Goal: Task Accomplishment & Management: Manage account settings

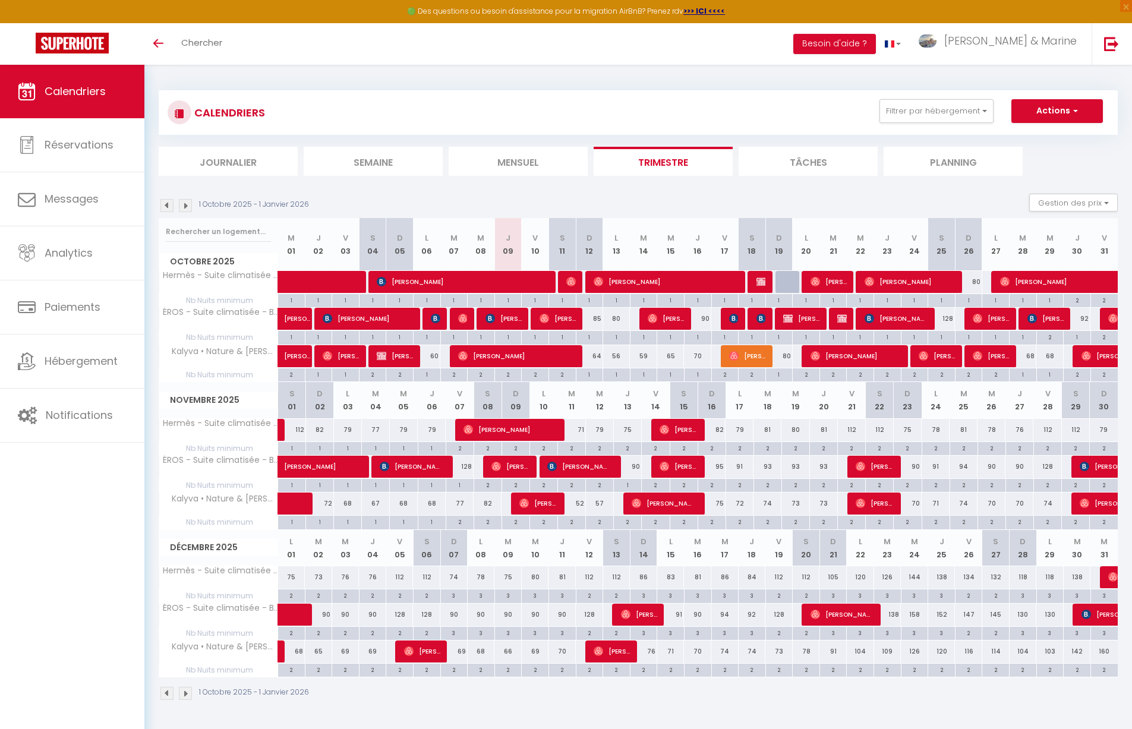
click at [599, 357] on div "64" at bounding box center [589, 356] width 27 height 22
type input "64"
type input "Dim 12 Octobre 2025"
type input "Lun 13 Octobre 2025"
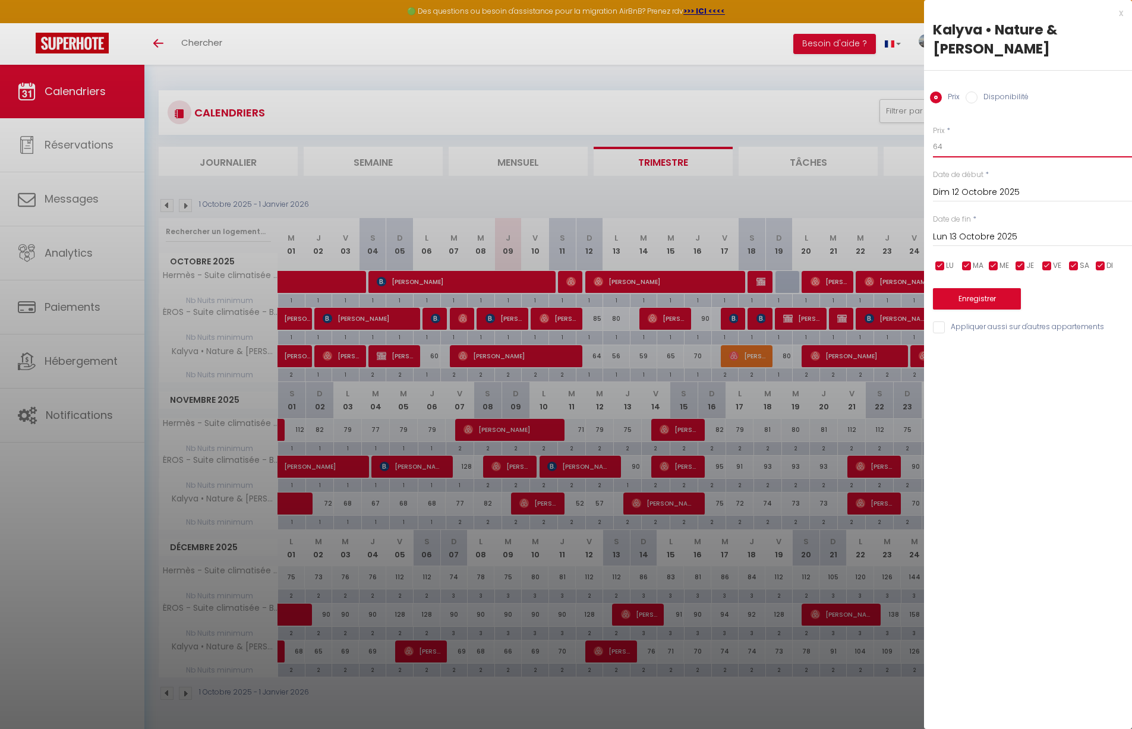
click at [995, 136] on input "64" at bounding box center [1032, 146] width 199 height 21
type input "63"
click at [990, 288] on button "Enregistrer" at bounding box center [977, 298] width 88 height 21
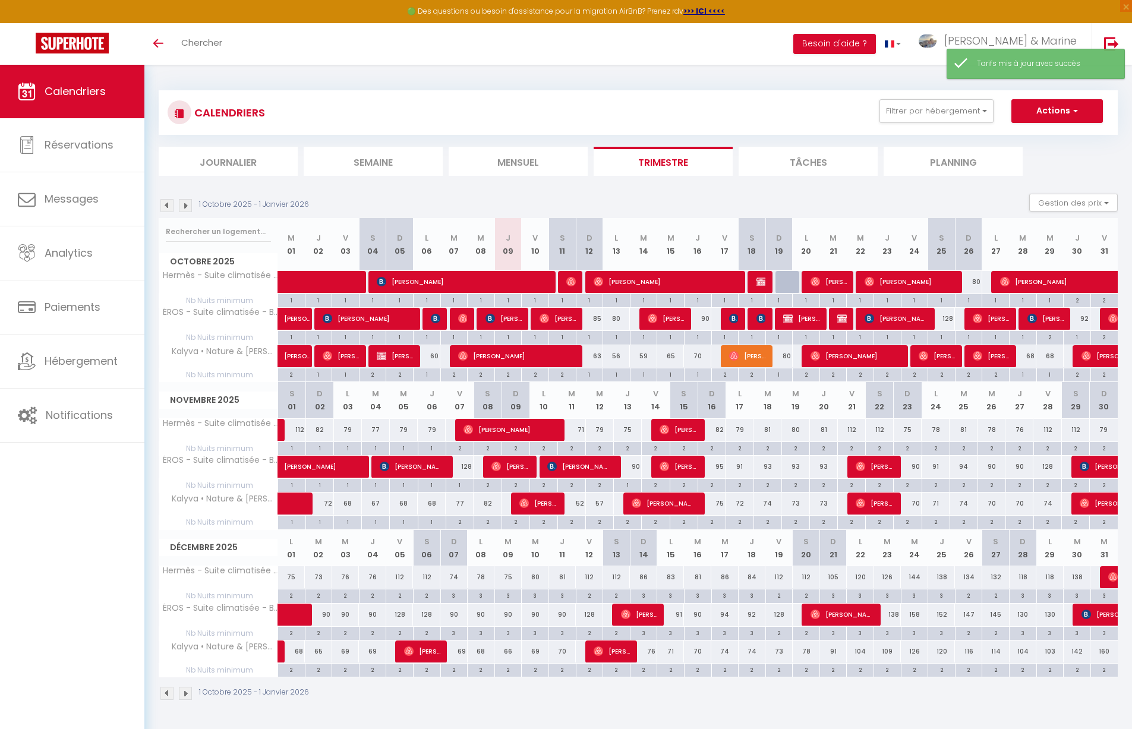
click at [619, 355] on div "56" at bounding box center [616, 356] width 27 height 22
type input "56"
type input "Lun 13 Octobre 2025"
type input "[DATE]"
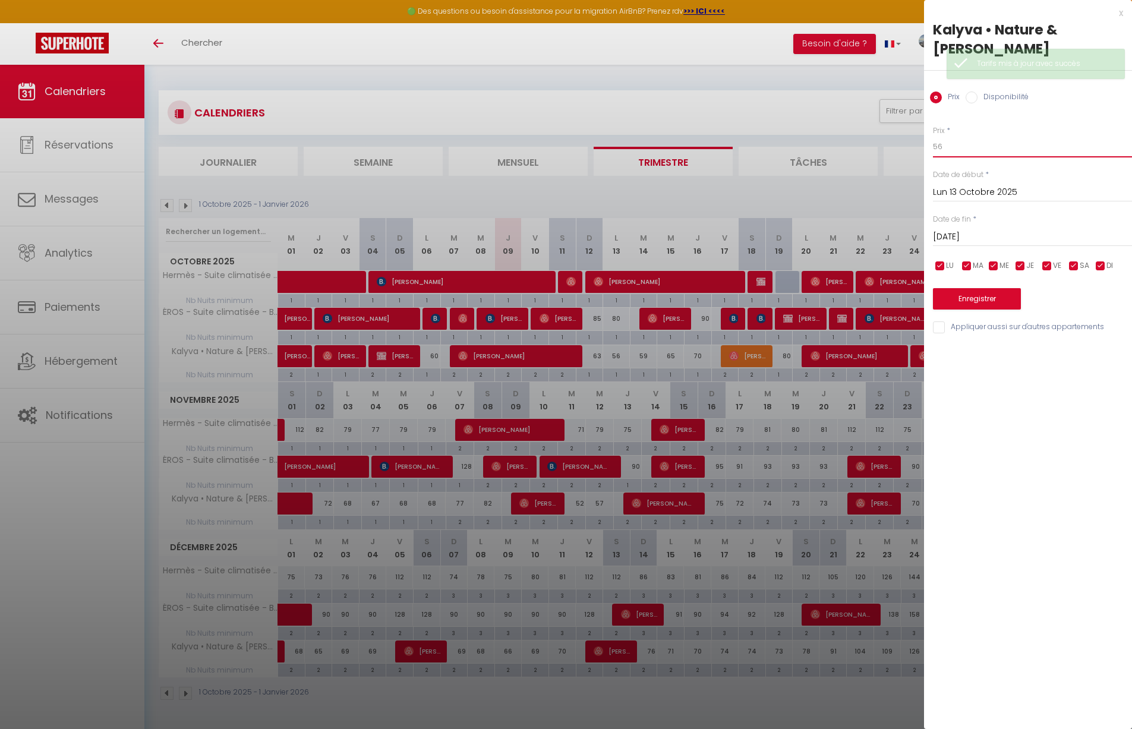
click at [962, 136] on input "56" at bounding box center [1032, 146] width 199 height 21
type input "60"
click at [968, 288] on button "Enregistrer" at bounding box center [977, 298] width 88 height 21
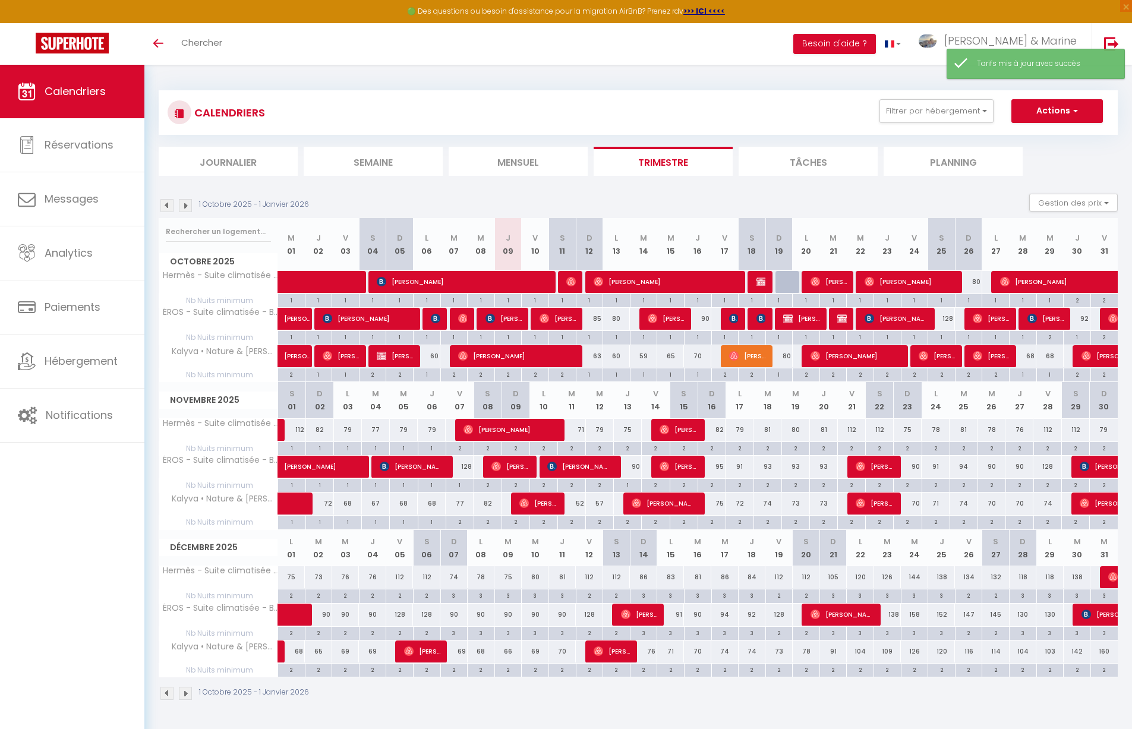
click at [641, 355] on div "59" at bounding box center [643, 356] width 27 height 22
type input "59"
type input "[DATE]"
type input "Mer 15 Octobre 2025"
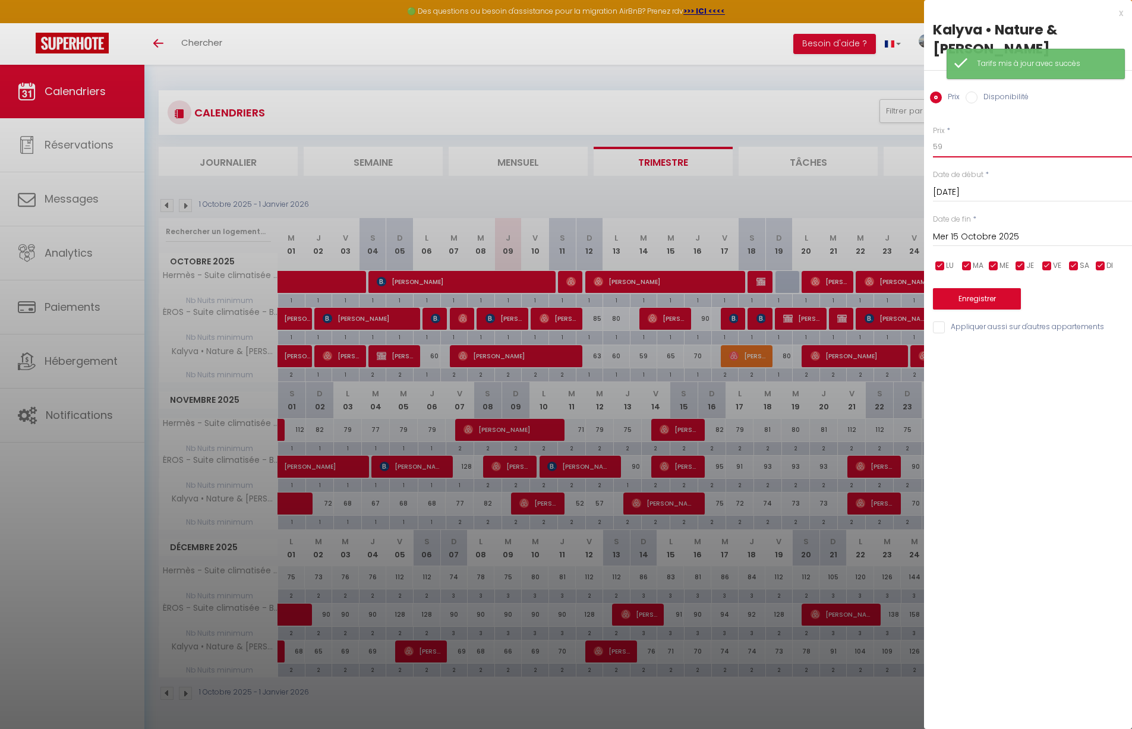
click at [949, 136] on input "59" at bounding box center [1032, 146] width 199 height 21
type input "60"
click at [967, 288] on button "Enregistrer" at bounding box center [977, 298] width 88 height 21
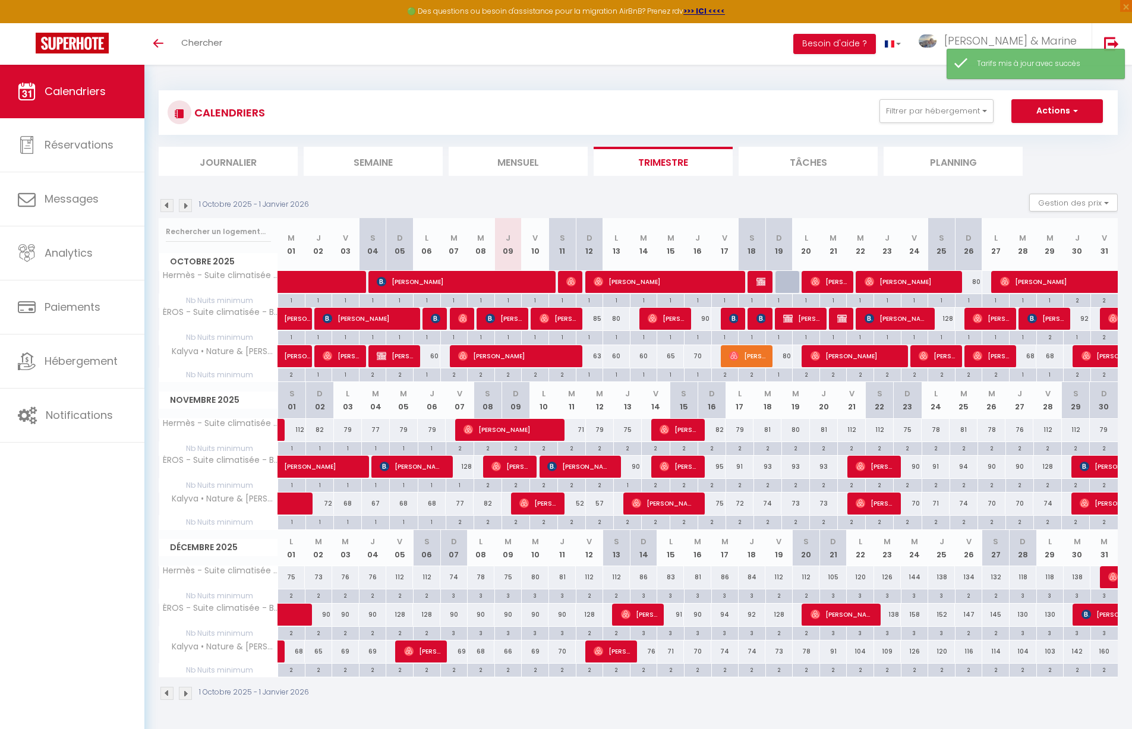
click at [646, 358] on div "60" at bounding box center [643, 356] width 27 height 22
type input "60"
type input "[DATE]"
type input "Mer 15 Octobre 2025"
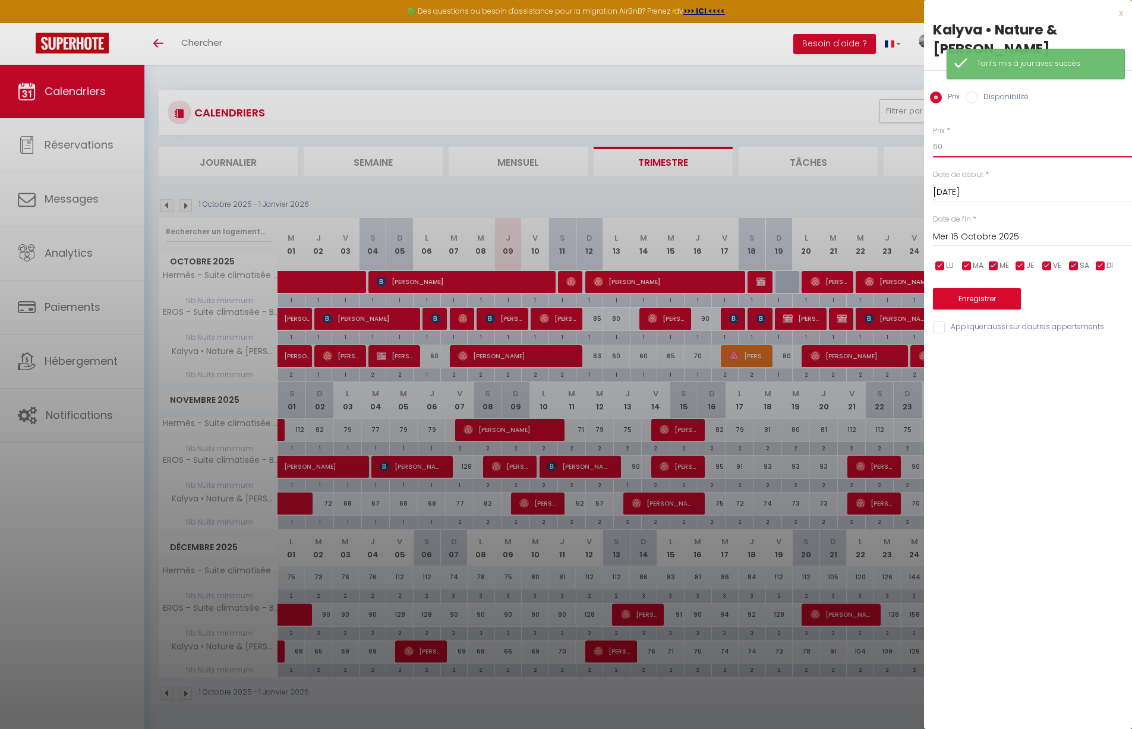
click at [979, 138] on input "60" at bounding box center [1032, 146] width 199 height 21
click at [979, 137] on input "60" at bounding box center [1032, 146] width 199 height 21
type input "58"
click at [971, 288] on button "Enregistrer" at bounding box center [977, 298] width 88 height 21
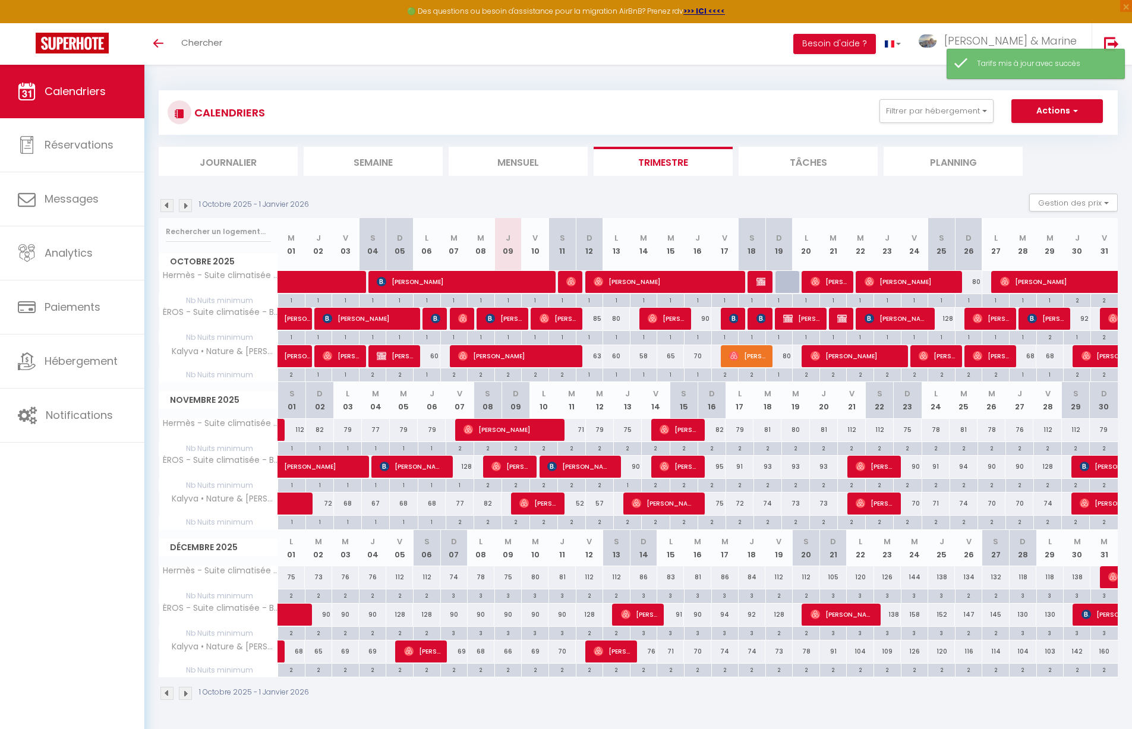
click at [675, 357] on div "65" at bounding box center [670, 356] width 27 height 22
type input "65"
type input "Mer 15 Octobre 2025"
type input "Jeu 16 Octobre 2025"
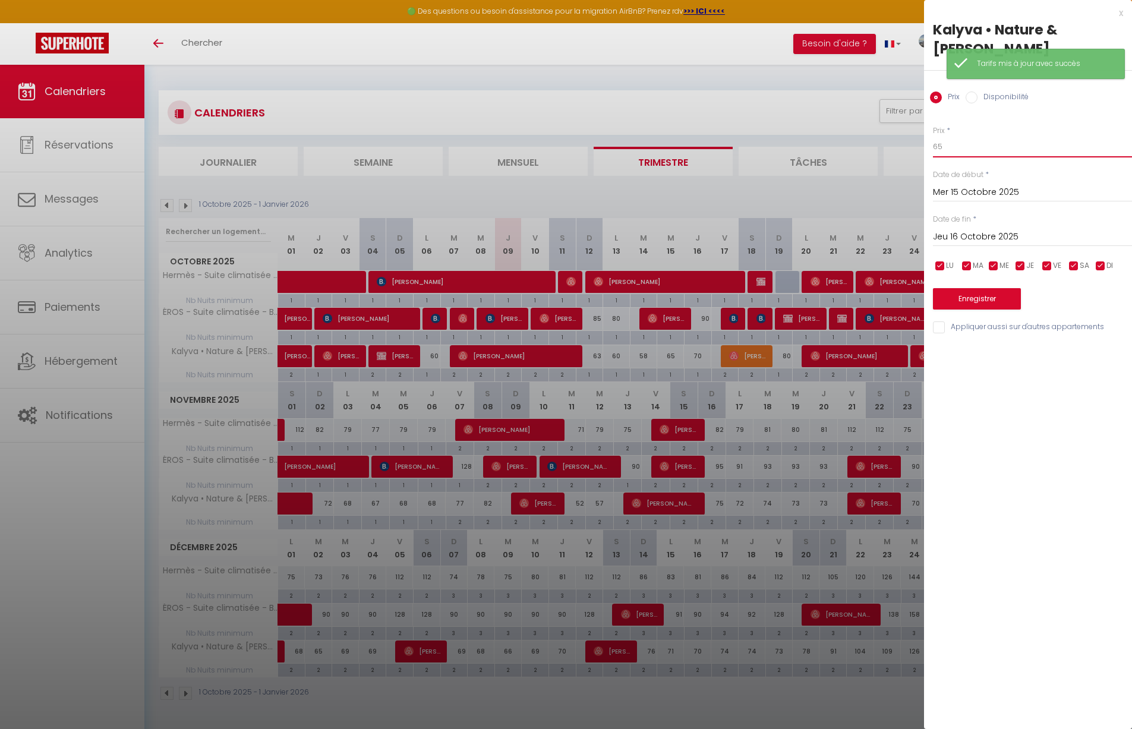
click at [996, 136] on input "65" at bounding box center [1032, 146] width 199 height 21
type input "63"
click at [987, 288] on button "Enregistrer" at bounding box center [977, 298] width 88 height 21
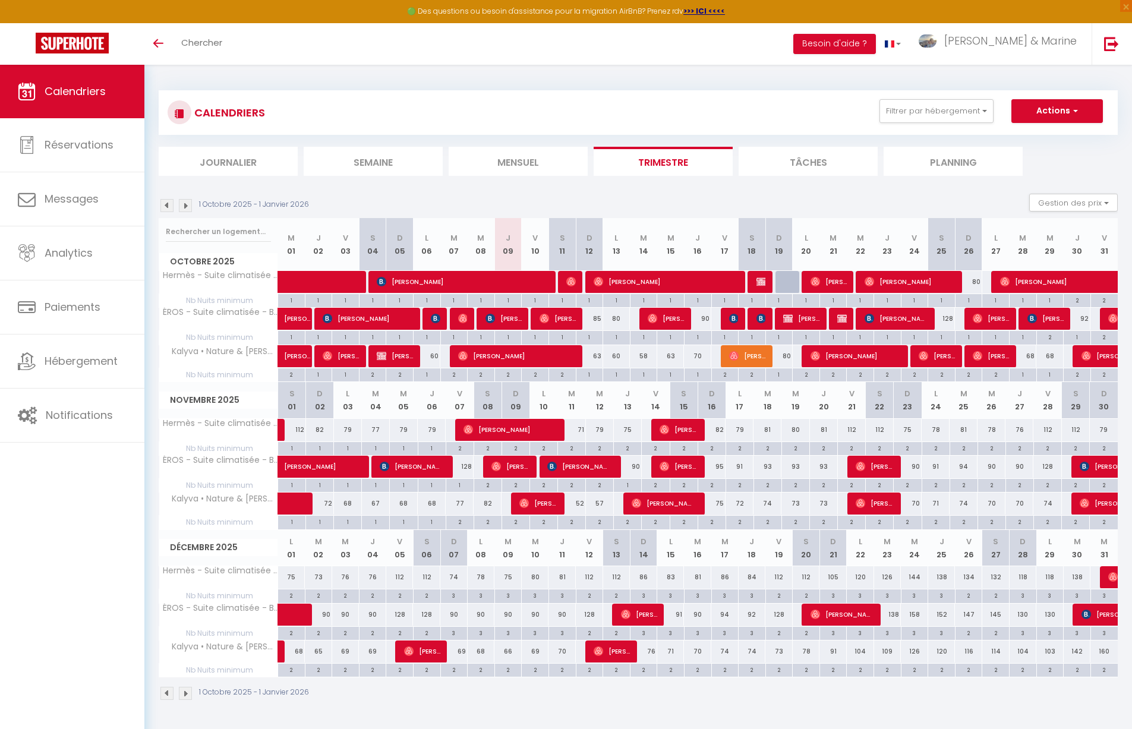
click at [616, 355] on div "60" at bounding box center [616, 356] width 27 height 22
type input "60"
type input "Lun 13 Octobre 2025"
type input "[DATE]"
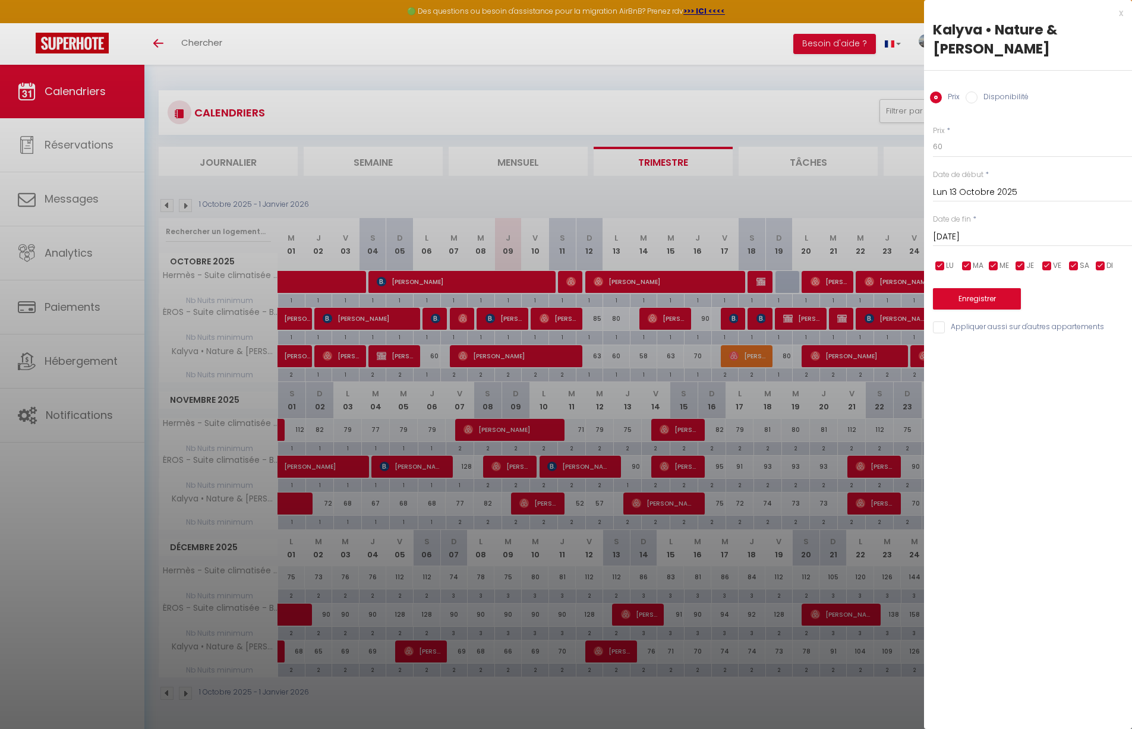
click at [717, 106] on div at bounding box center [566, 364] width 1132 height 729
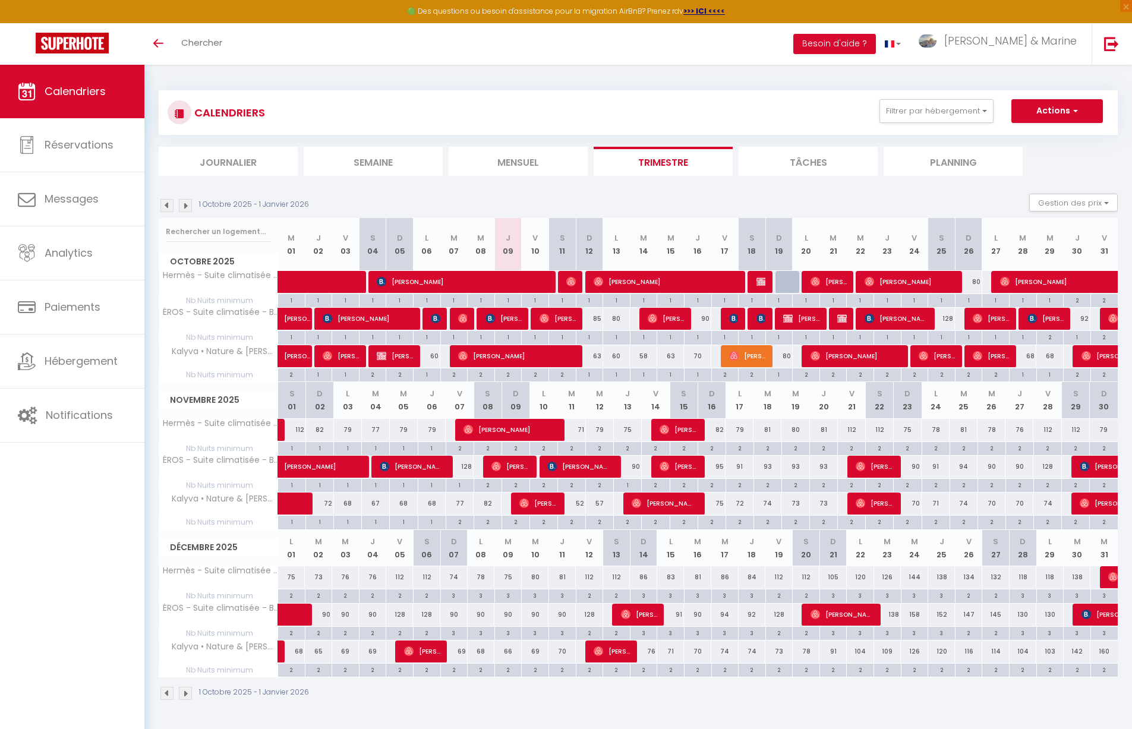
click at [745, 92] on div "CALENDRIERS Filtrer par hébergement Tous Kalyva • Nature & Jacuzzi ÉROS - Suite…" at bounding box center [638, 112] width 959 height 45
click at [69, 256] on span "Analytics" at bounding box center [69, 253] width 48 height 15
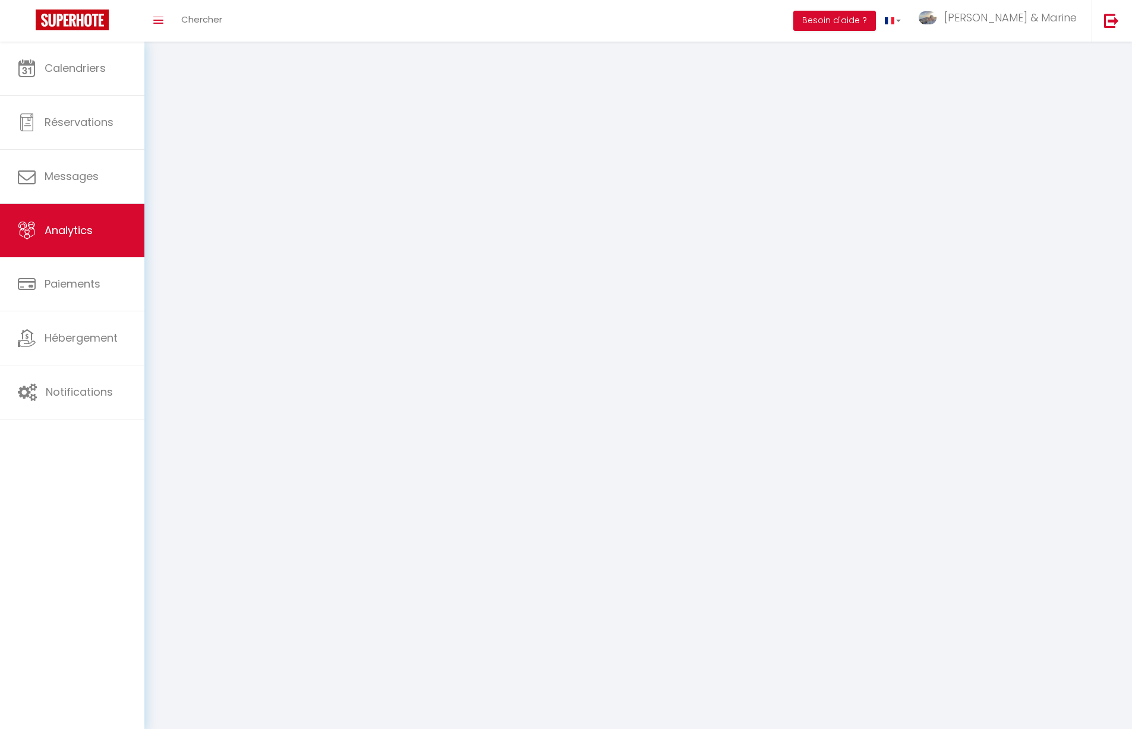
select select "2025"
select select "10"
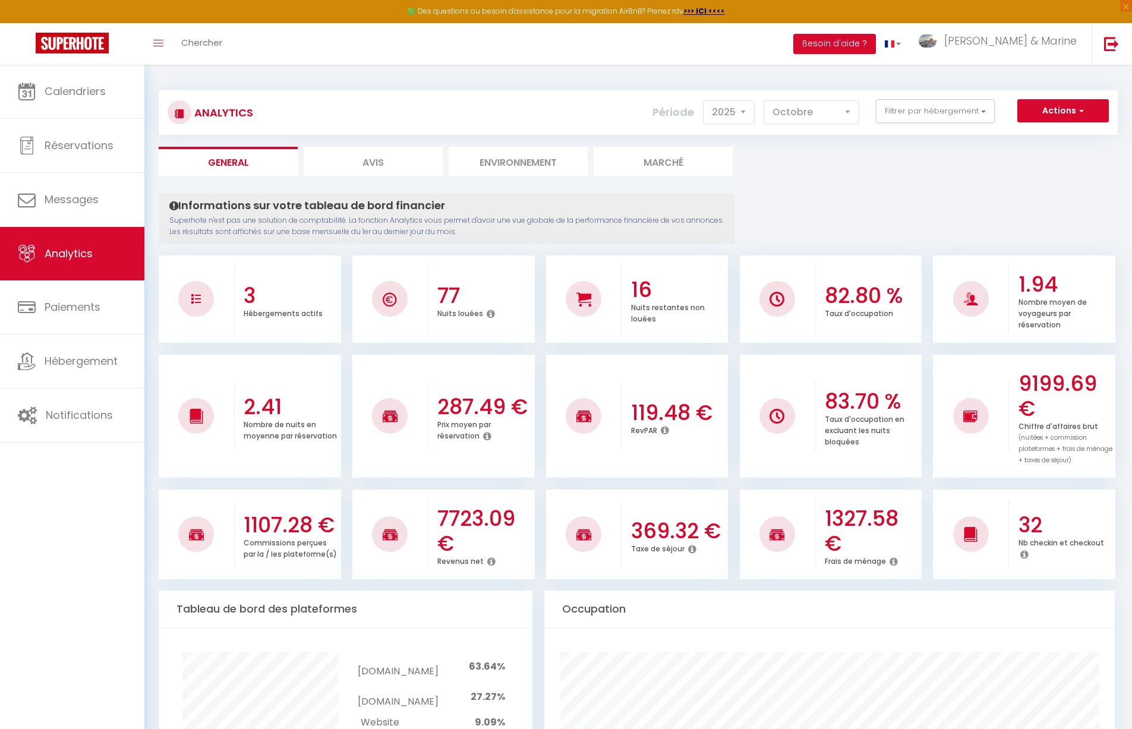
click at [816, 164] on ul "General Avis Environnement Marché" at bounding box center [638, 161] width 959 height 29
click at [490, 561] on icon at bounding box center [491, 562] width 8 height 10
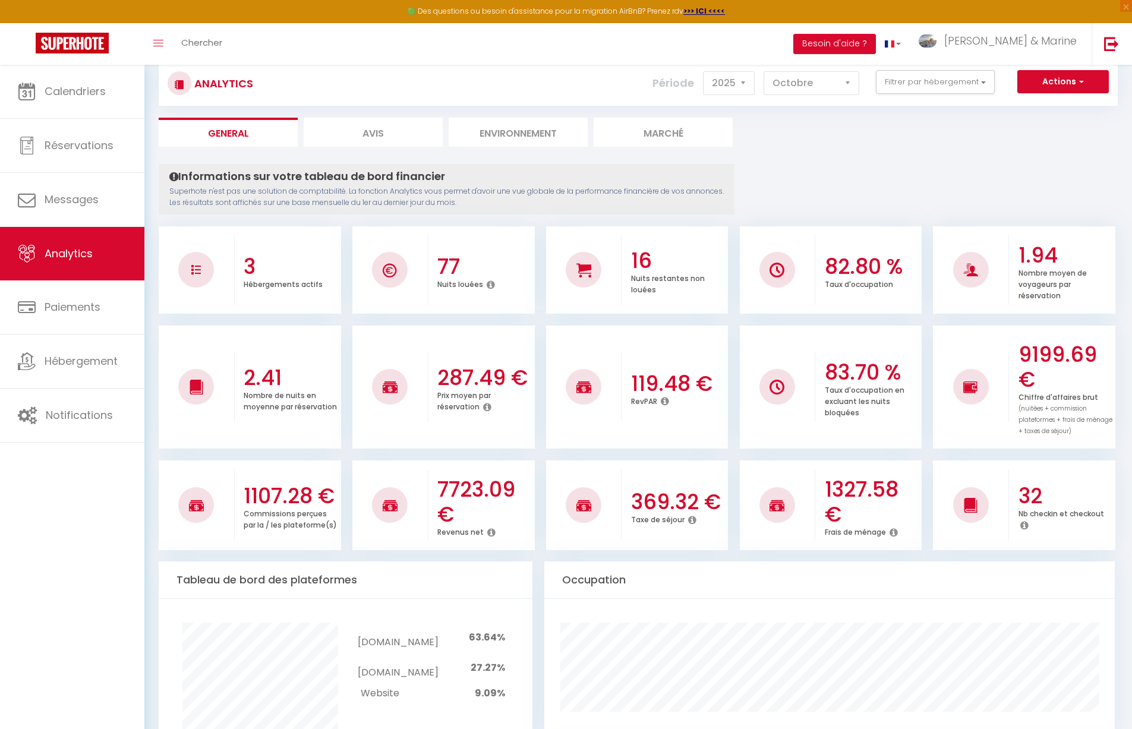
click at [781, 267] on img at bounding box center [777, 270] width 15 height 15
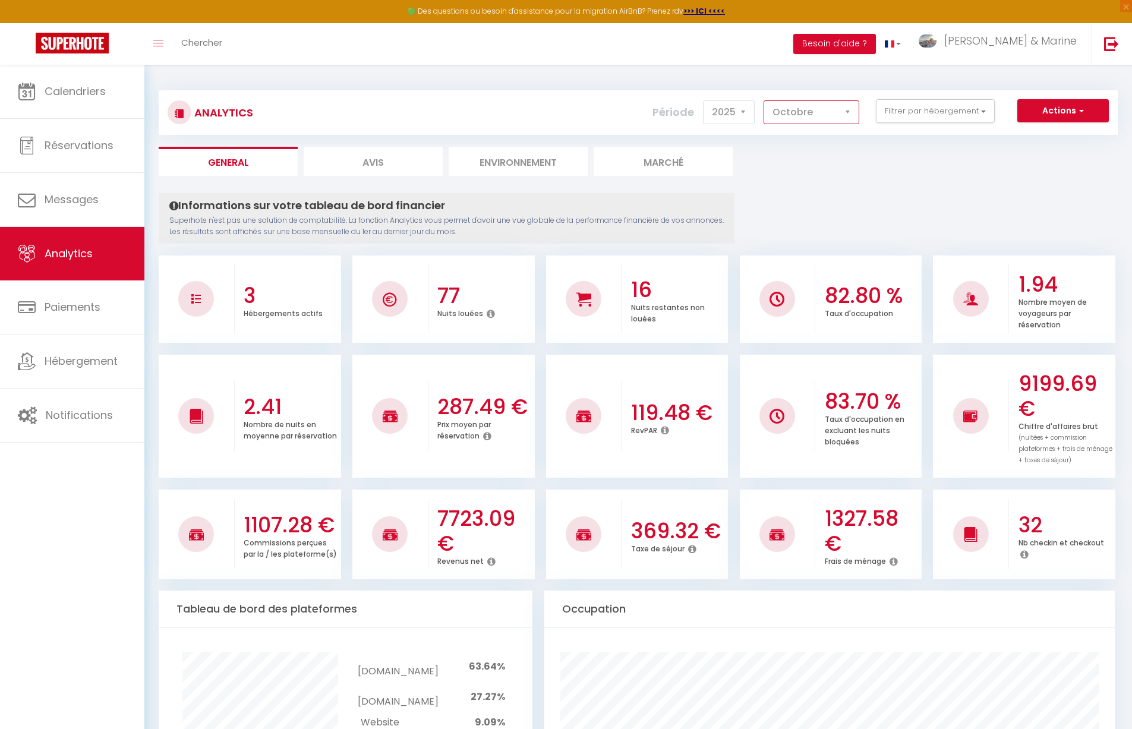
click at [843, 111] on select "[PERSON_NAME] Mars Avril Mai Juin Juillet Août Septembre Octobre Novembre Décem…" at bounding box center [812, 112] width 96 height 24
click at [737, 112] on select "2014 2015 2016 2017 2018 2019 2020 2021 2022 2023 2024 2025 2026 2027" at bounding box center [729, 112] width 52 height 24
select select "2024"
click at [704, 100] on select "2014 2015 2016 2017 2018 2019 2020 2021 2022 2023 2024 2025 2026 2027" at bounding box center [729, 112] width 52 height 24
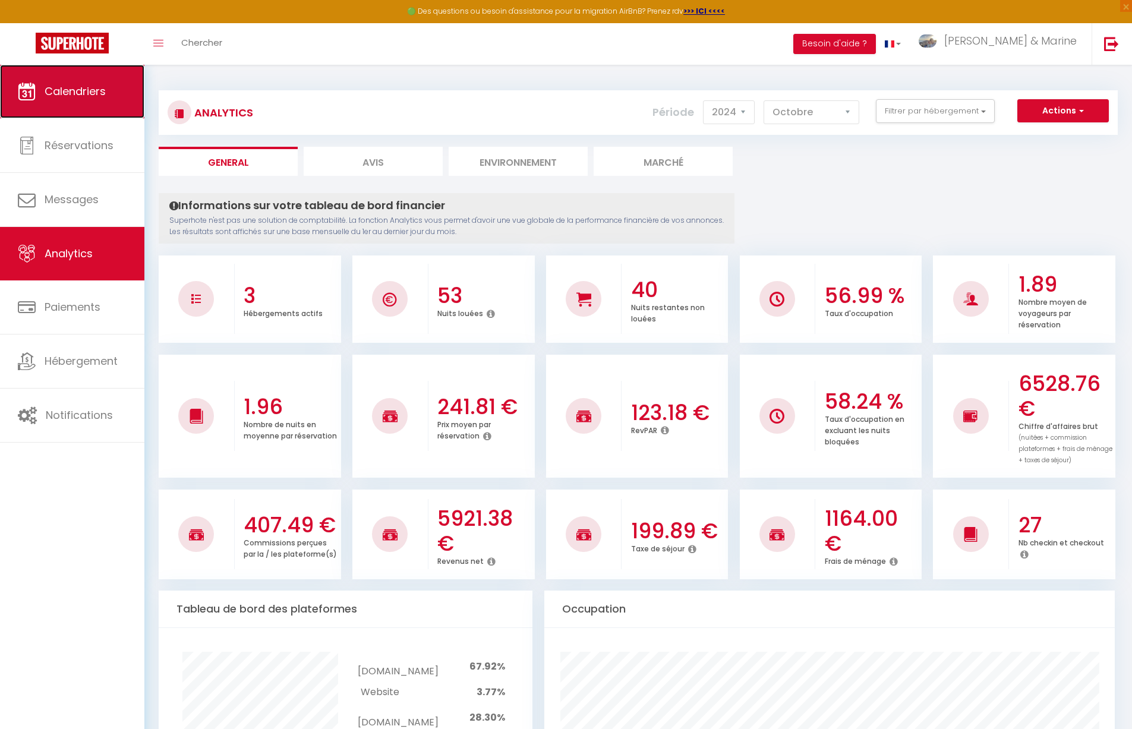
click at [61, 106] on link "Calendriers" at bounding box center [72, 92] width 144 height 54
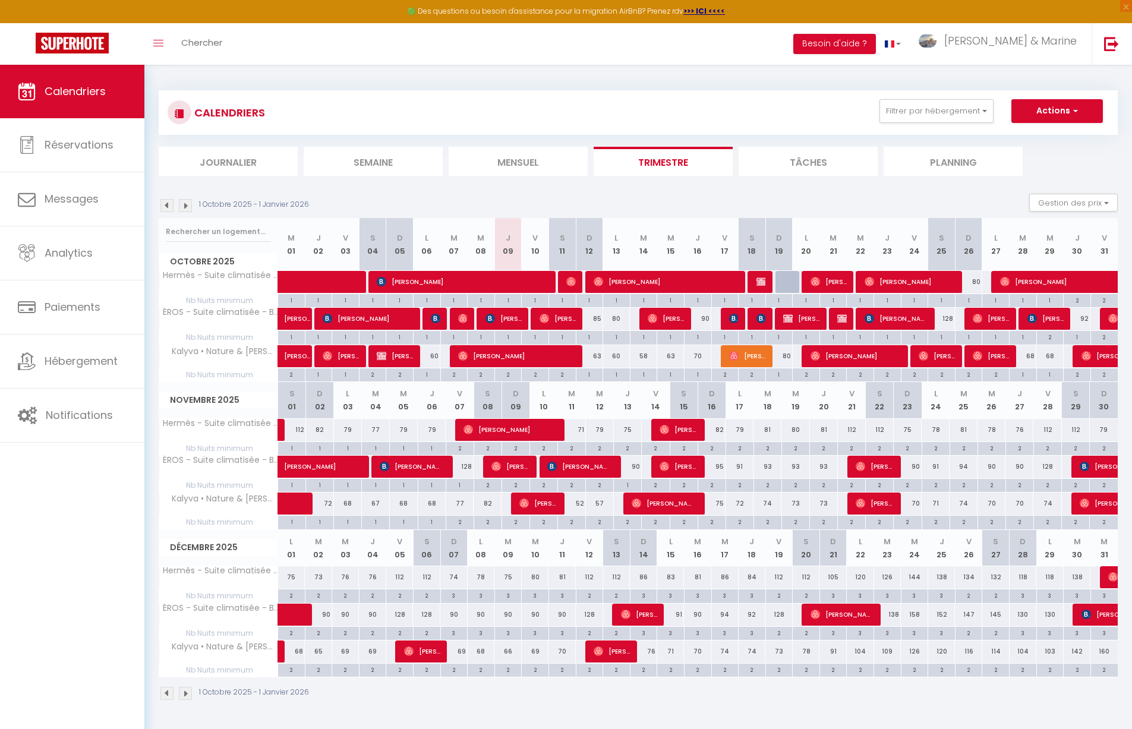
click at [169, 205] on img at bounding box center [167, 205] width 13 height 13
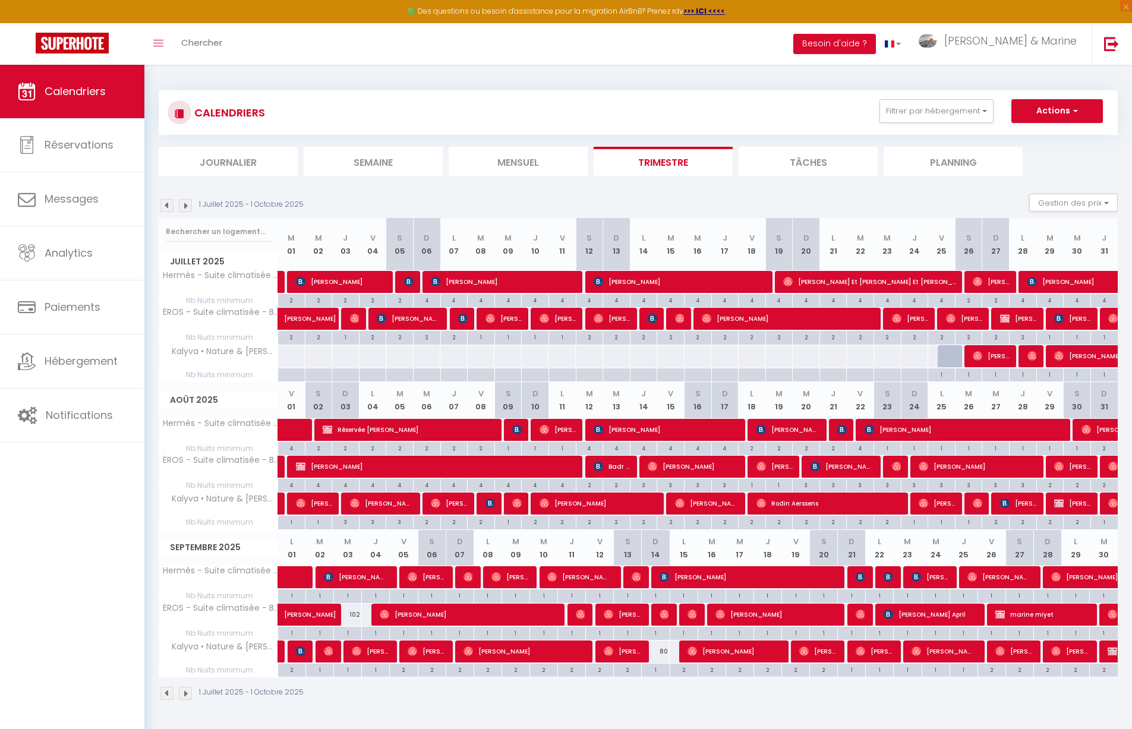
click at [169, 205] on img at bounding box center [167, 205] width 13 height 13
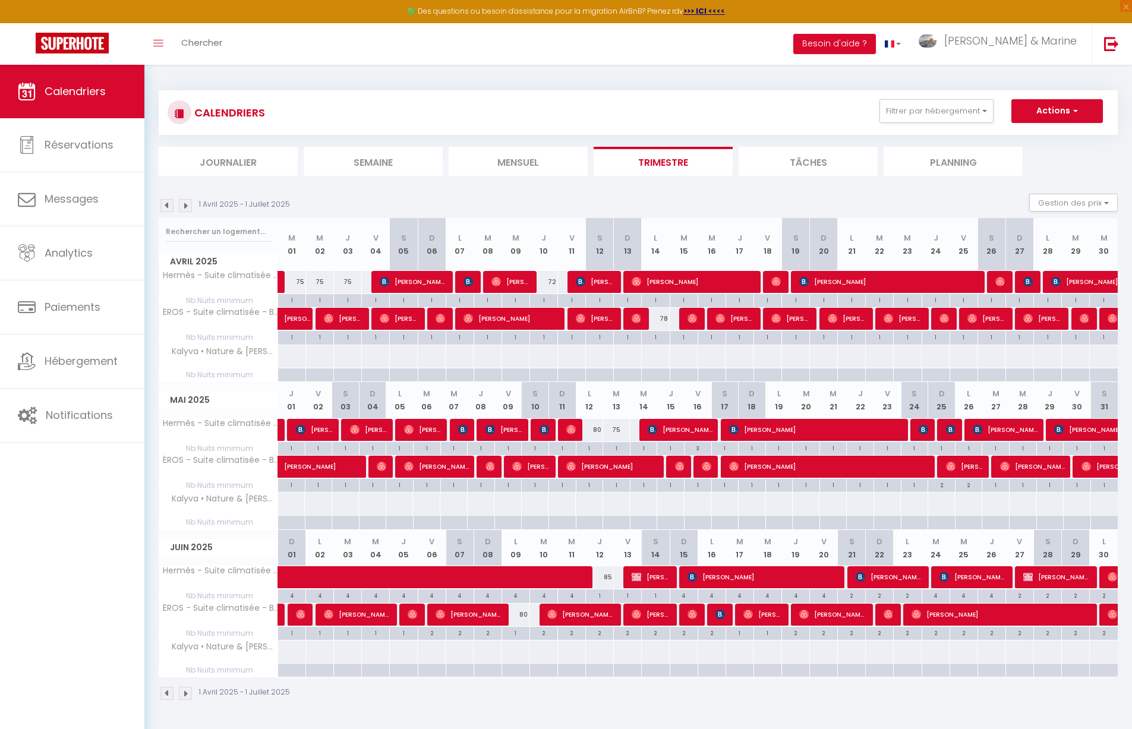
click at [169, 205] on img at bounding box center [167, 205] width 13 height 13
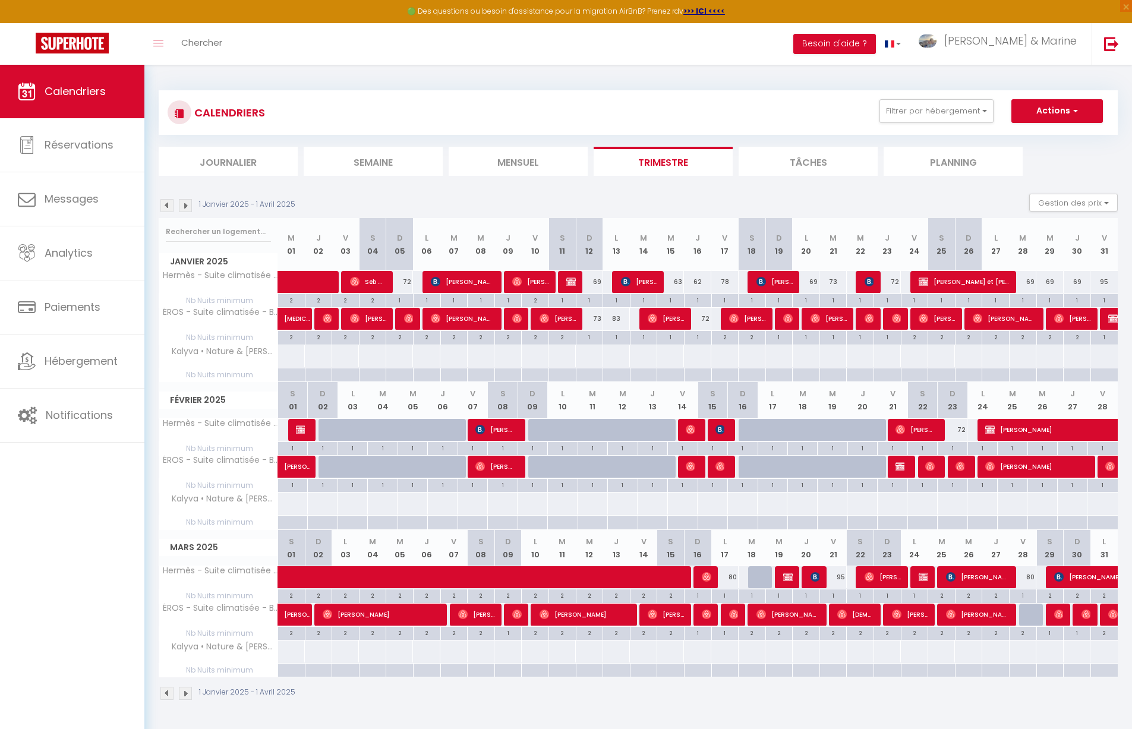
click at [169, 205] on img at bounding box center [167, 205] width 13 height 13
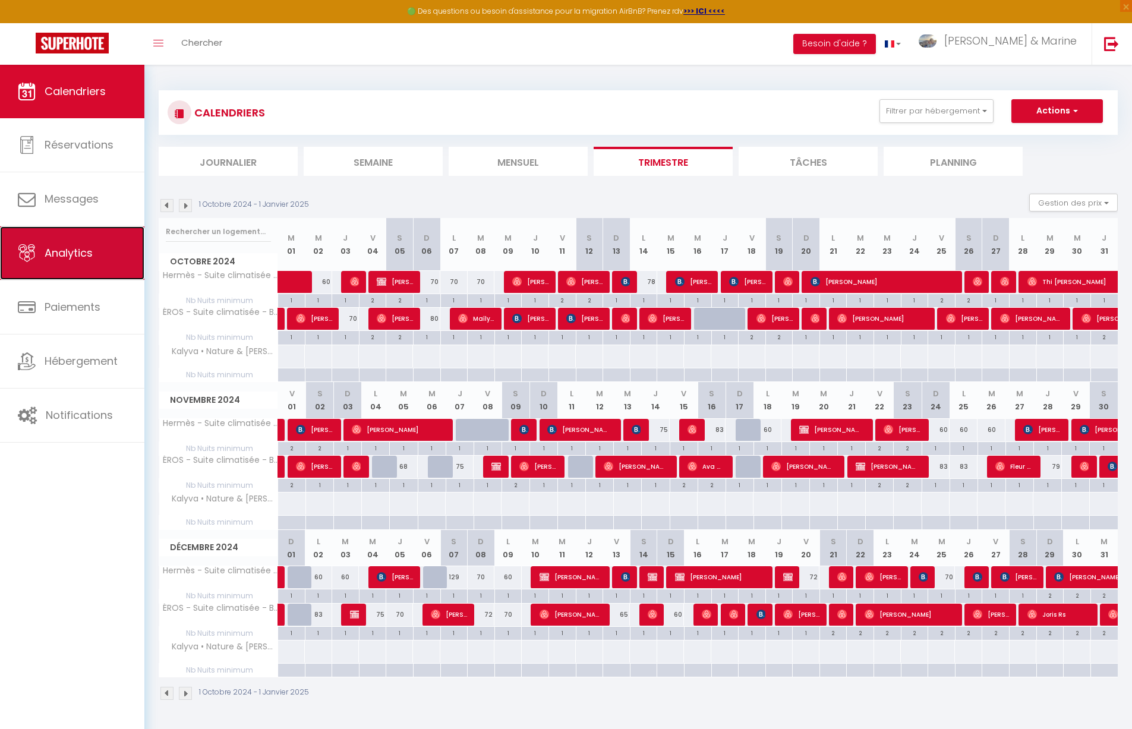
click at [68, 247] on span "Analytics" at bounding box center [69, 253] width 48 height 15
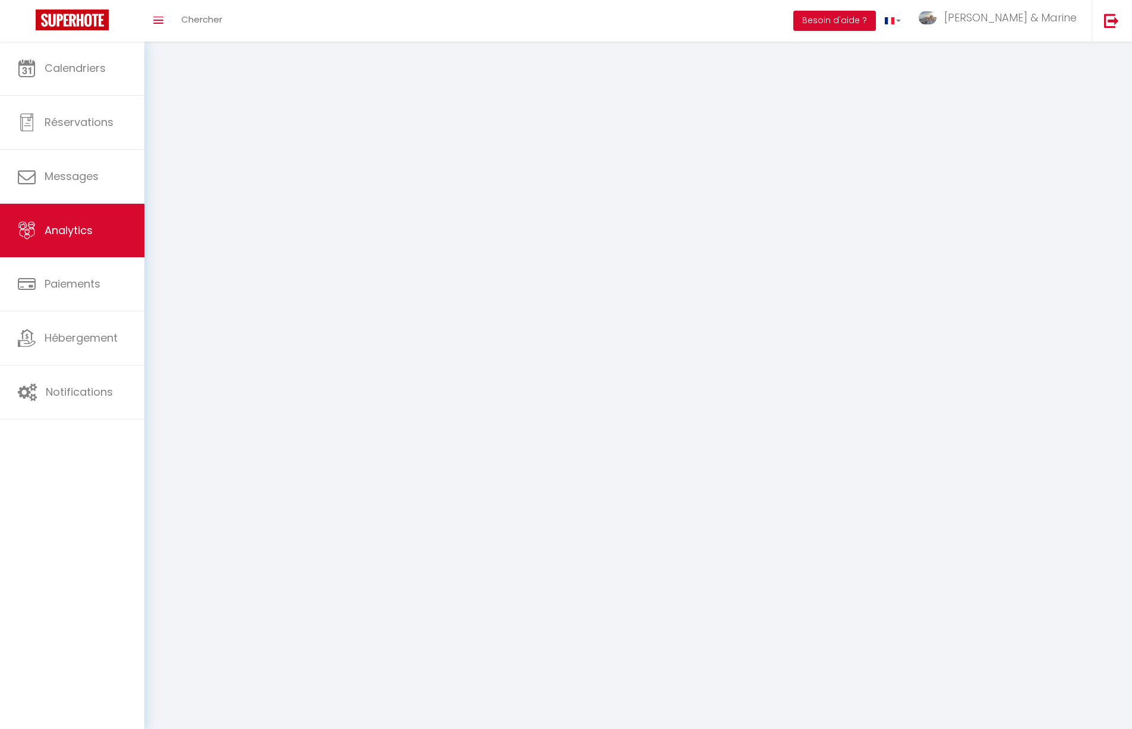
select select "2025"
select select "10"
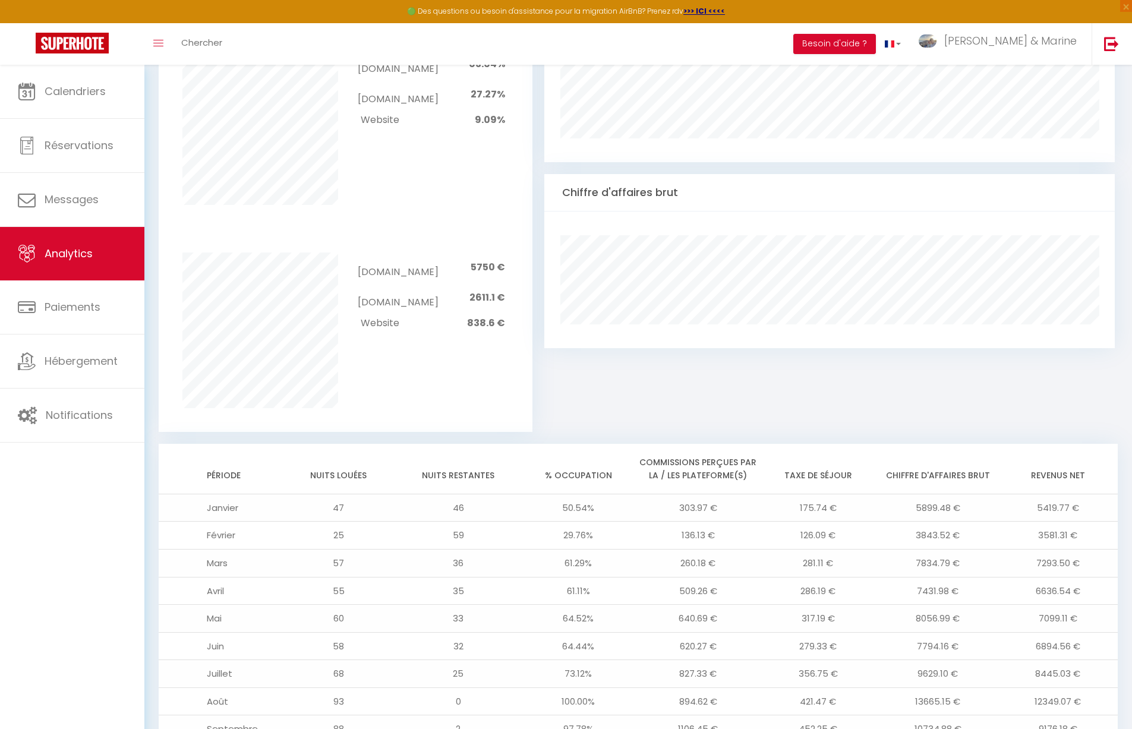
scroll to position [767, 0]
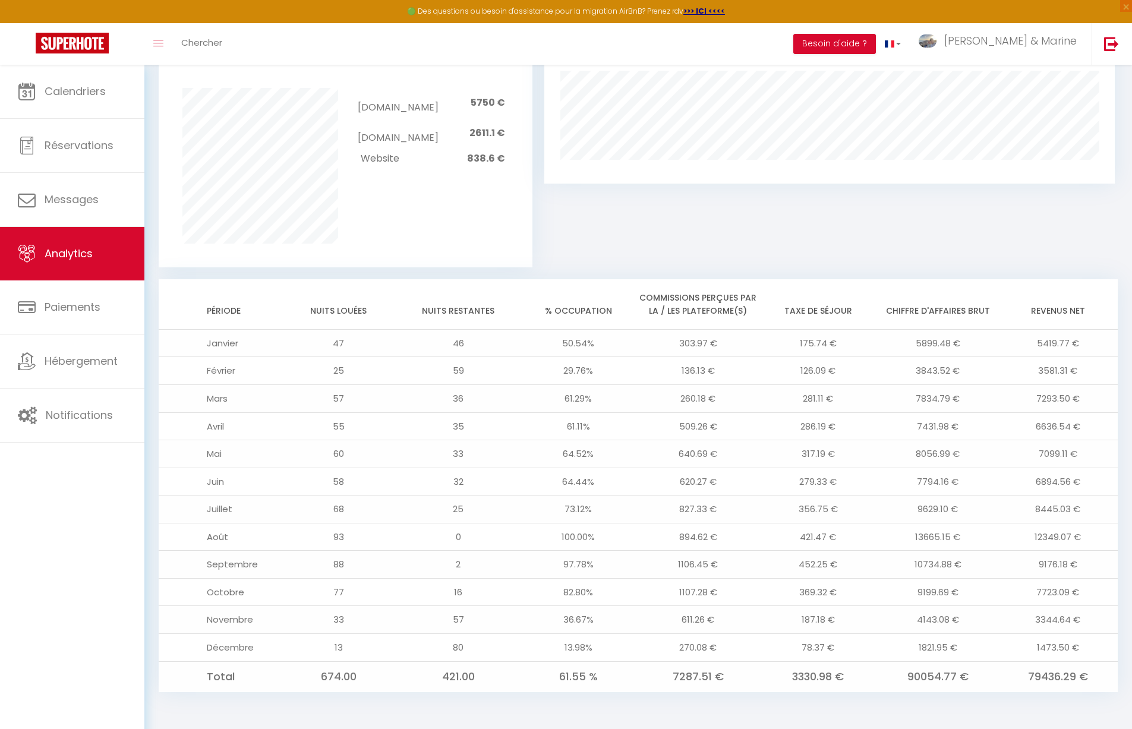
click at [800, 229] on div "Occupation Chiffre d'affaires brut" at bounding box center [830, 45] width 571 height 444
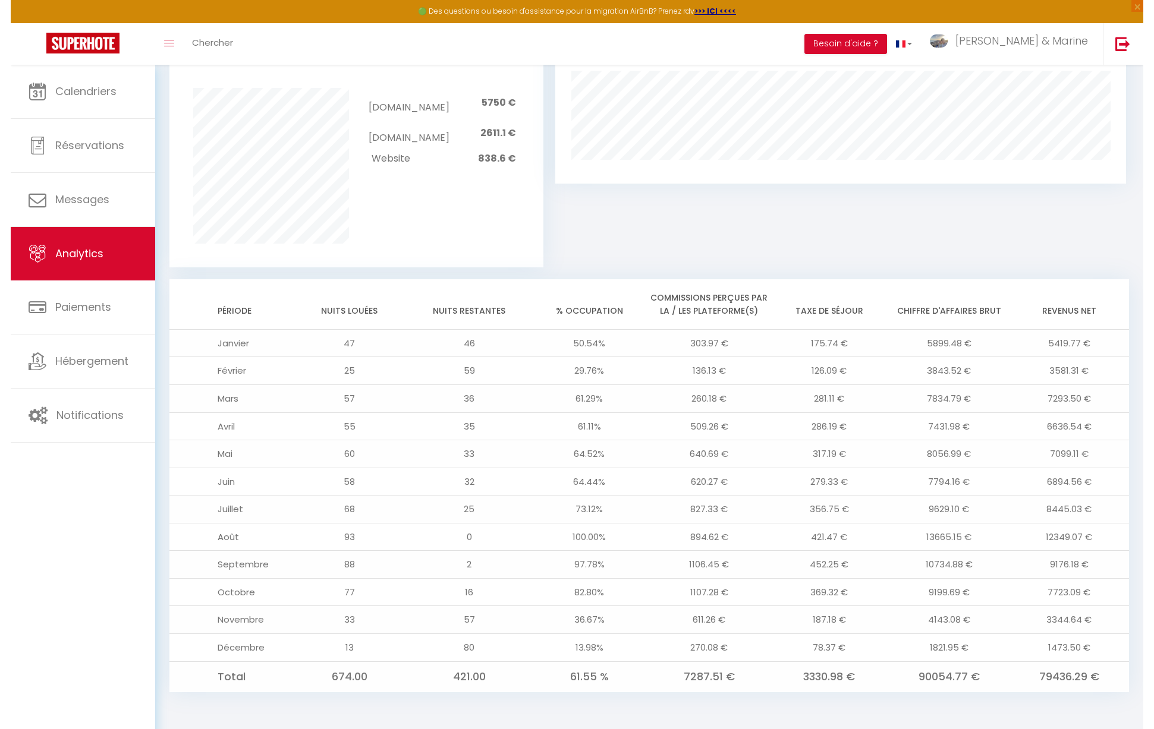
scroll to position [0, 0]
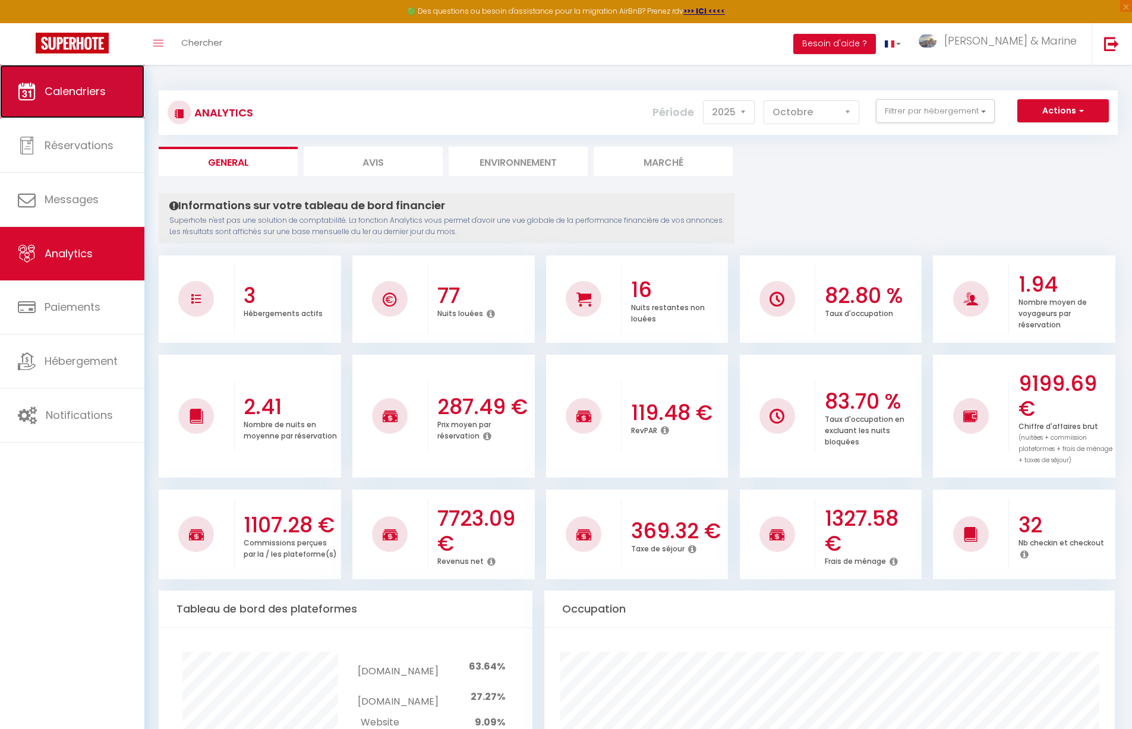
click at [12, 102] on link "Calendriers" at bounding box center [72, 92] width 144 height 54
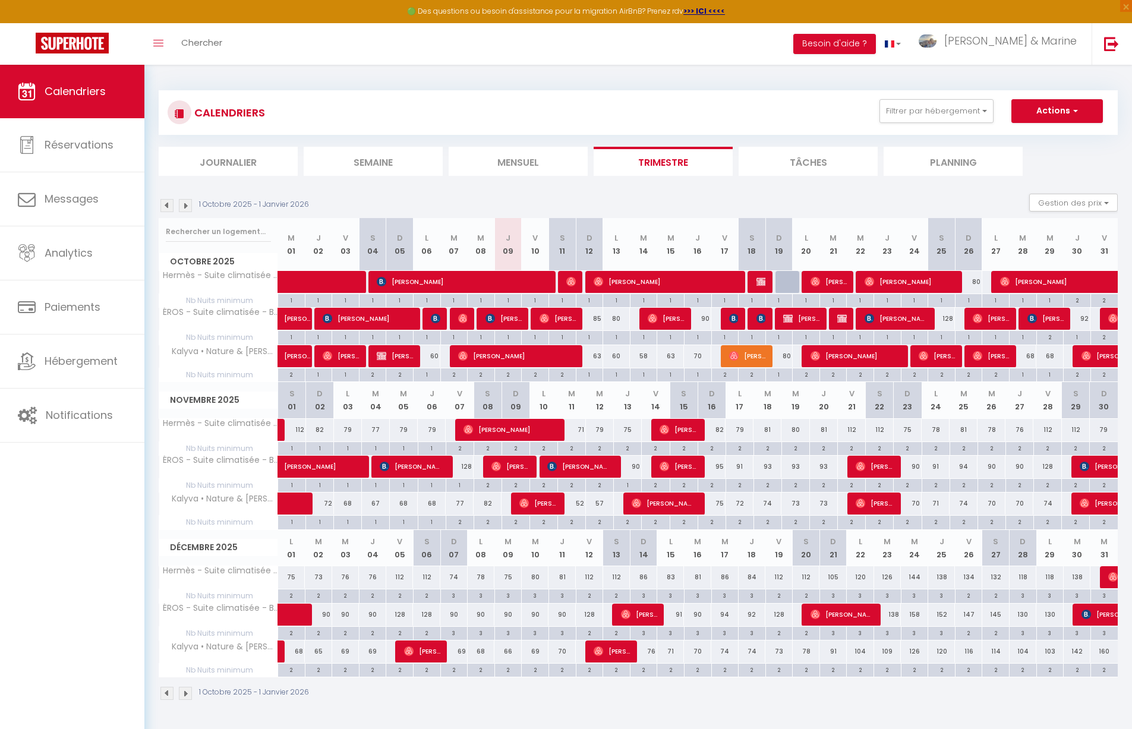
click at [603, 319] on div "80" at bounding box center [617, 319] width 28 height 22
type input "80"
type input "Lun 13 Octobre 2025"
type input "[DATE]"
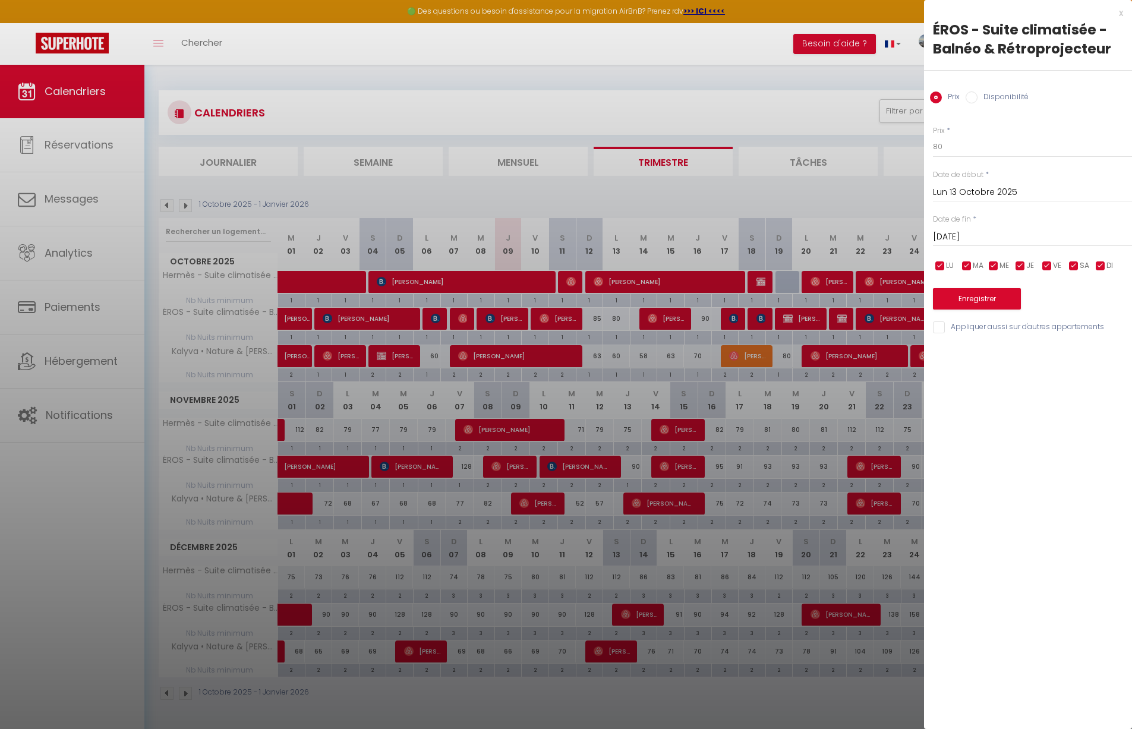
click at [592, 320] on div at bounding box center [566, 364] width 1132 height 729
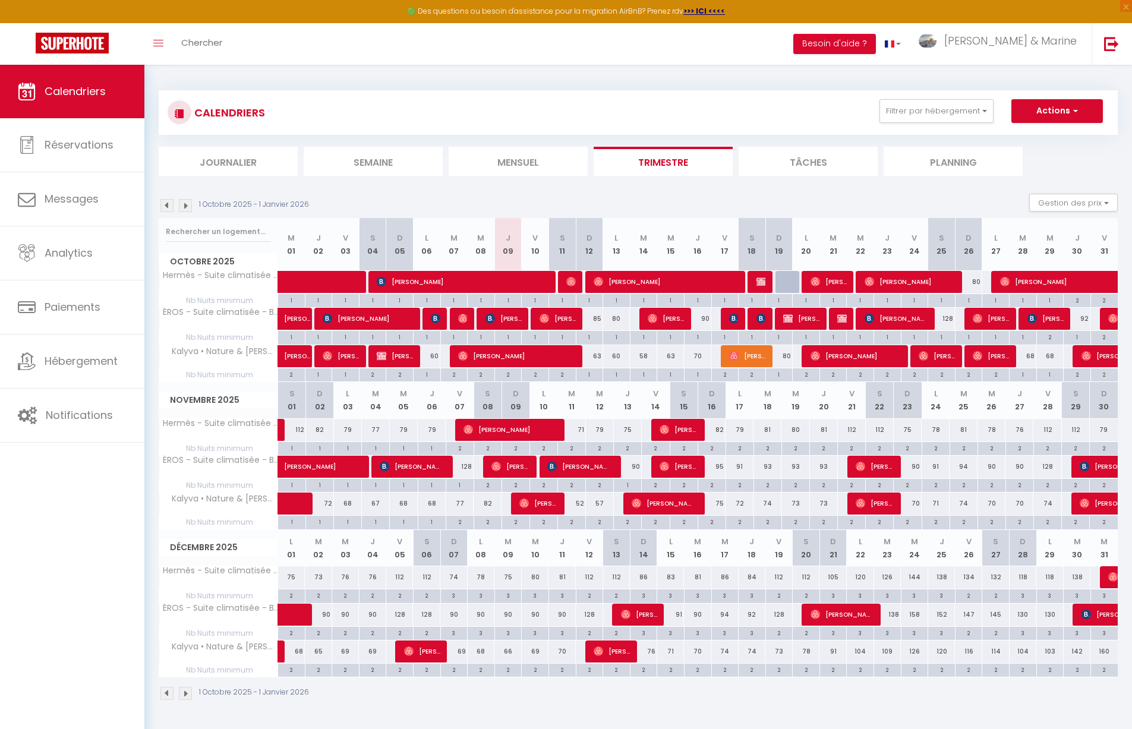
click at [592, 320] on div "85" at bounding box center [589, 319] width 27 height 22
type input "85"
type input "Dim 12 Octobre 2025"
type input "Lun 13 Octobre 2025"
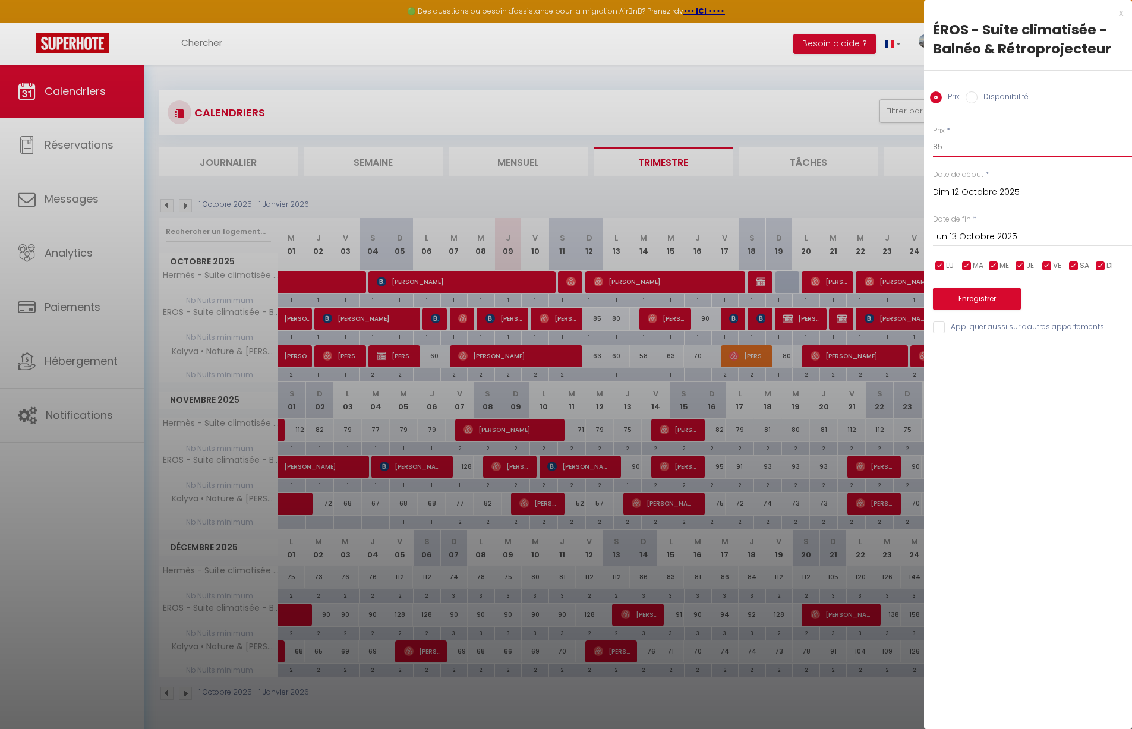
click at [986, 151] on input "85" at bounding box center [1032, 146] width 199 height 21
type input "83"
click at [978, 301] on button "Enregistrer" at bounding box center [977, 298] width 88 height 21
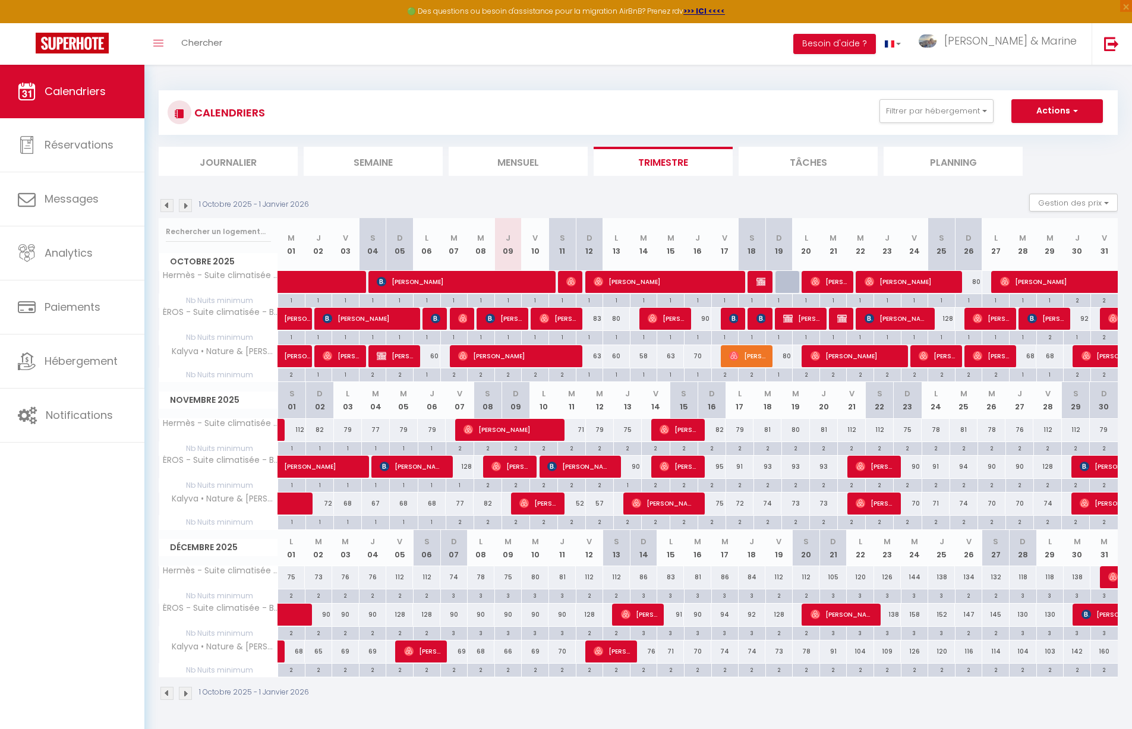
click at [596, 318] on div "83" at bounding box center [589, 319] width 27 height 22
type input "83"
type input "Dim 12 Octobre 2025"
type input "Lun 13 Octobre 2025"
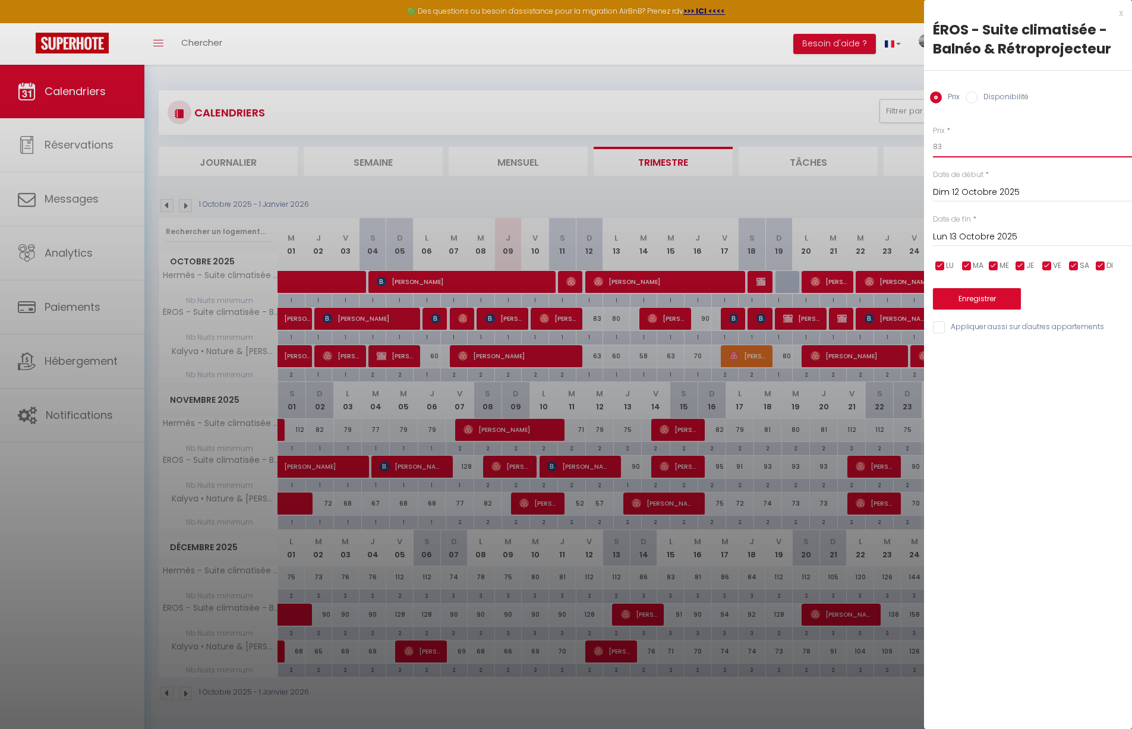
click at [975, 148] on input "83" at bounding box center [1032, 146] width 199 height 21
type input "80"
click at [963, 302] on button "Enregistrer" at bounding box center [977, 298] width 88 height 21
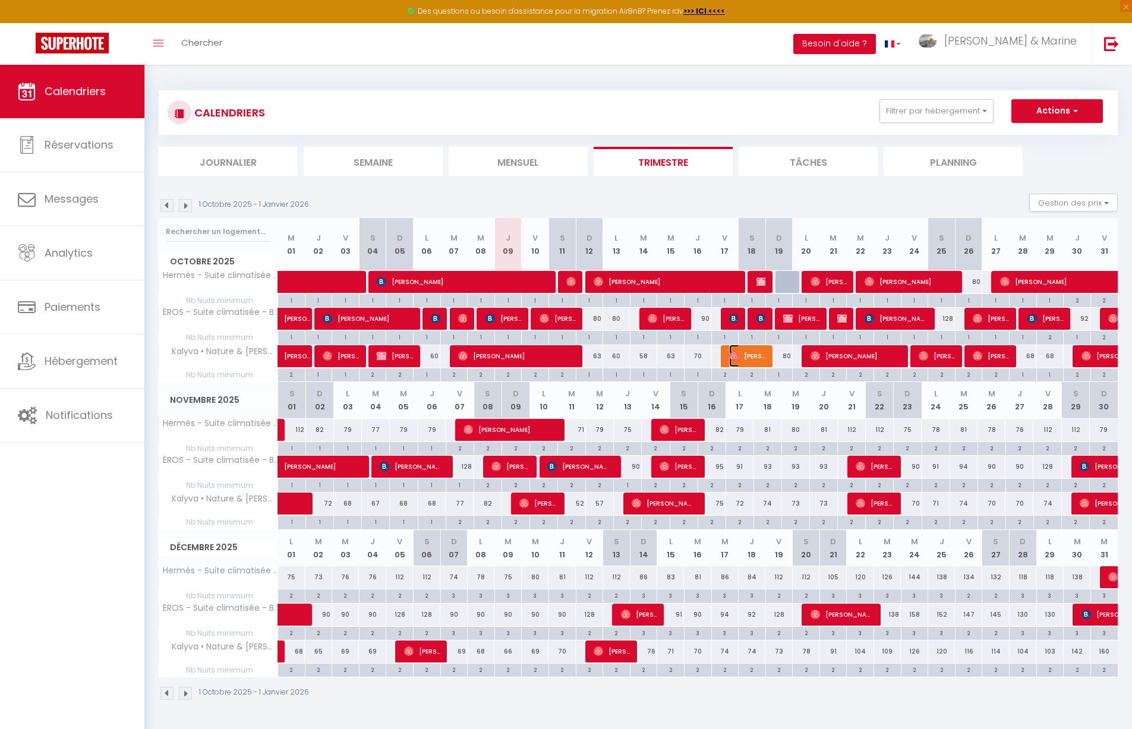
click at [745, 357] on span "[PERSON_NAME] Meho Oopa" at bounding box center [747, 356] width 36 height 23
select select "OK"
select select "1"
select select "0"
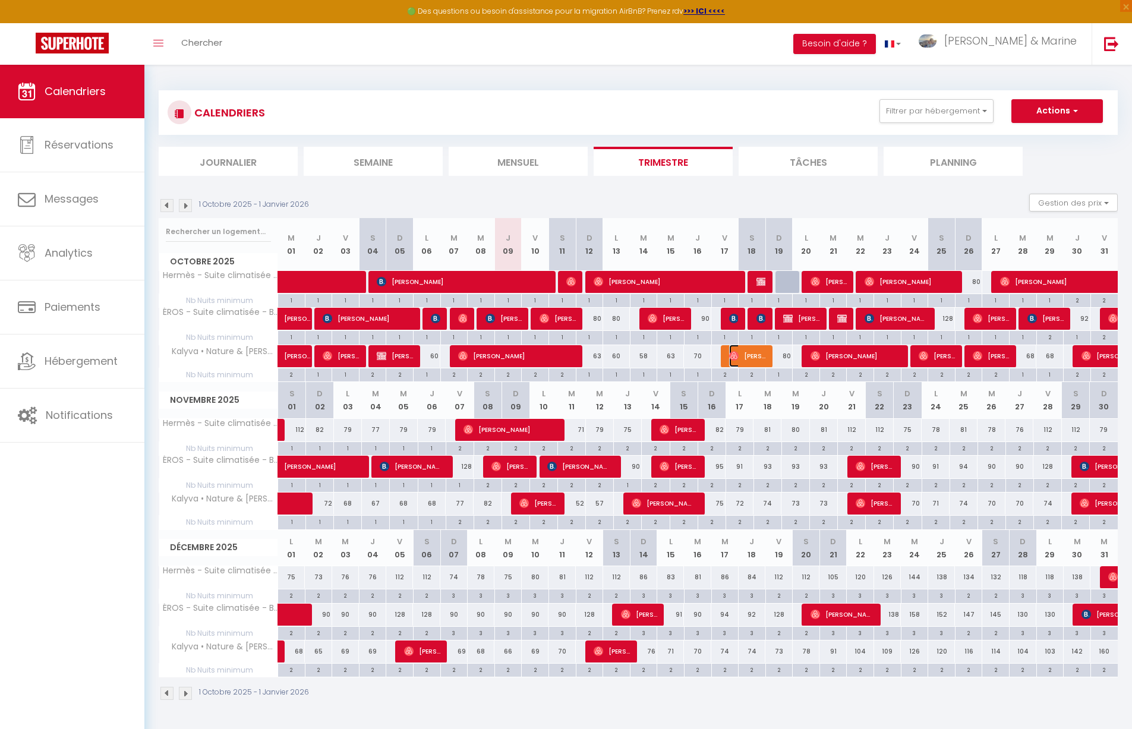
select select "1"
select select
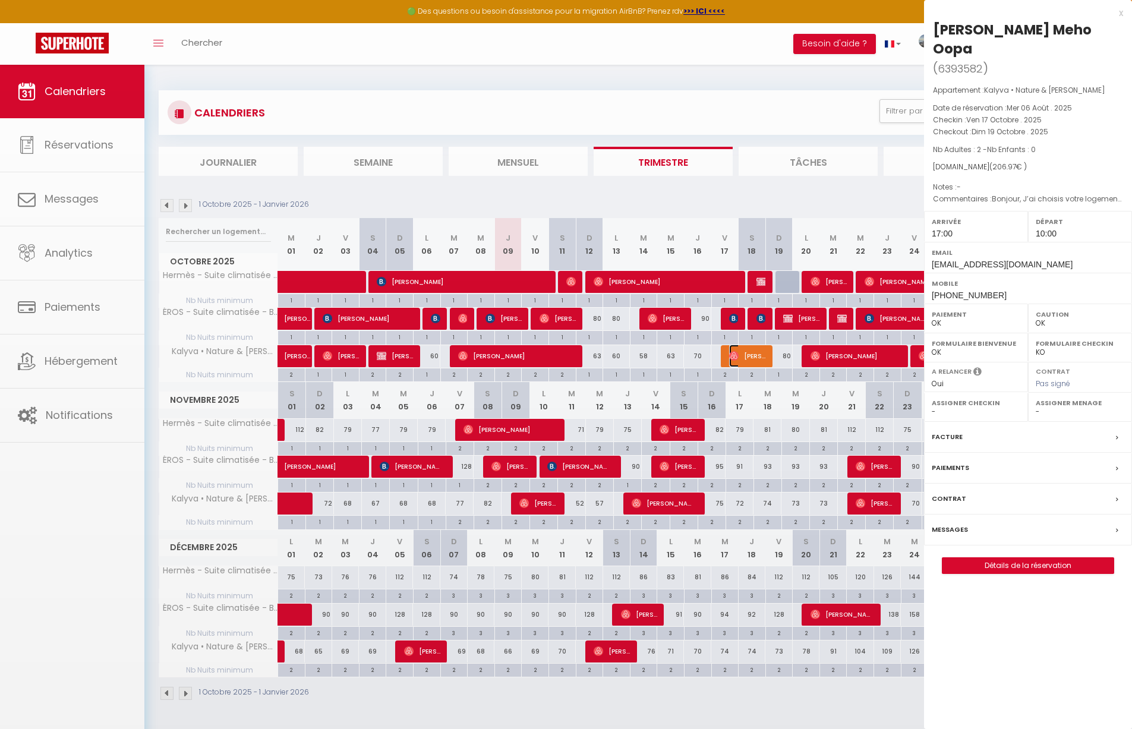
select select "33758"
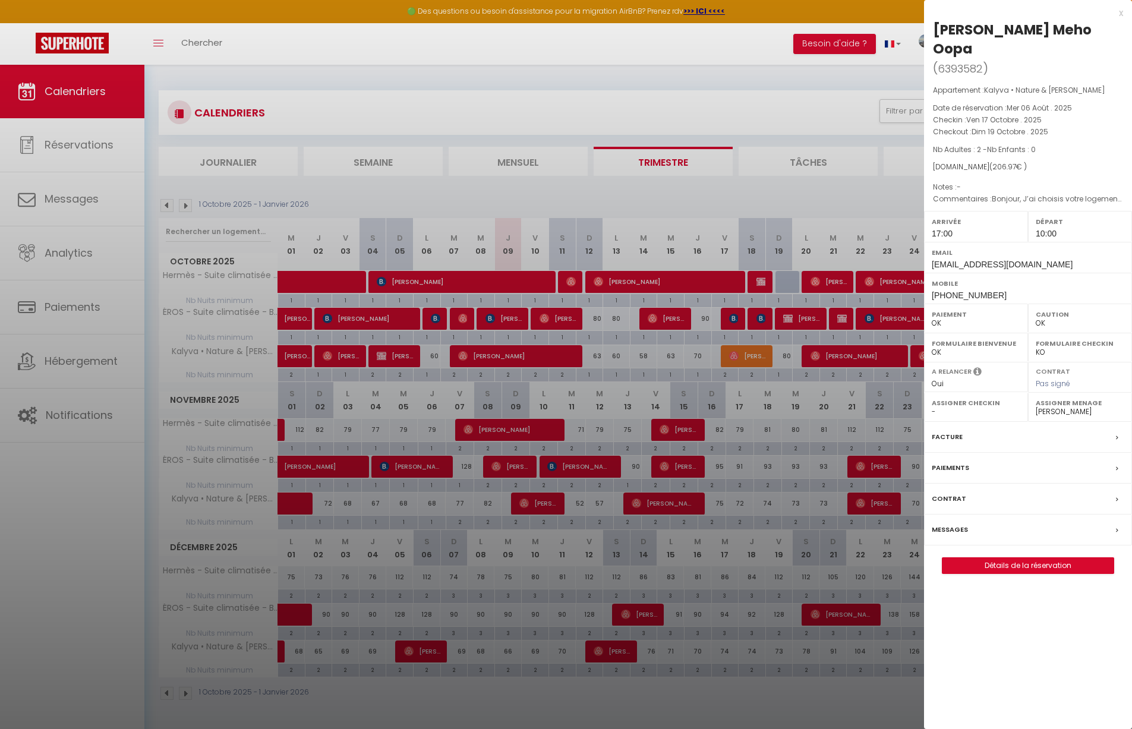
click at [727, 65] on div at bounding box center [566, 364] width 1132 height 729
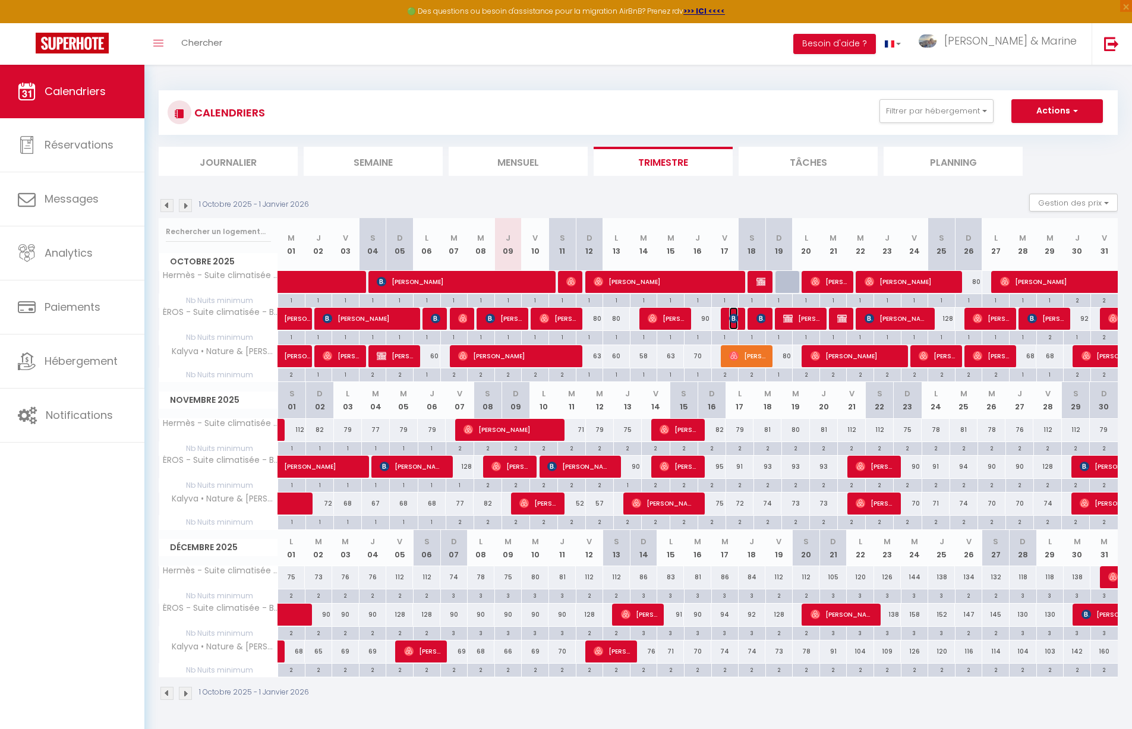
click at [734, 317] on img at bounding box center [734, 319] width 10 height 10
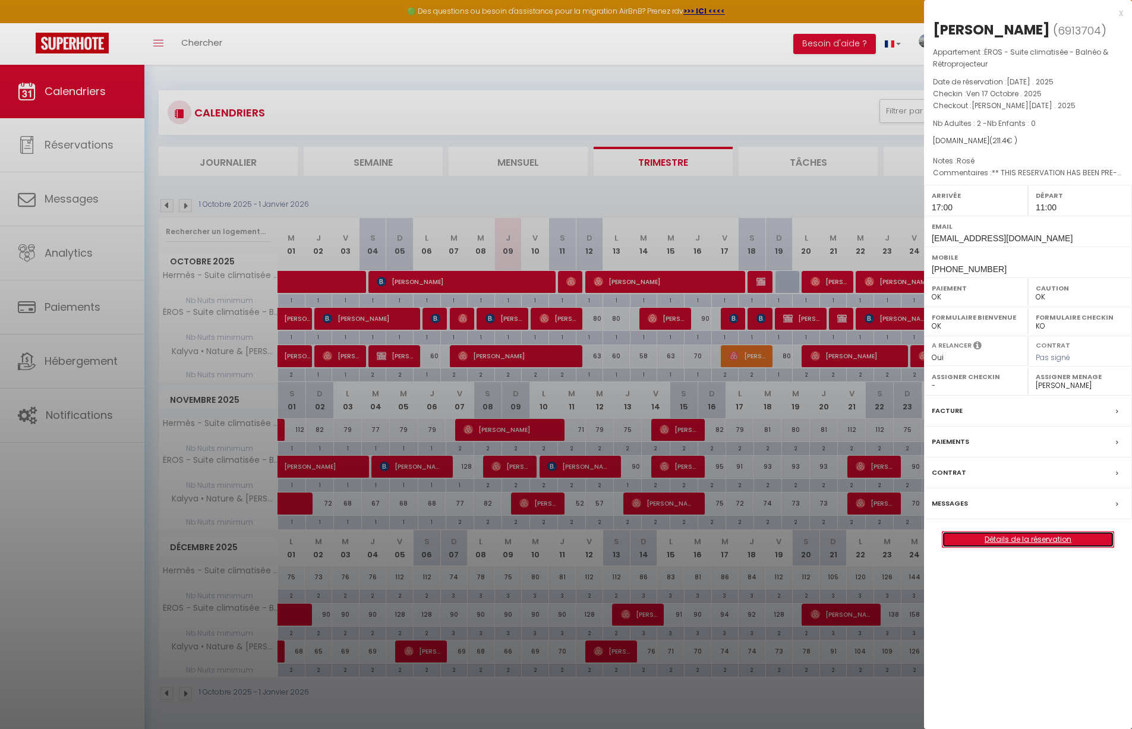
click at [1055, 543] on link "Détails de la réservation" at bounding box center [1028, 539] width 171 height 15
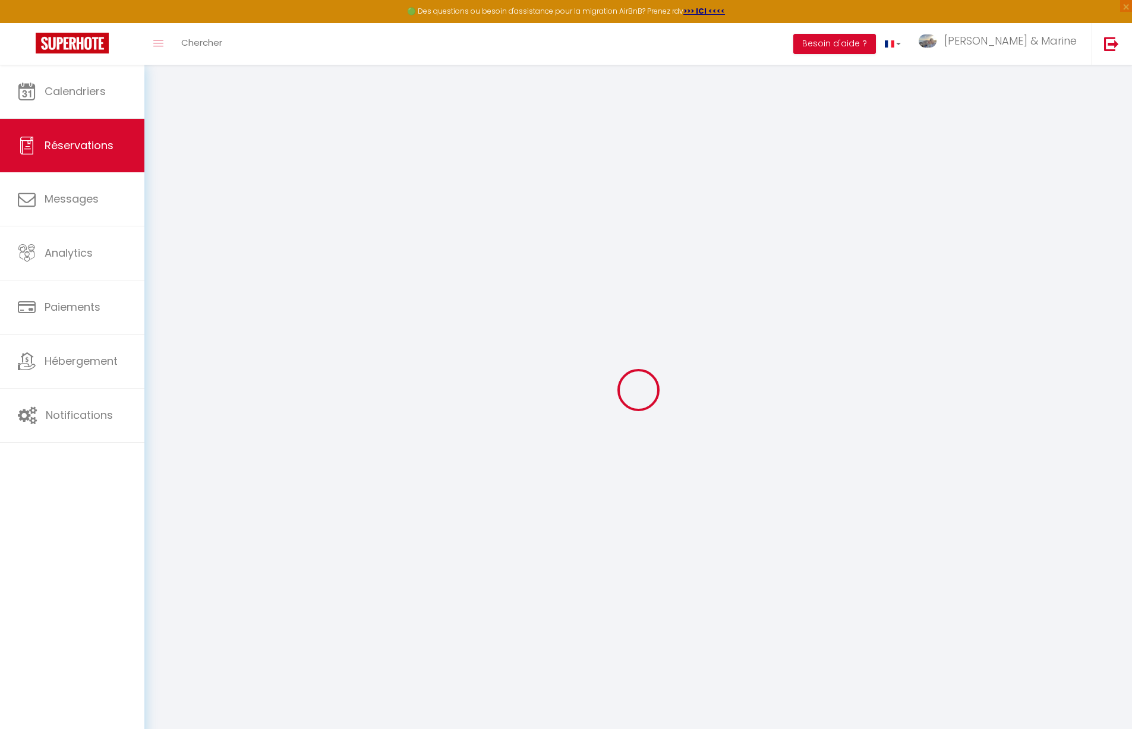
type input "Jeremie"
type input "[PERSON_NAME]"
type input "[EMAIL_ADDRESS][DOMAIN_NAME]"
type input "[PERSON_NAME][EMAIL_ADDRESS][DOMAIN_NAME]"
type input "[PHONE_NUMBER]"
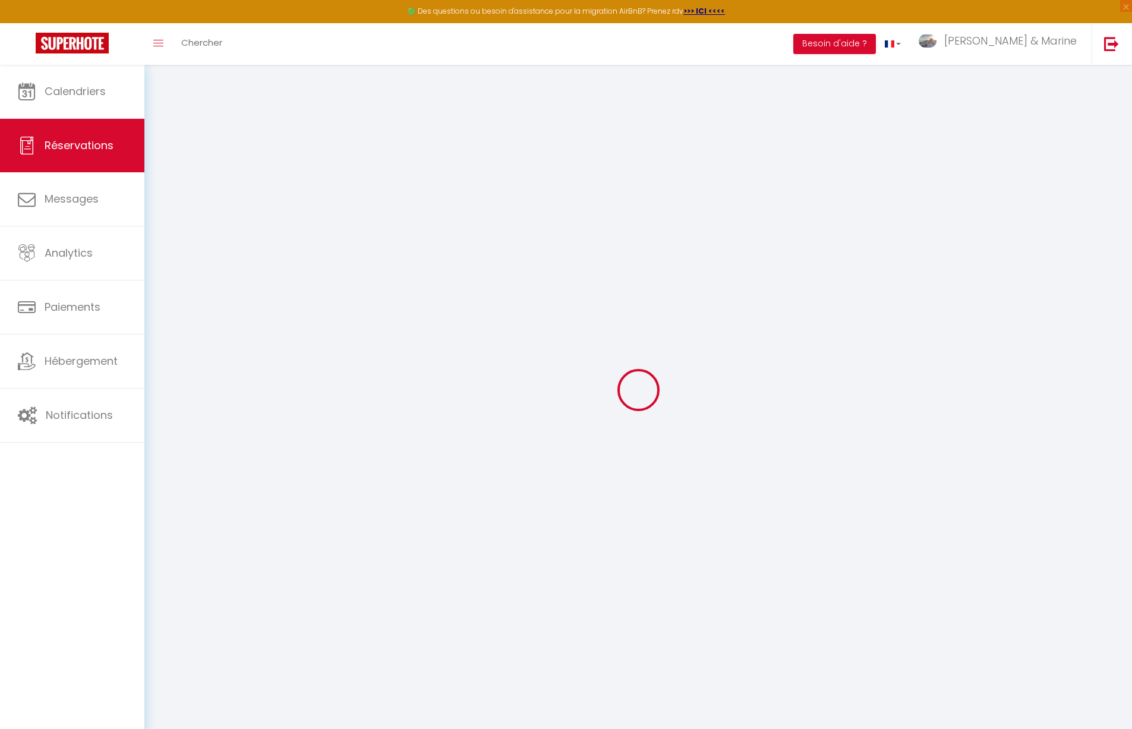
type input "[PHONE_NUMBER]"
type input "."
select select "FR"
type input "35.02"
type input "2.96"
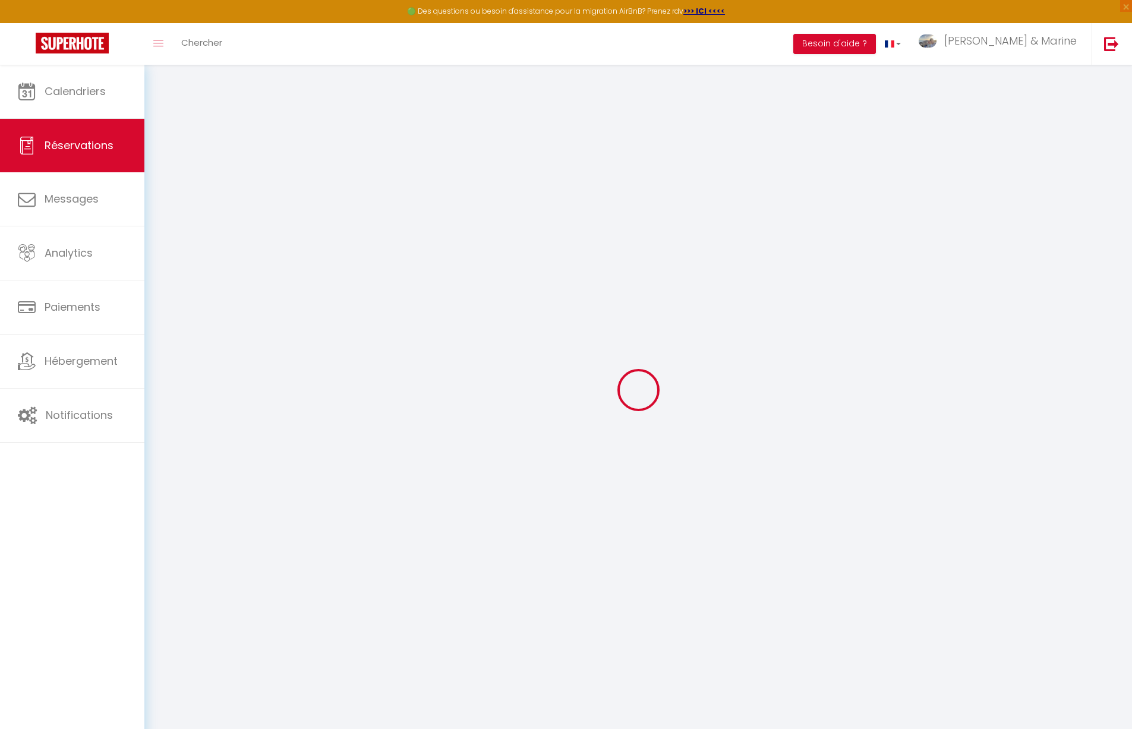
select select "42130"
select select "1"
select select
type input "2"
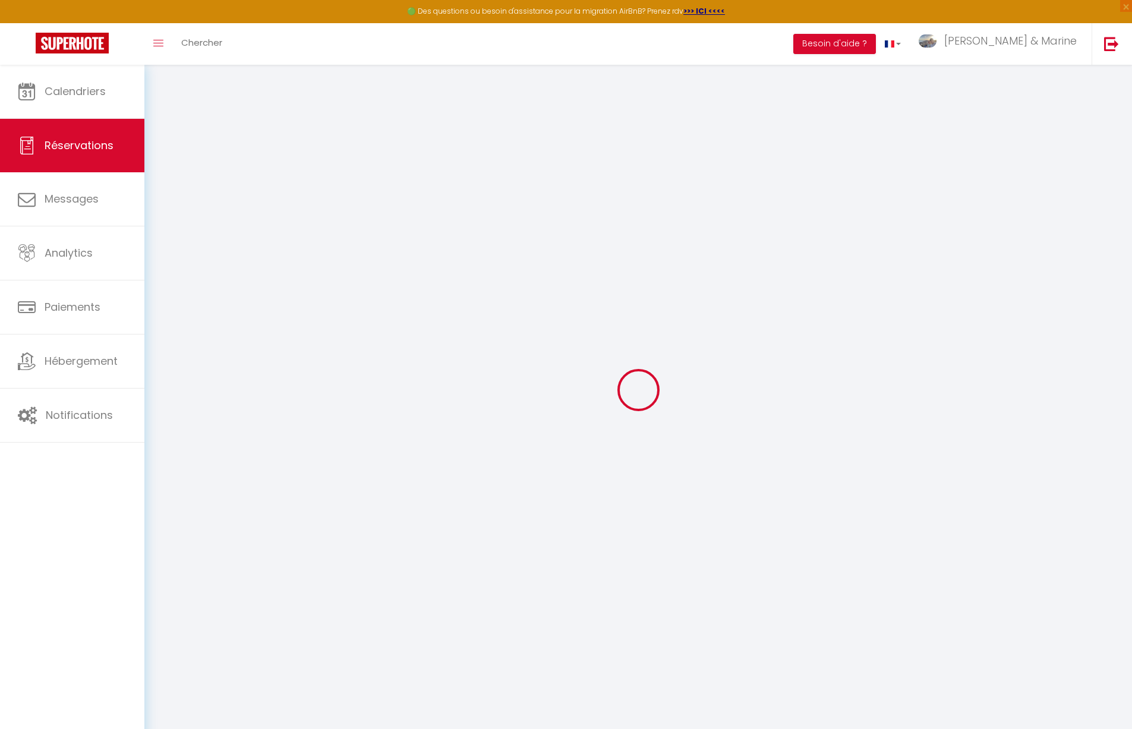
select select "12"
select select "15"
type input "161"
checkbox input "false"
type input "0"
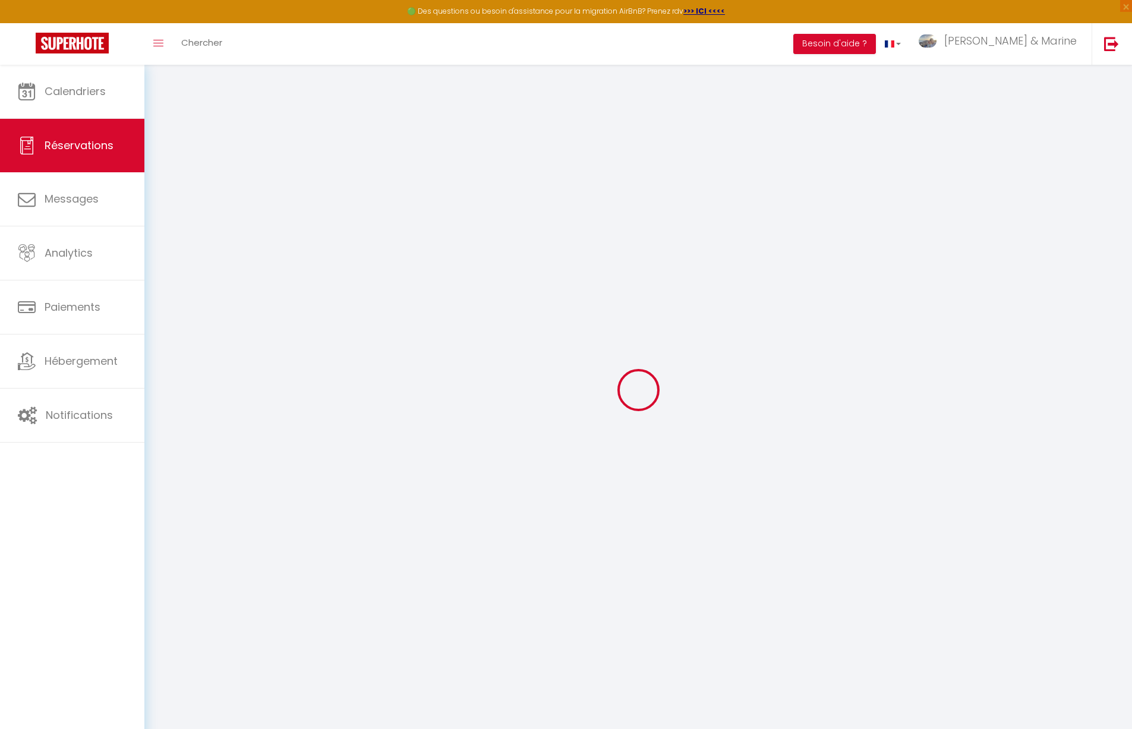
select select "2"
type input "0"
select select
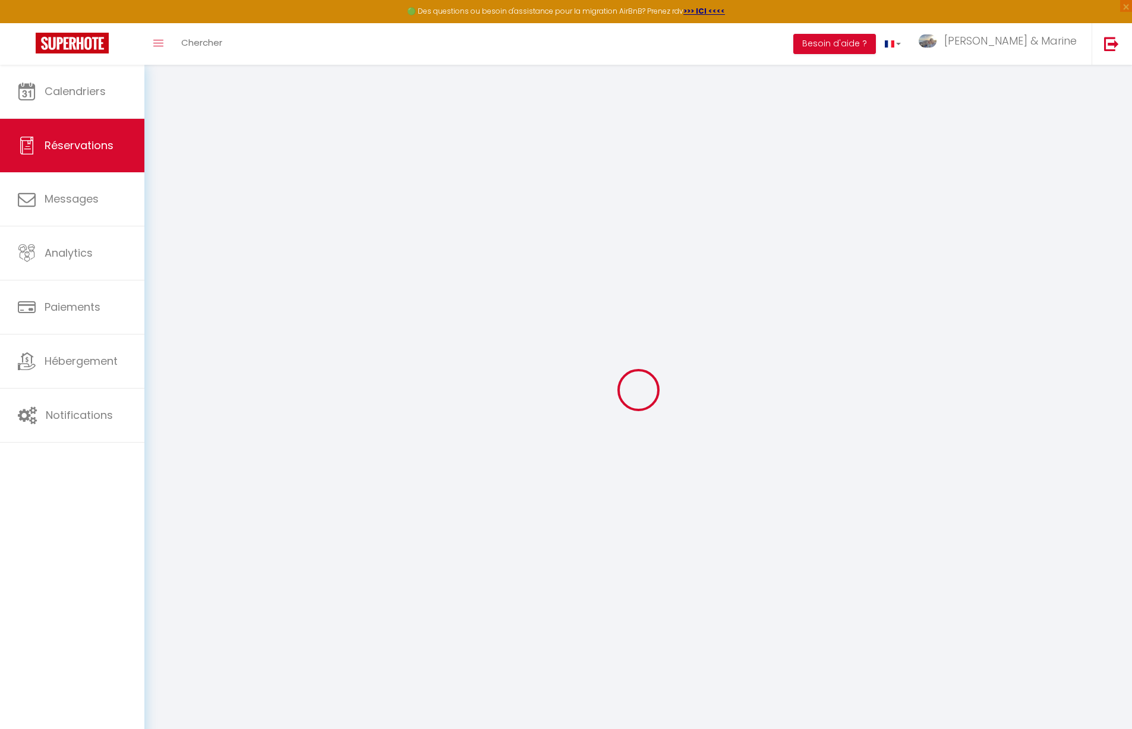
select select
checkbox input "false"
select index
select select
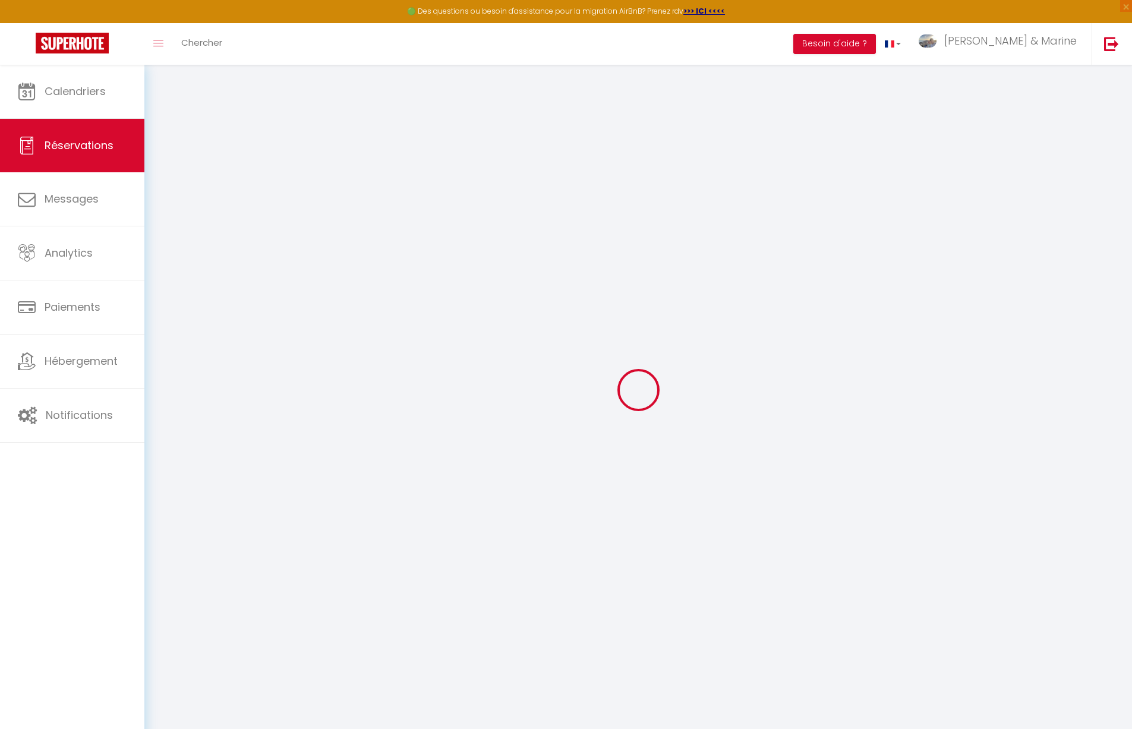
select select
checkbox input "false"
select index
select select
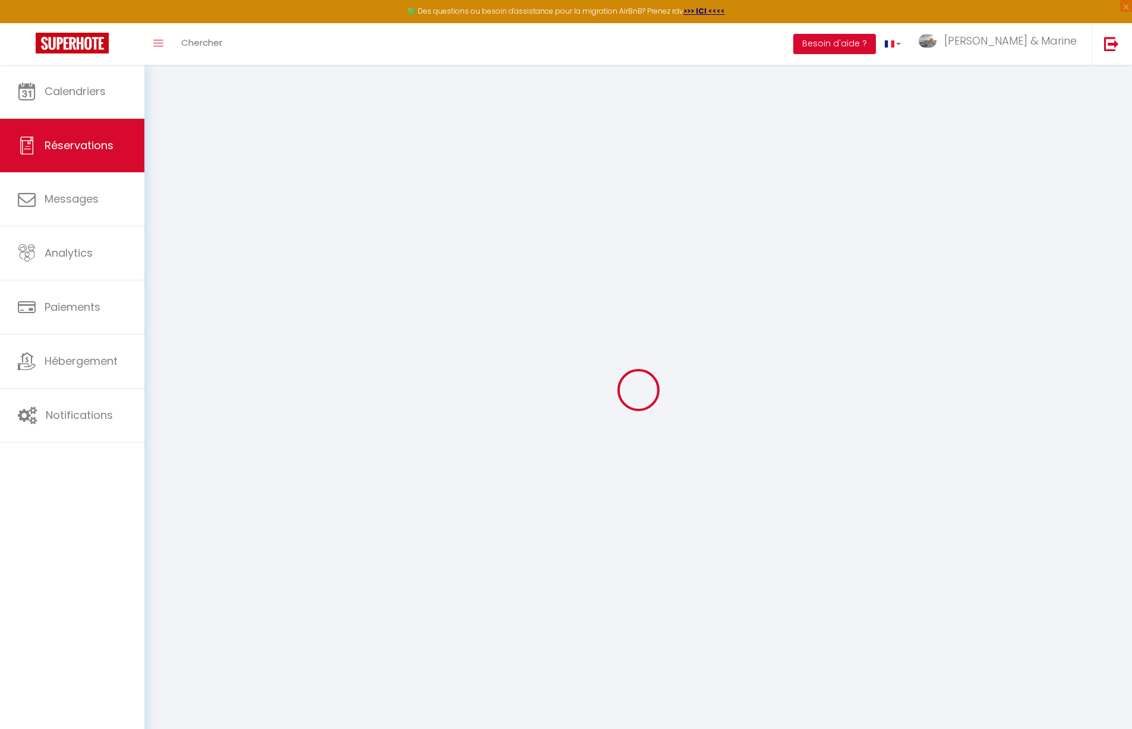
select select
checkbox input "false"
select index
select select
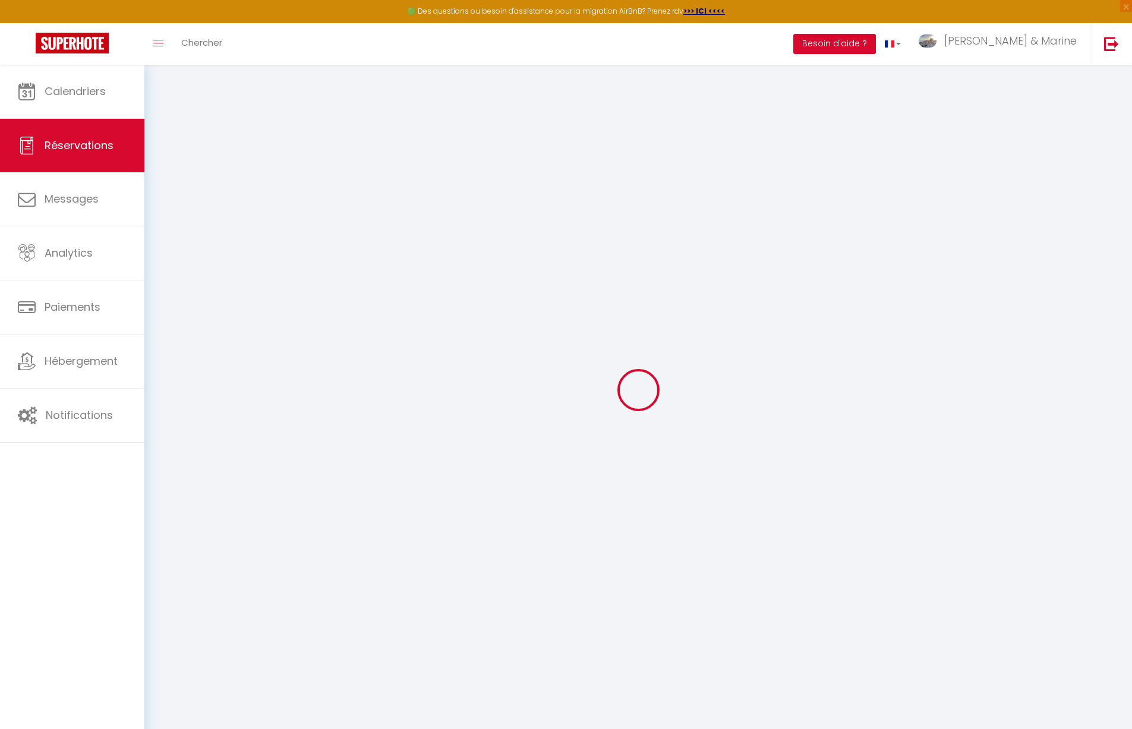
select select
checkbox input "false"
select index
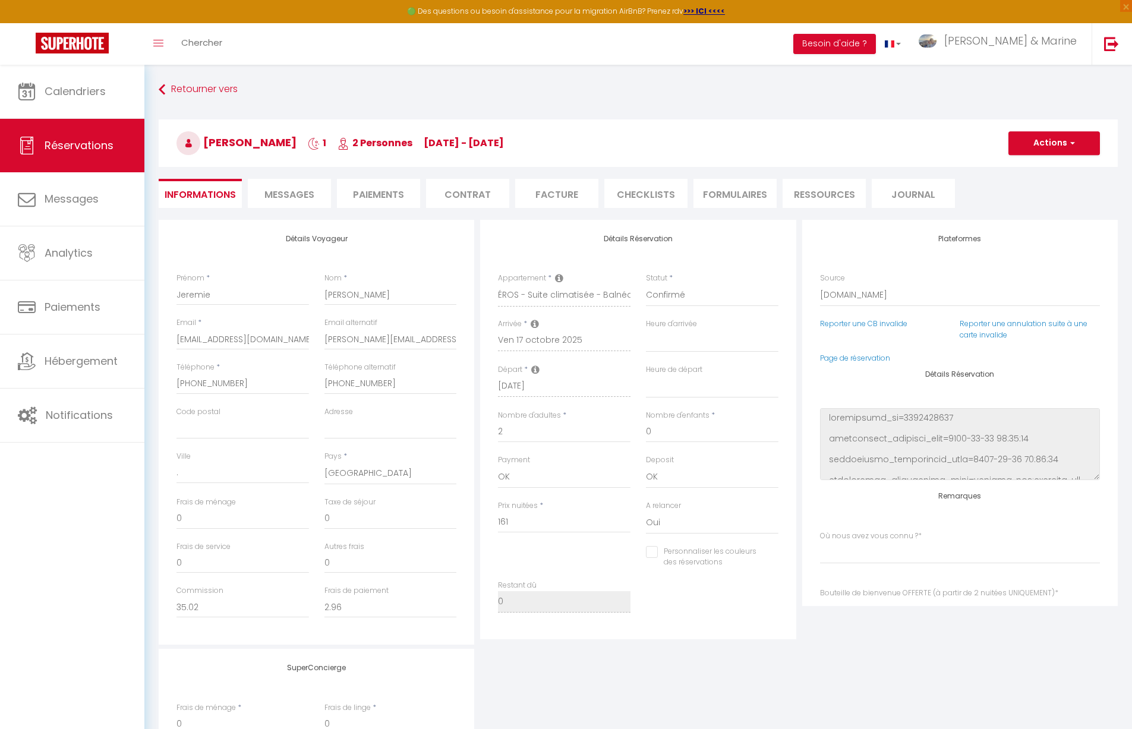
type input "45"
type input "5.4"
select select
checkbox input "false"
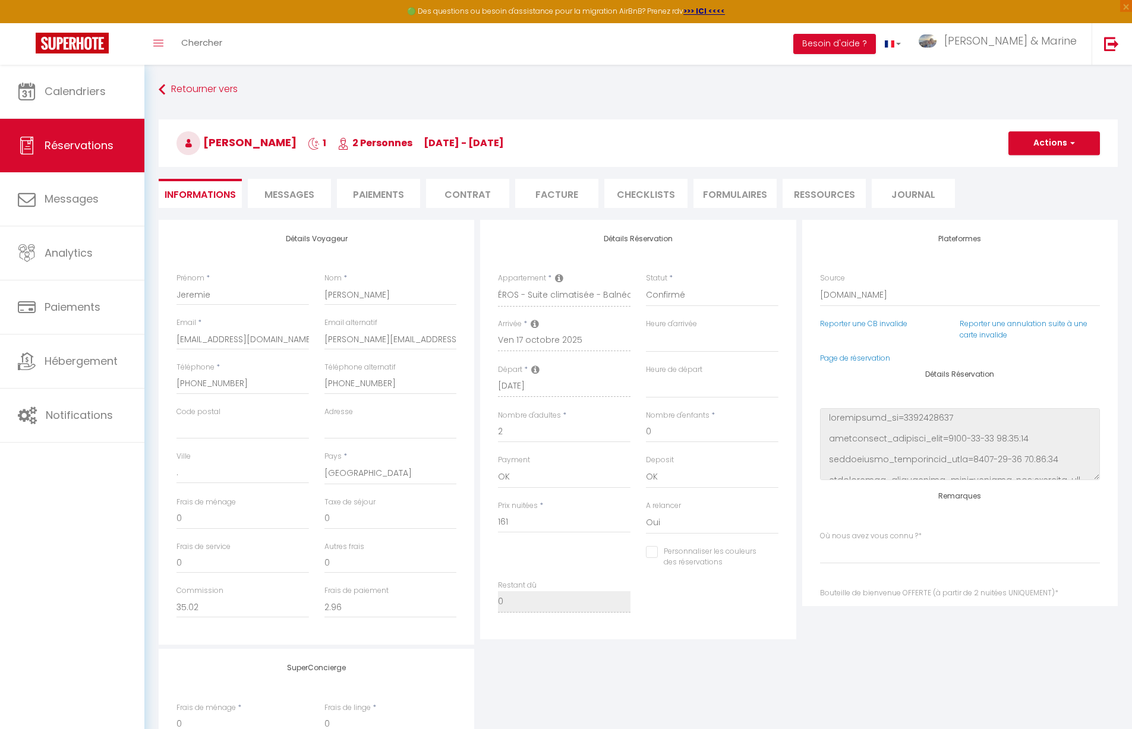
select index
checkbox input "false"
select index
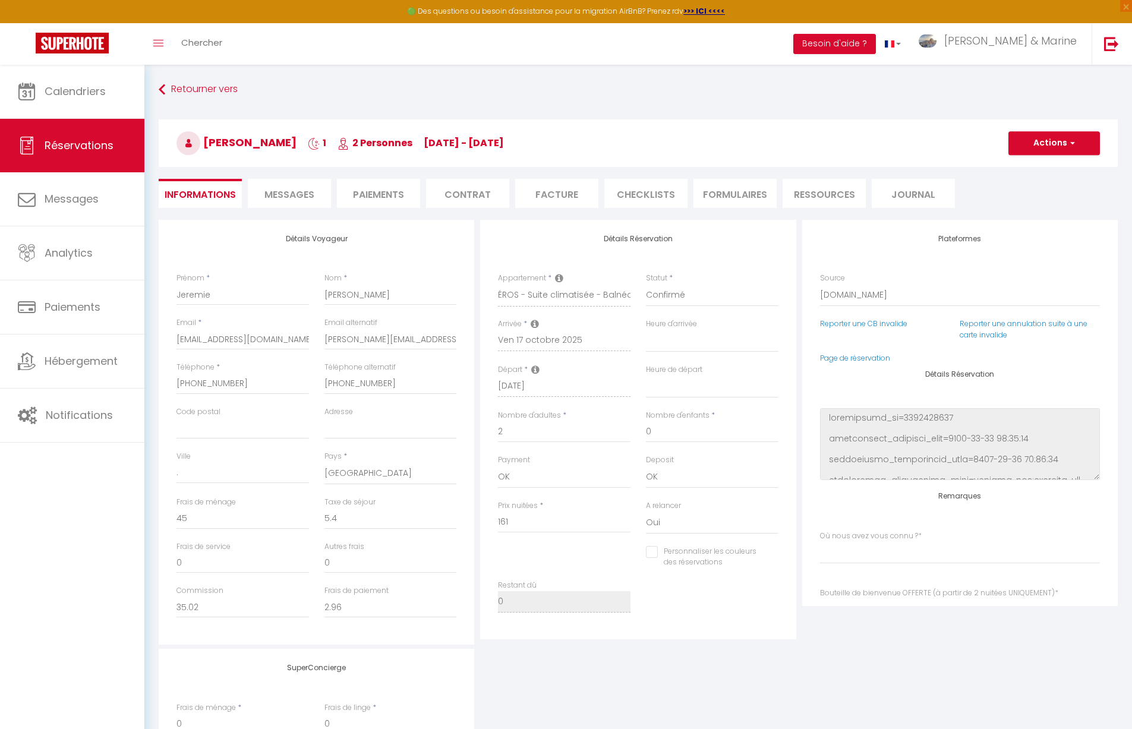
select select "17:00"
select select "11:00"
click at [650, 552] on input "Personnaliser les couleurs des réservations" at bounding box center [705, 552] width 118 height 12
checkbox input "true"
select index
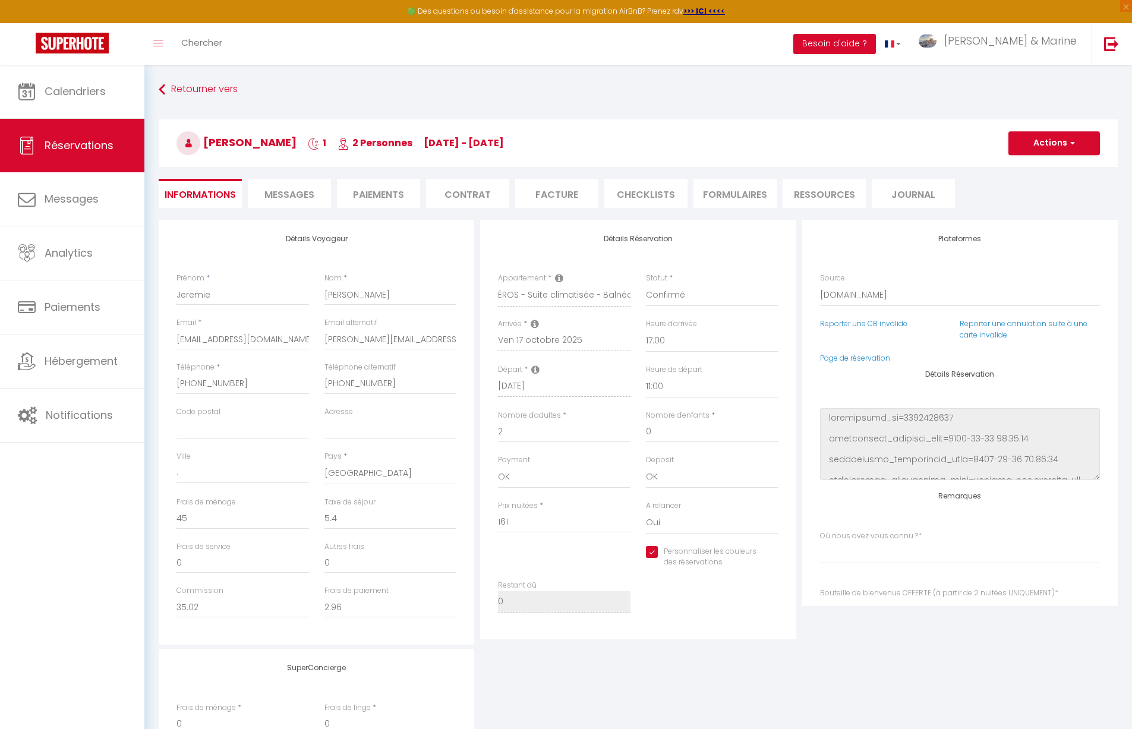
select index
click at [770, 562] on span at bounding box center [774, 561] width 10 height 10
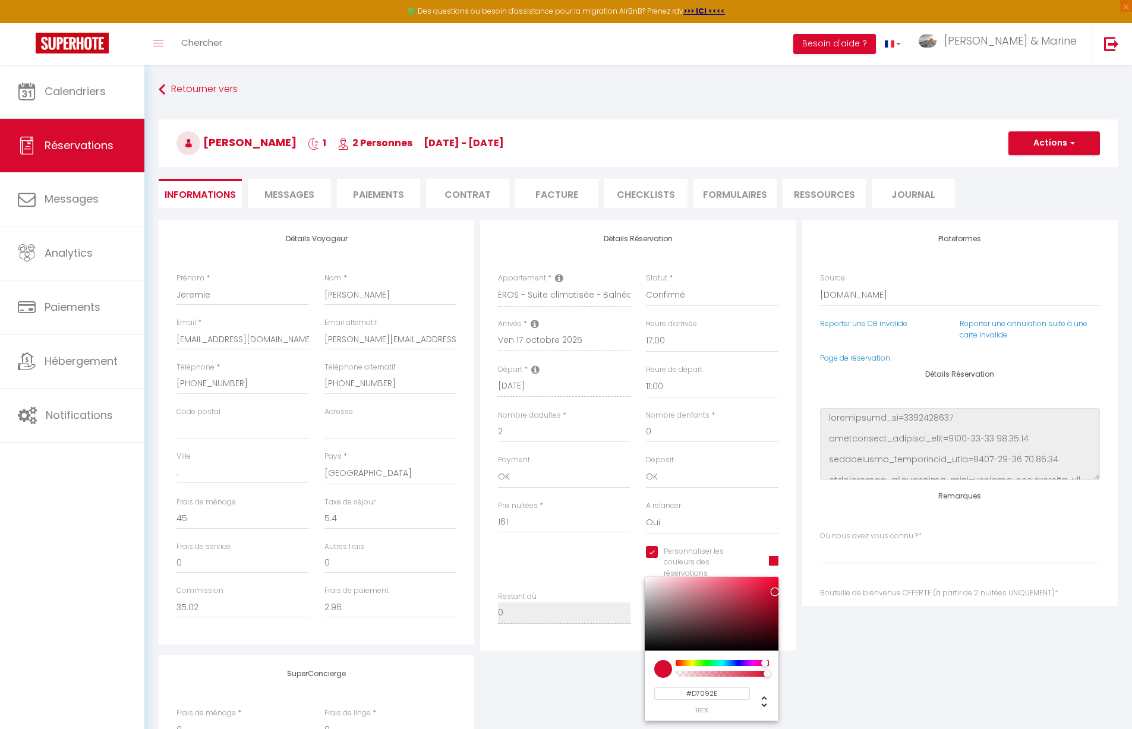
select index
type input "#57D709"
click at [701, 662] on div at bounding box center [722, 663] width 91 height 6
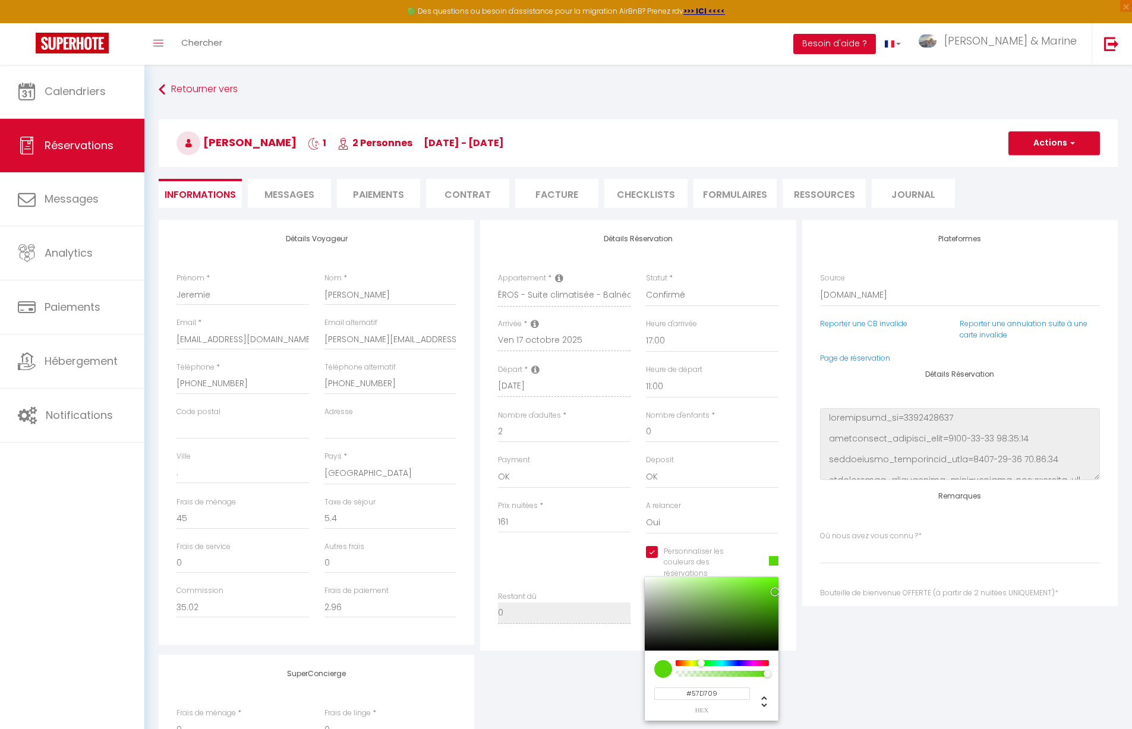
click at [751, 583] on div at bounding box center [712, 614] width 134 height 74
select index
type input "#78EE30"
click at [1062, 144] on button "Actions" at bounding box center [1055, 143] width 92 height 24
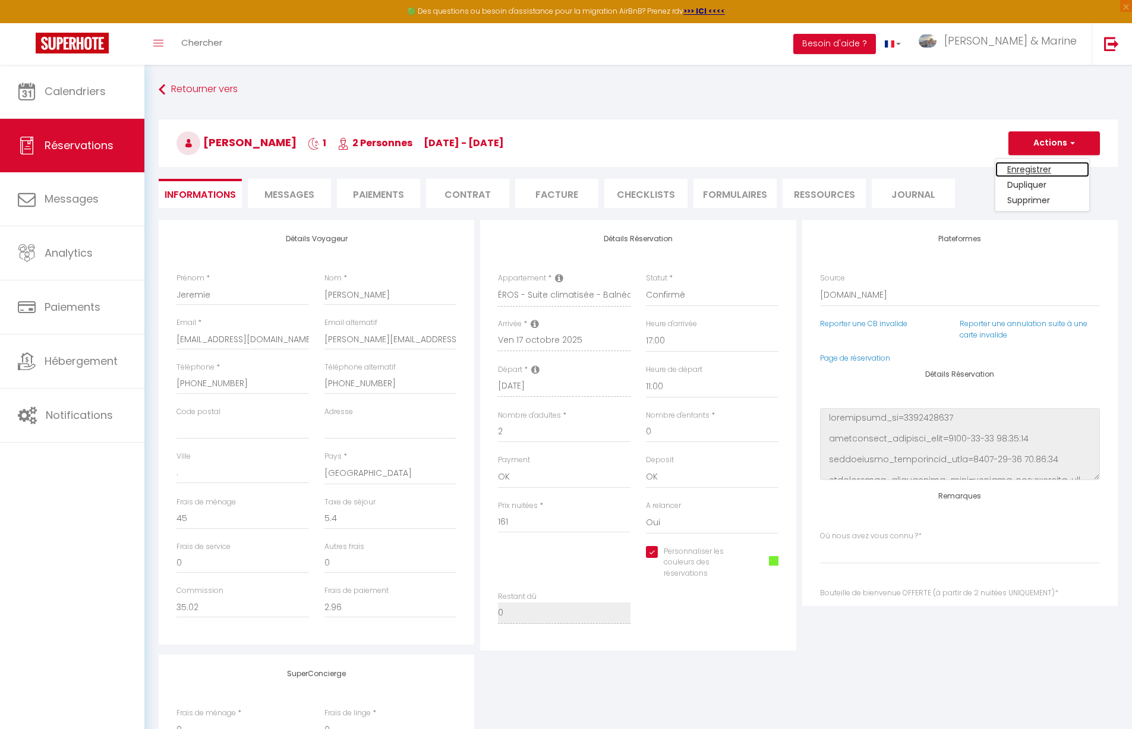
click at [1037, 168] on link "Enregistrer" at bounding box center [1043, 169] width 94 height 15
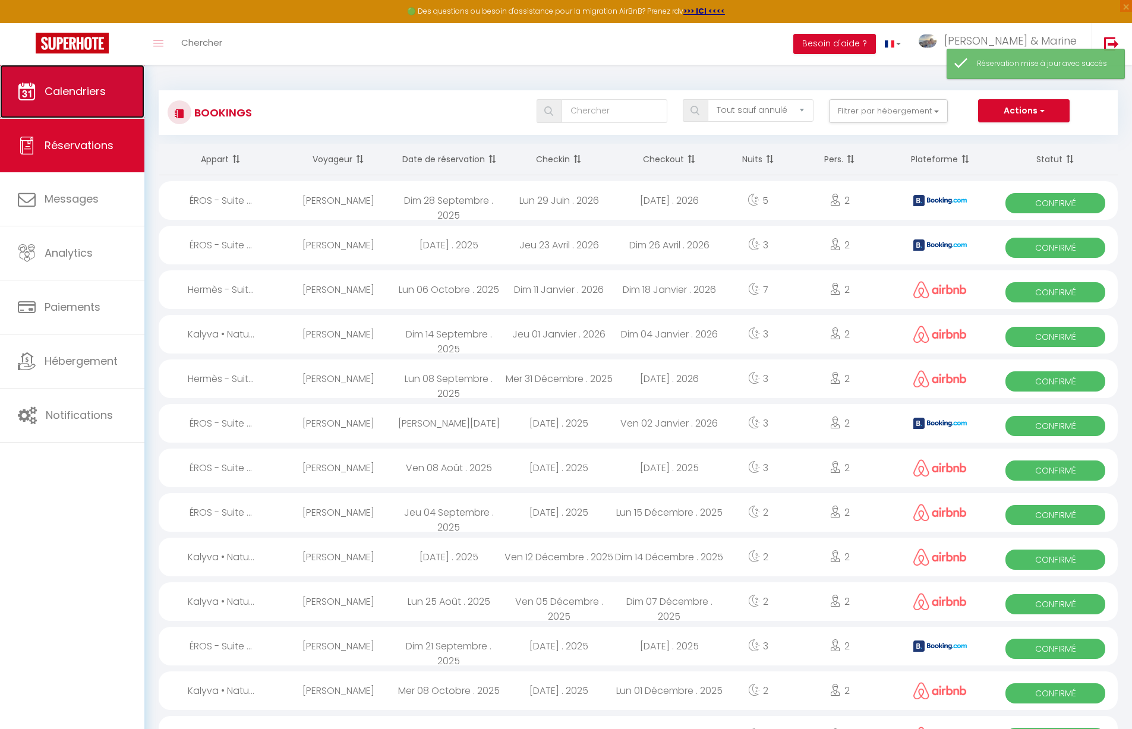
click at [55, 100] on link "Calendriers" at bounding box center [72, 92] width 144 height 54
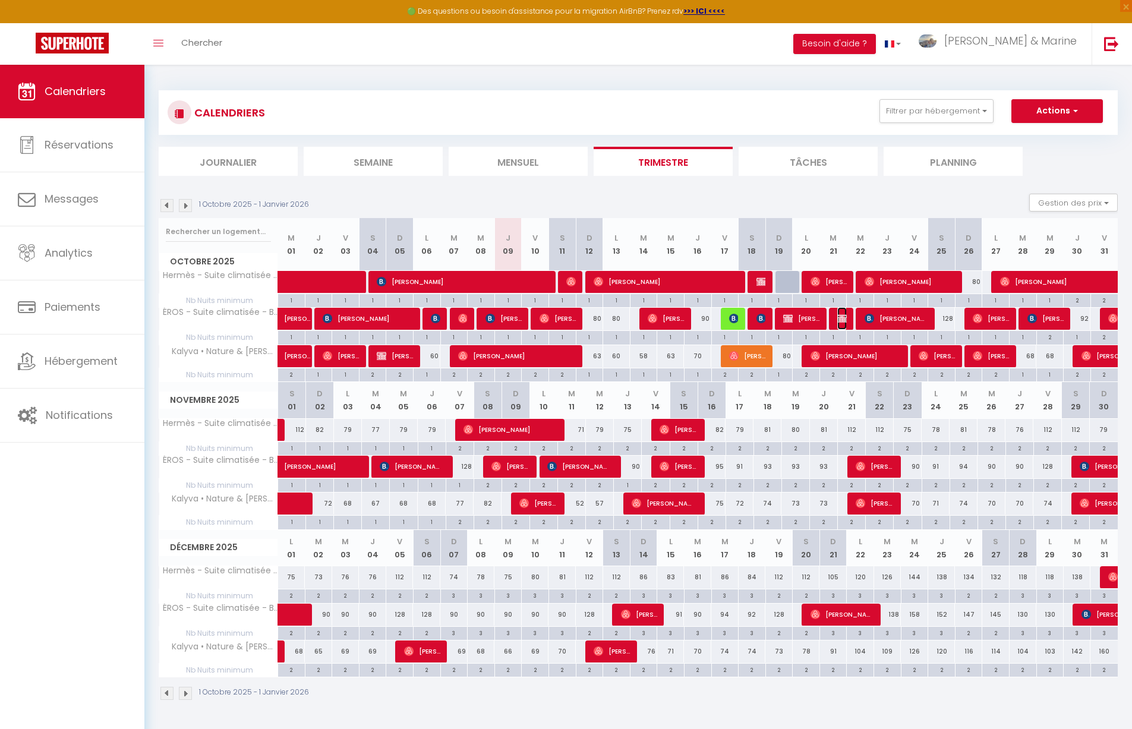
click at [842, 323] on img at bounding box center [843, 319] width 10 height 10
select select "OK"
select select "KO"
select select "1"
select select "0"
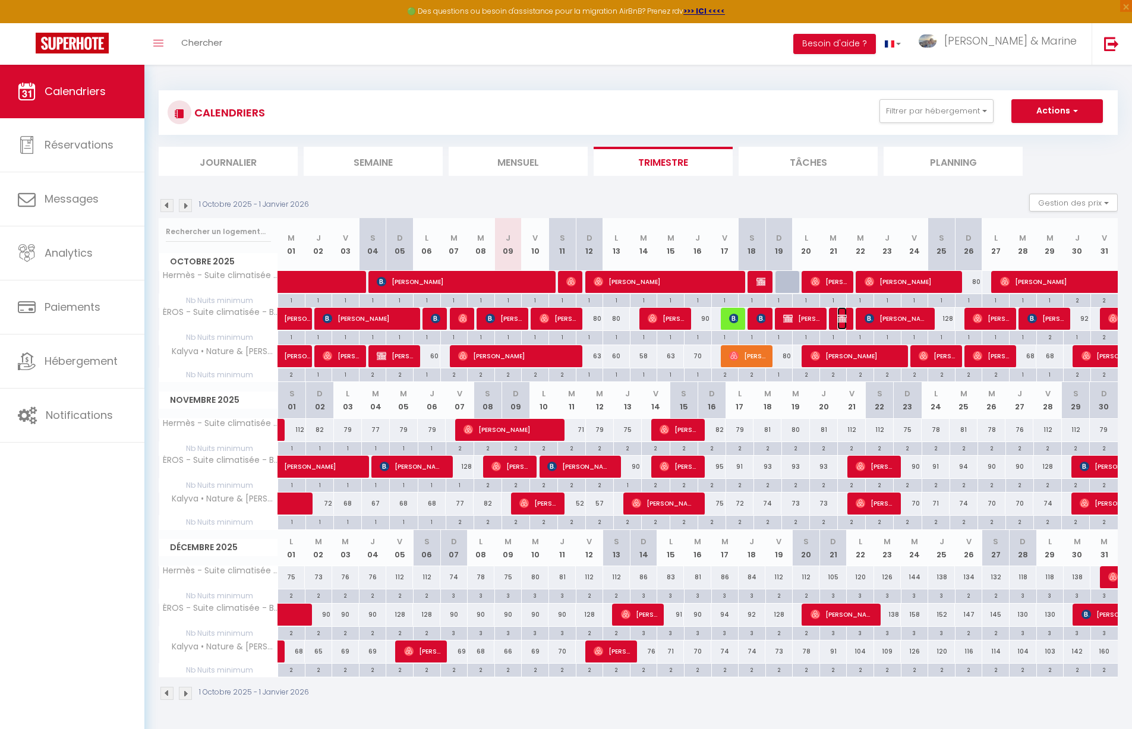
select select "1"
select select
select select "33758"
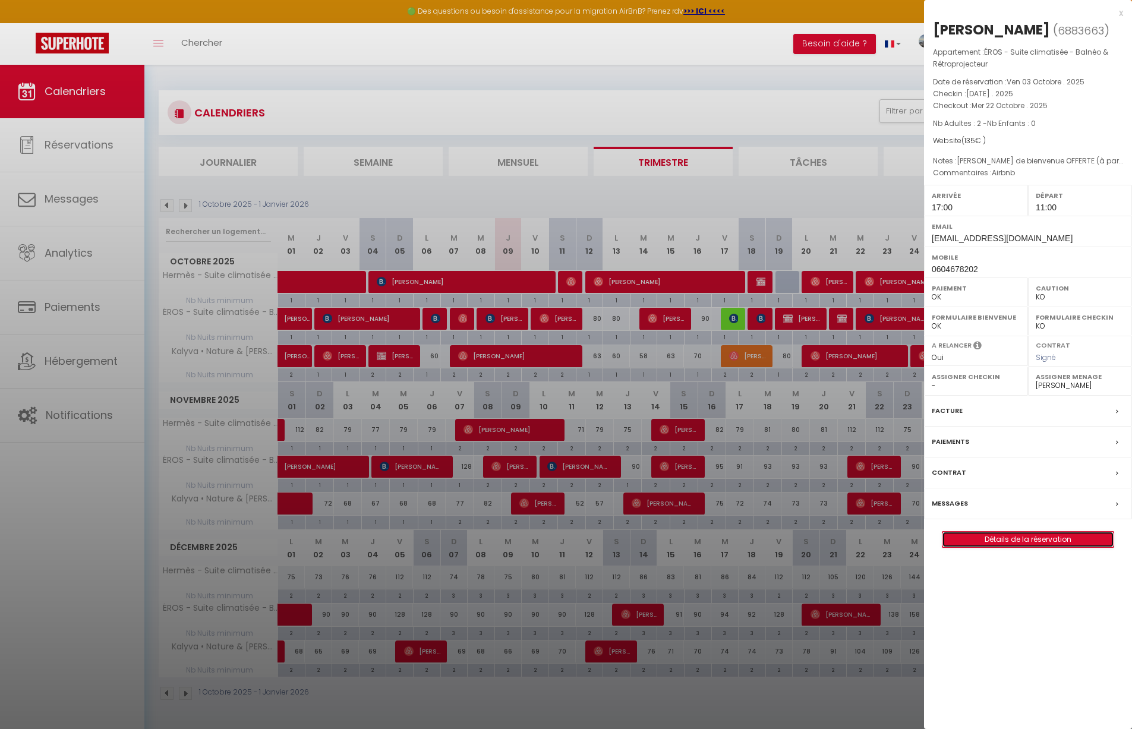
click at [1012, 540] on link "Détails de la réservation" at bounding box center [1028, 539] width 171 height 15
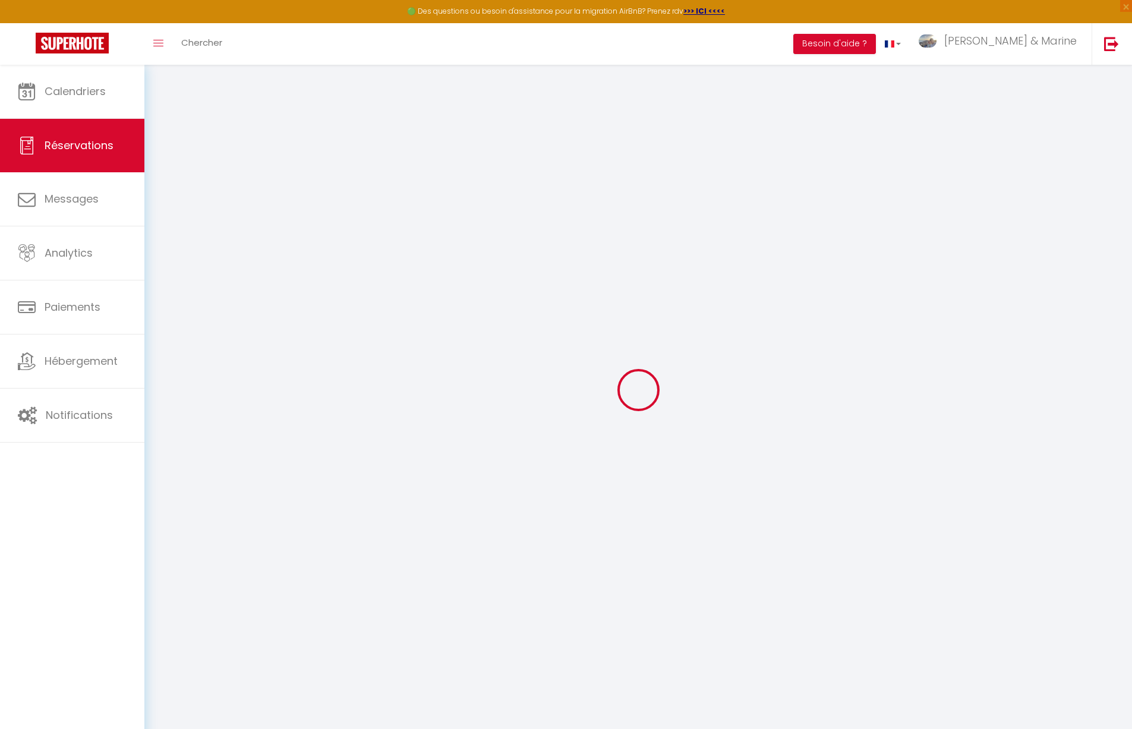
type input "[PERSON_NAME]"
type input "Guigon"
type input "[EMAIL_ADDRESS][DOMAIN_NAME]"
type input "0604678202"
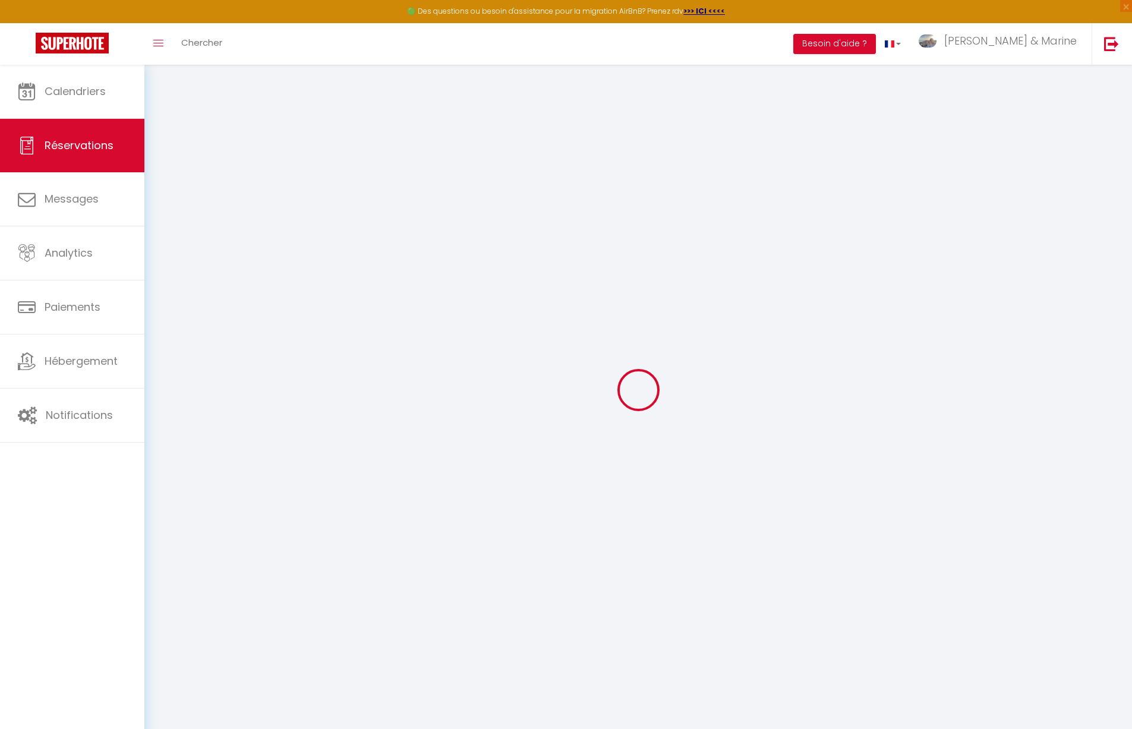
type input "0604678202"
select select "FR"
select select "42130"
select select "1"
type input "[DATE]"
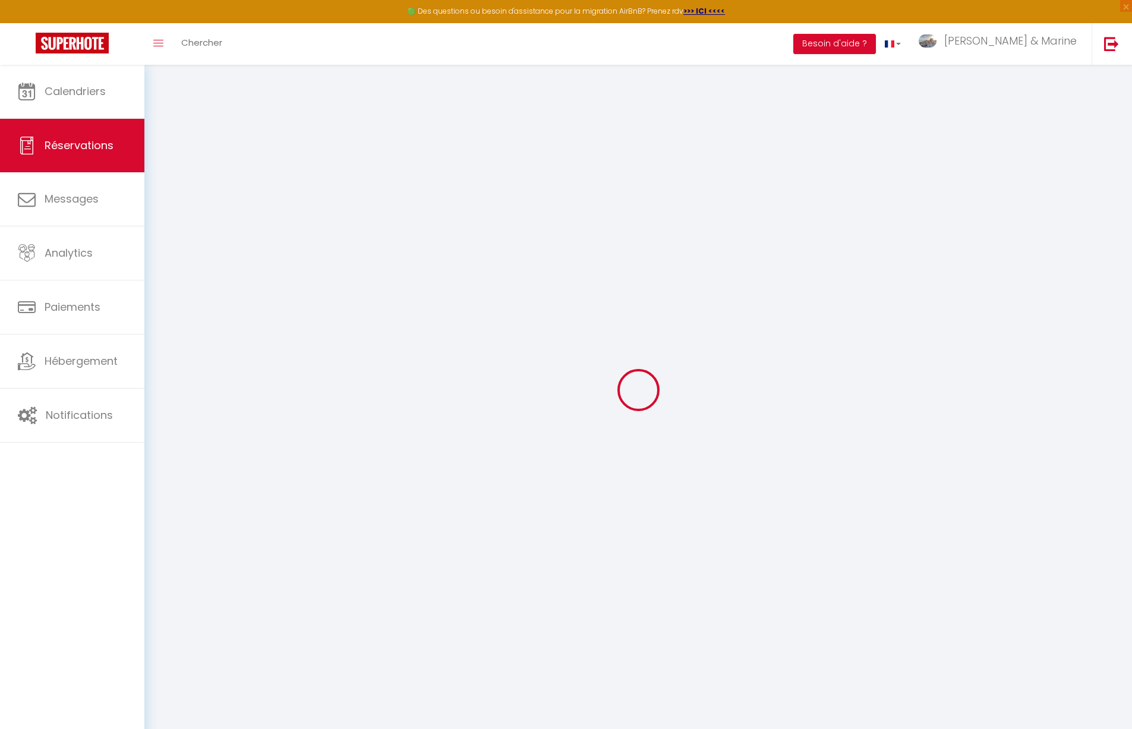
select select
type input "Mer 22 Octobre 2025"
select select
type input "2"
select select "10"
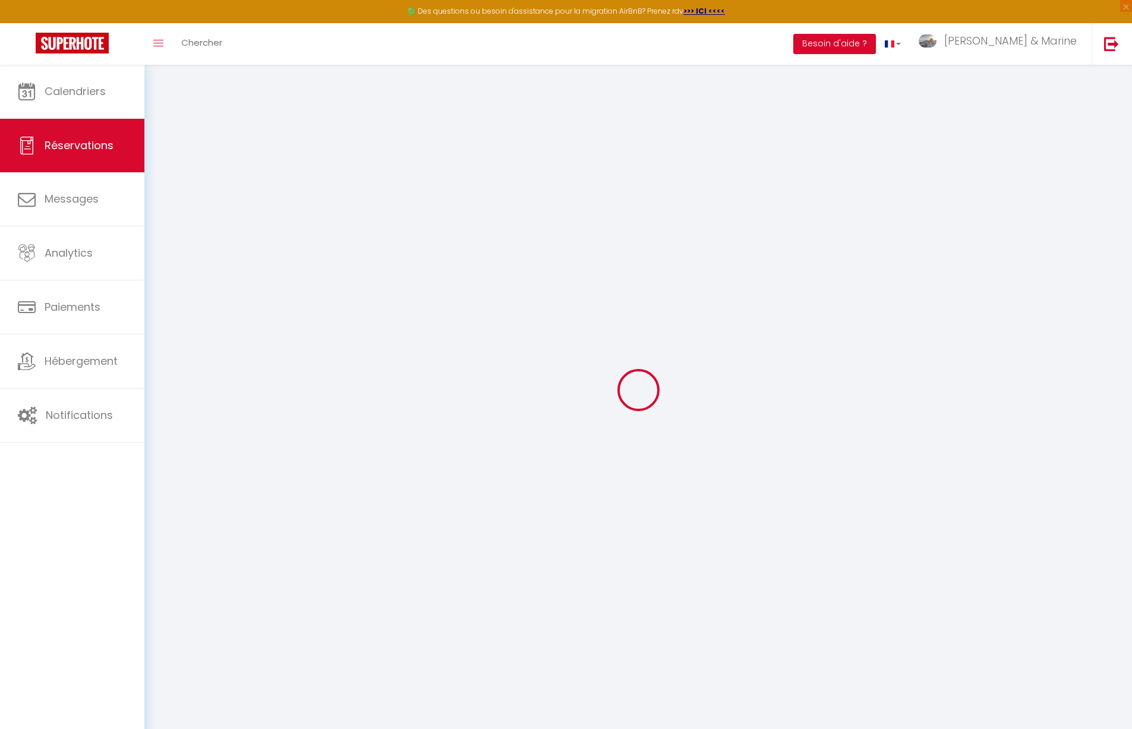
select select
type input "90"
checkbox input "false"
type input "0"
select select "69"
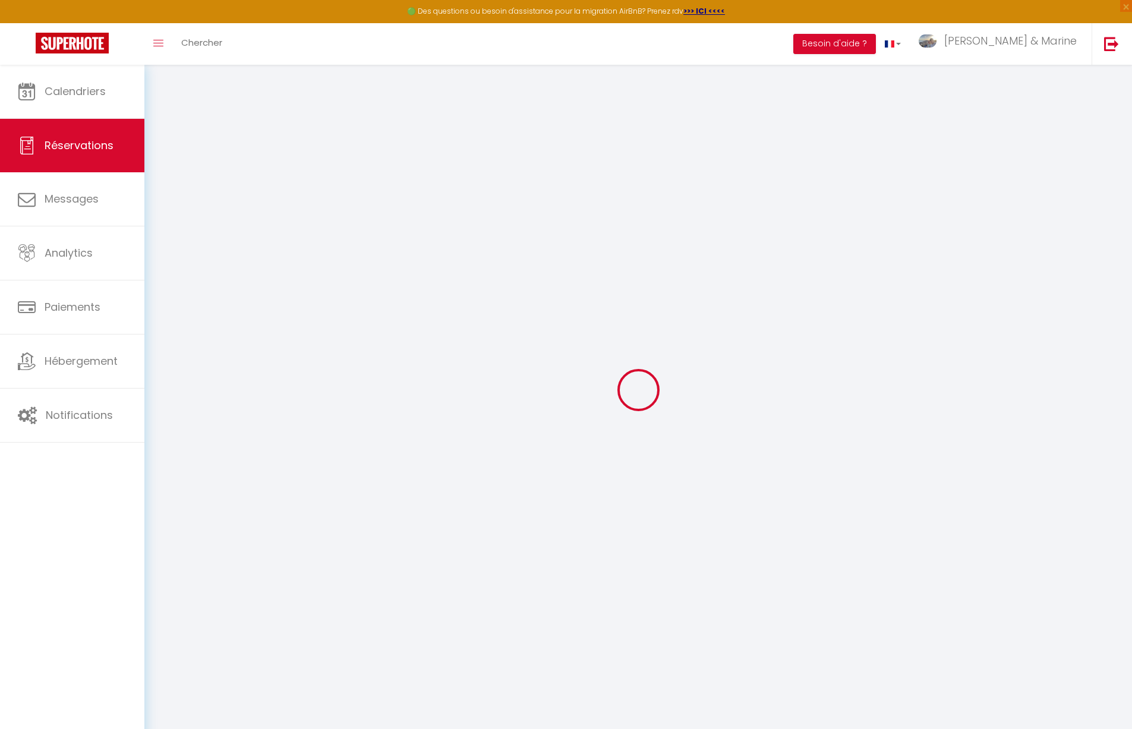
type input "0"
select index
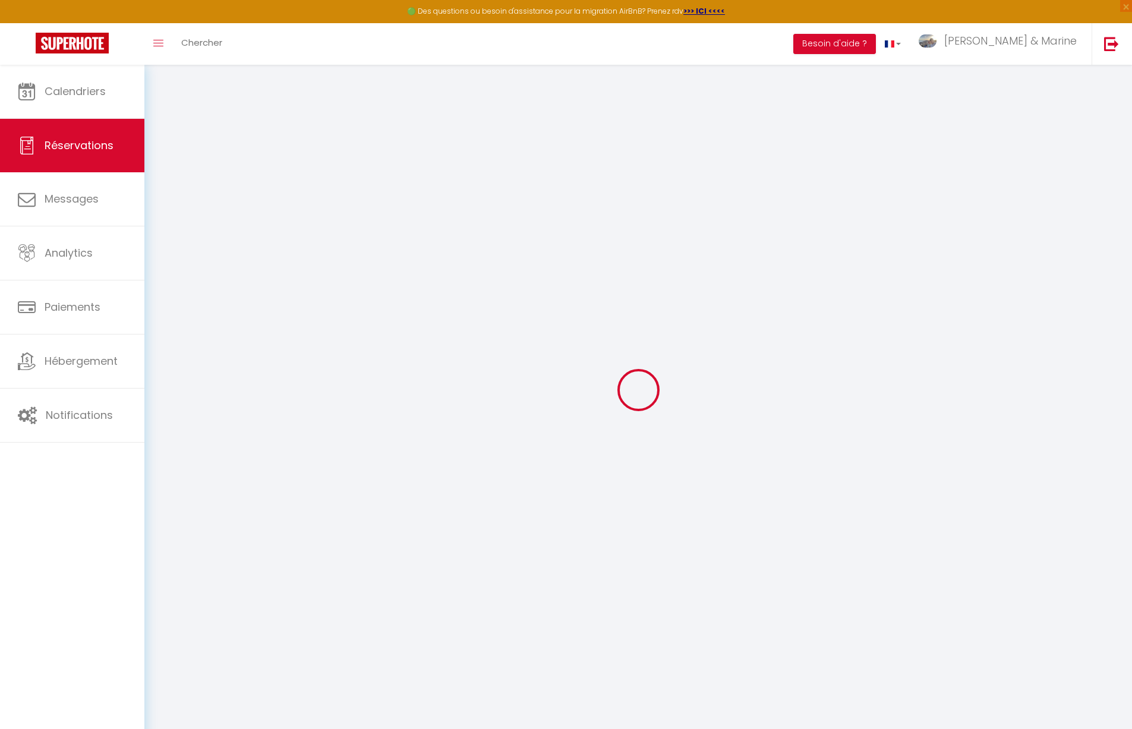
select select
select select "12"
select select "14"
checkbox input "false"
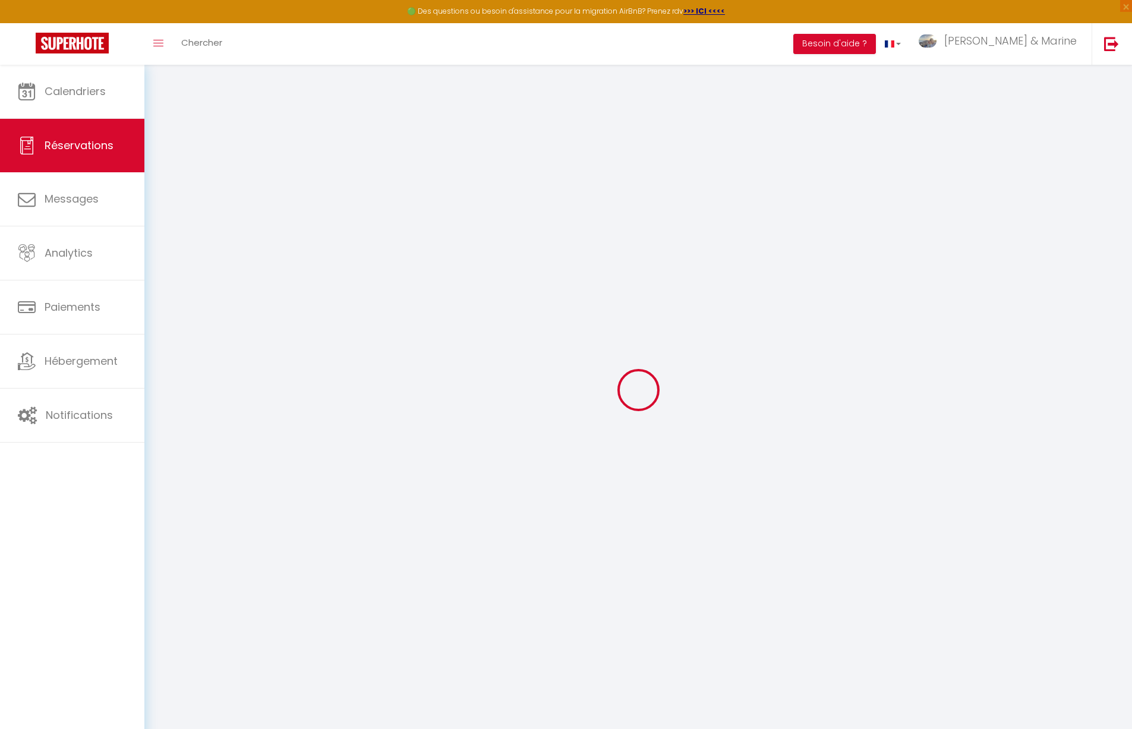
select select
checkbox input "false"
select index
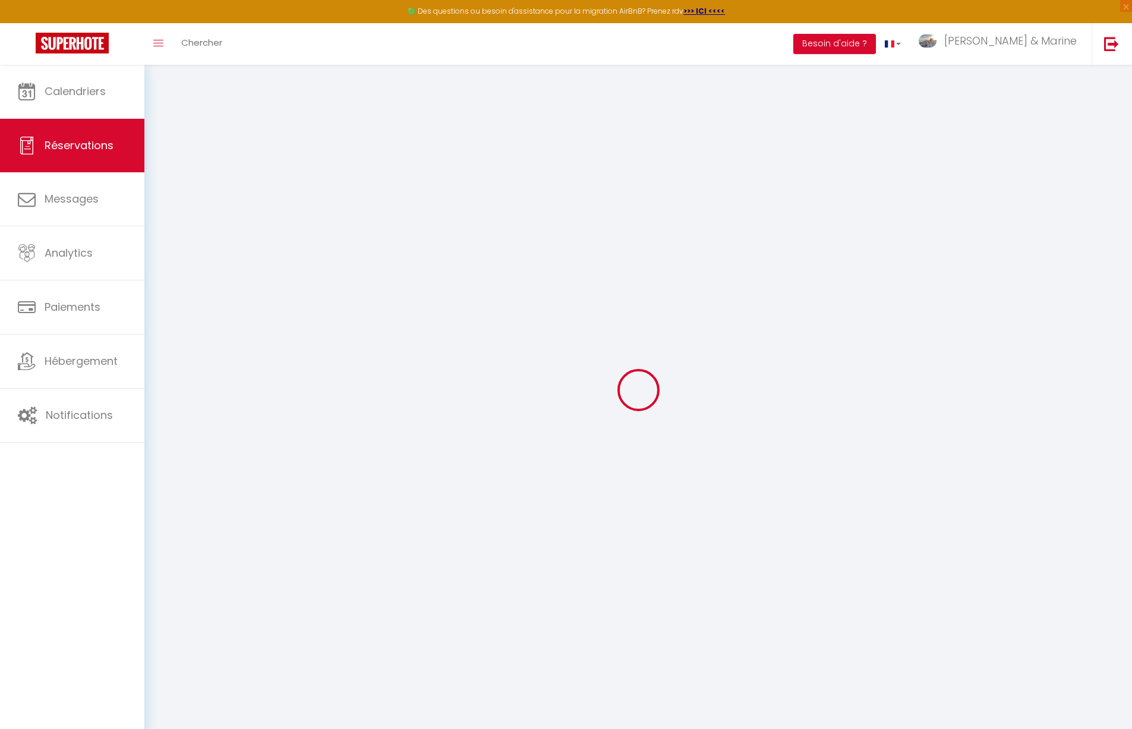
select select
checkbox input "false"
select index
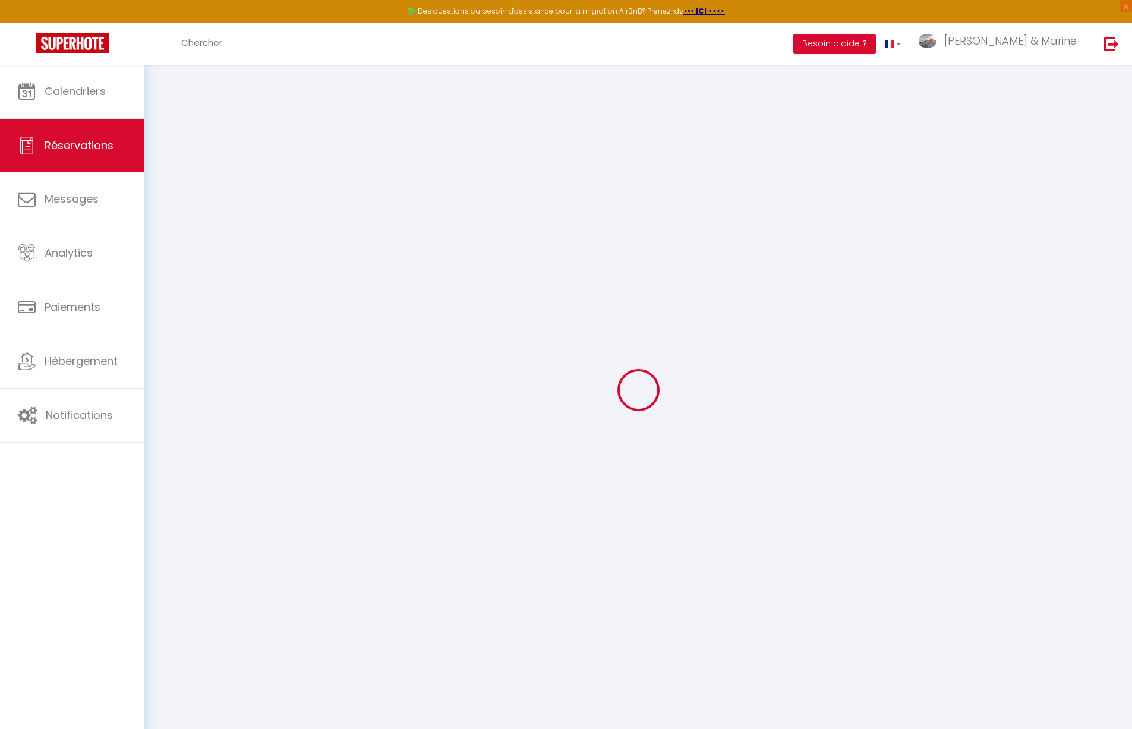
select select
checkbox input "false"
select index
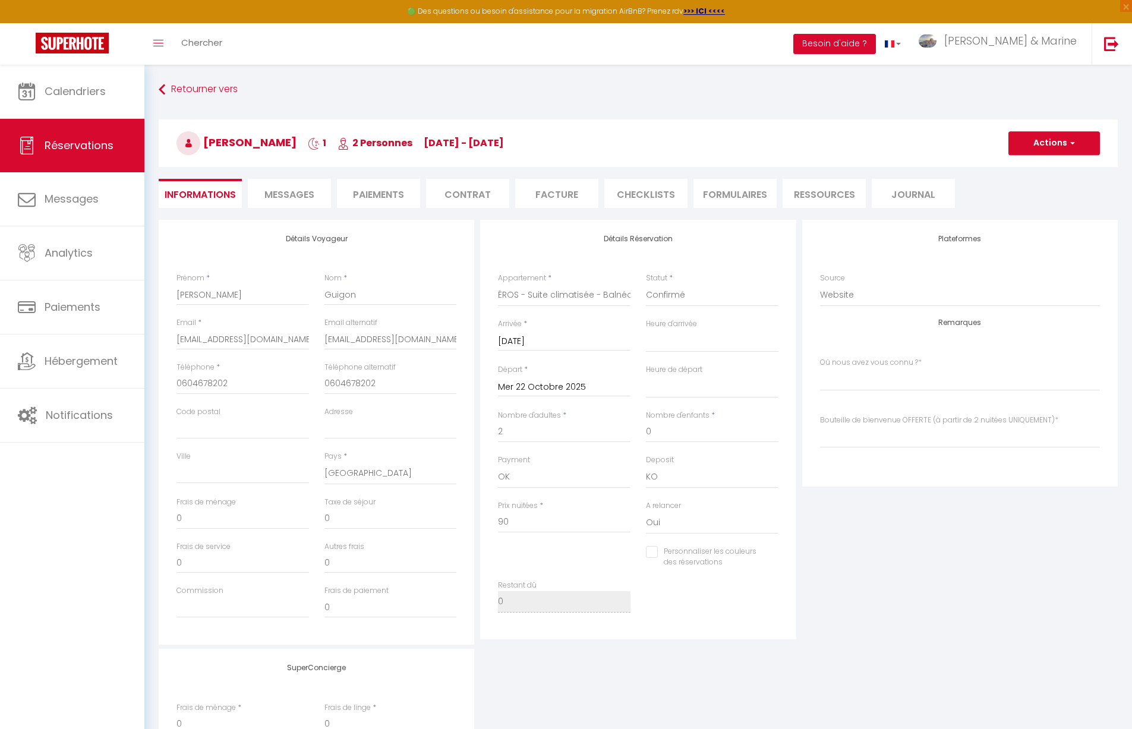
type input "45"
select select
checkbox input "false"
select index
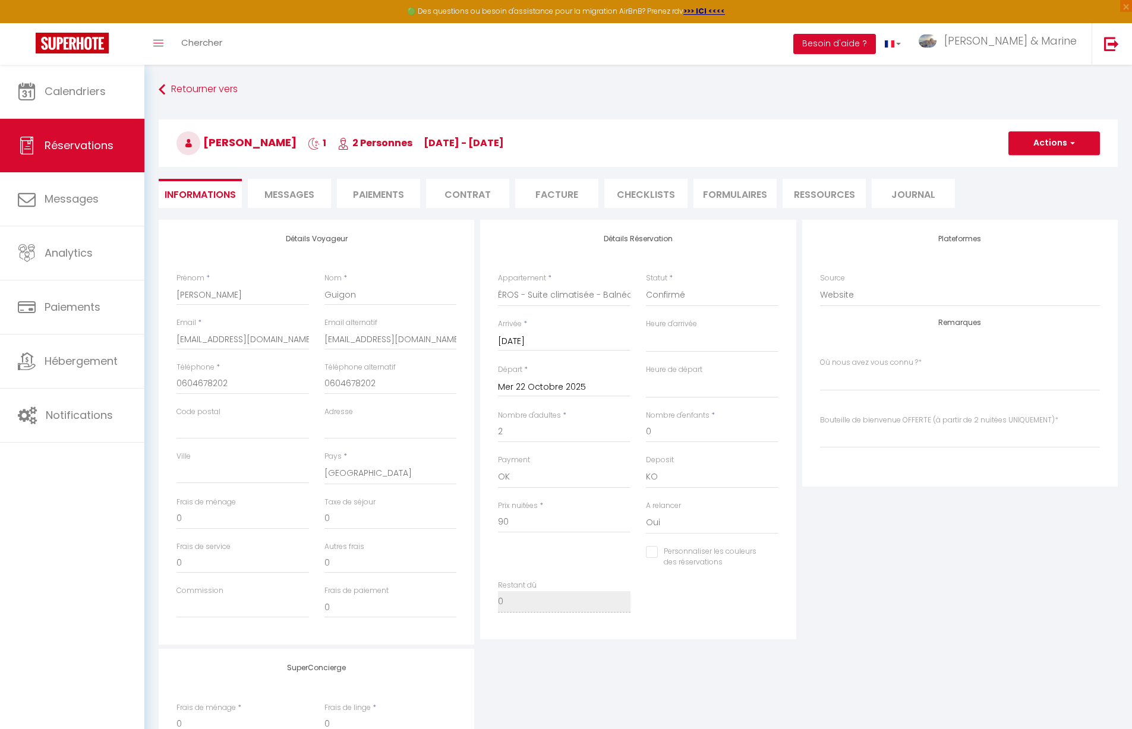
select index
checkbox input "false"
select index
select select "17:00"
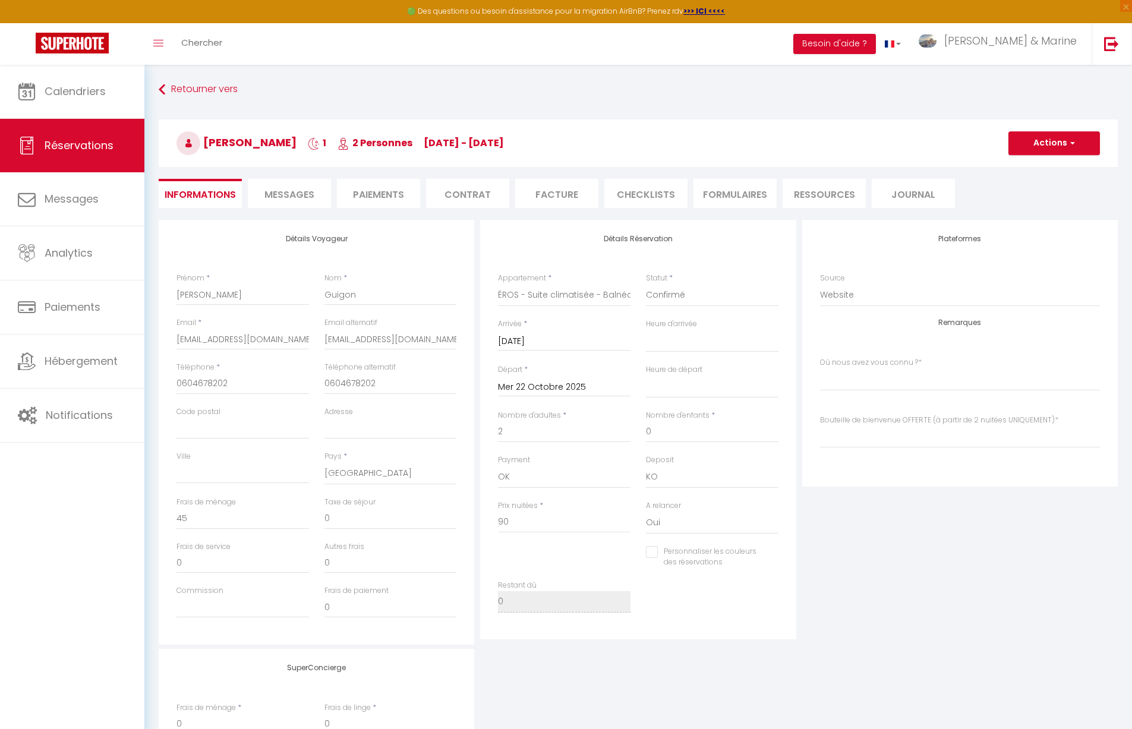
select select "11:00"
click at [650, 552] on input "Personnaliser les couleurs des réservations" at bounding box center [705, 552] width 118 height 12
checkbox input "true"
select index
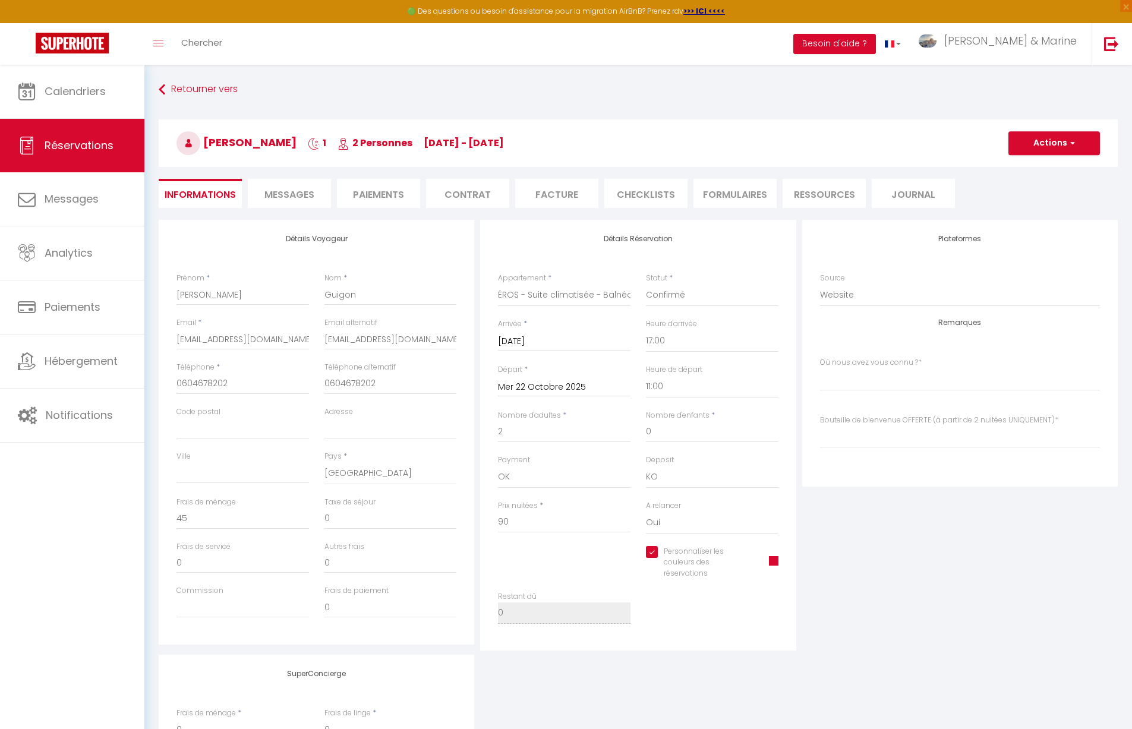
click at [776, 564] on span at bounding box center [774, 561] width 10 height 10
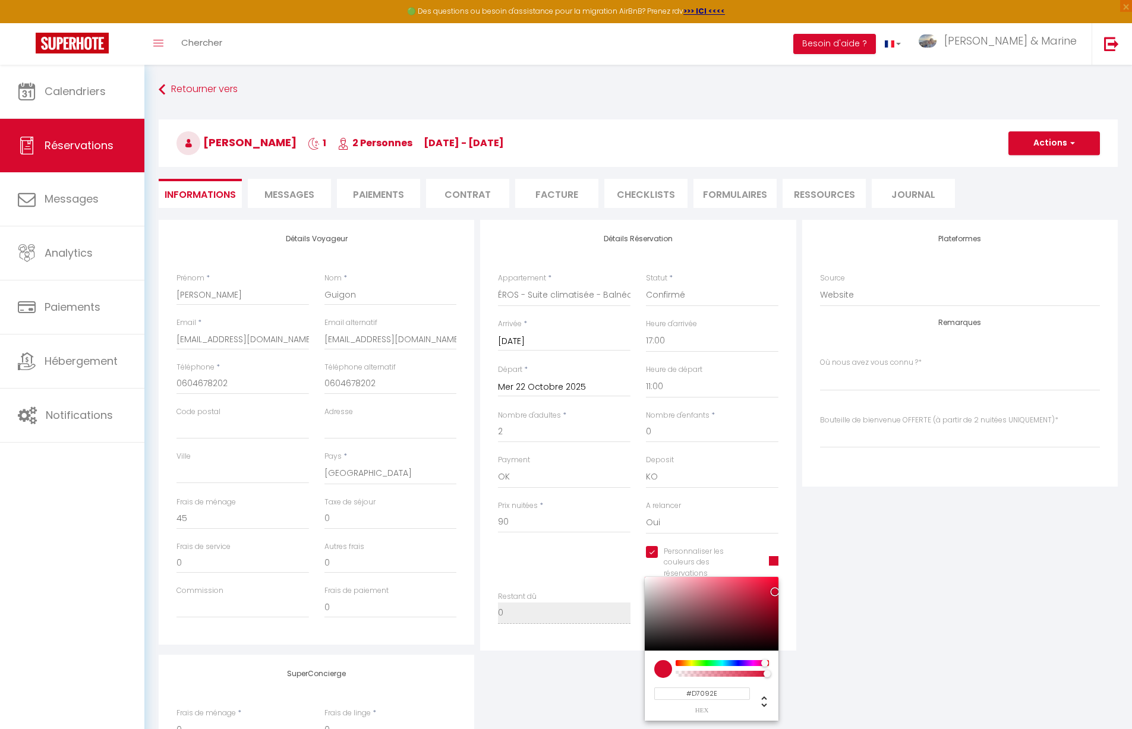
select index
type input "#D7A509"
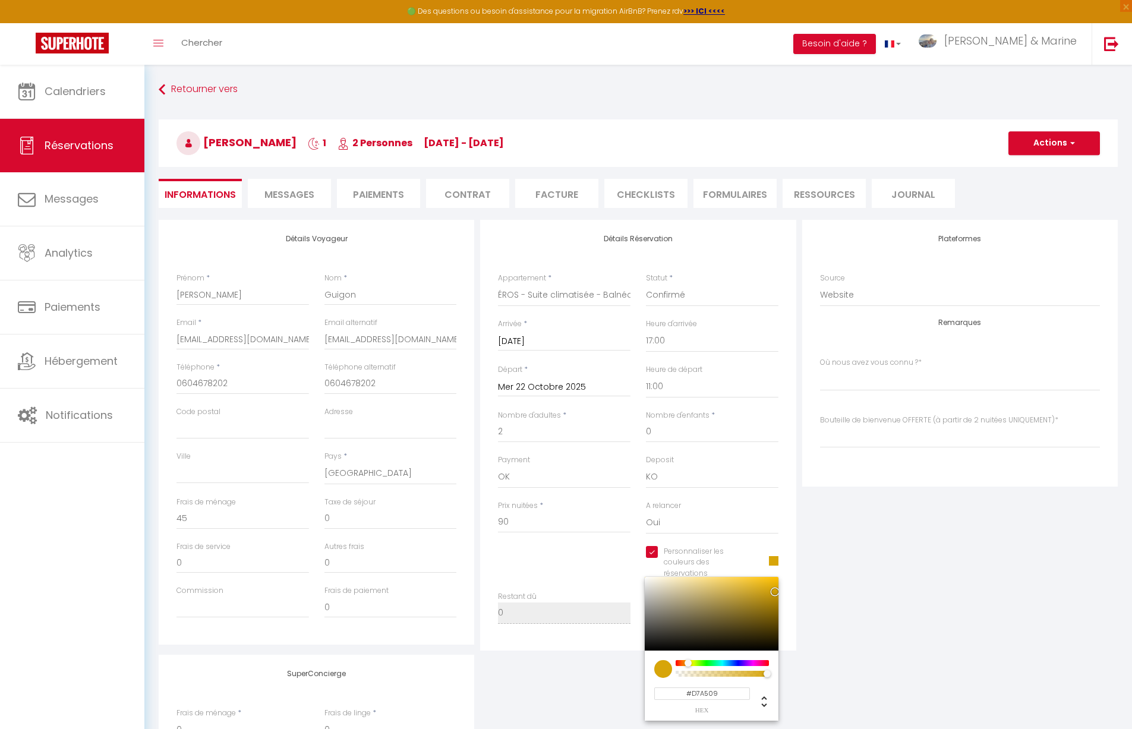
click at [688, 662] on div at bounding box center [722, 663] width 91 height 6
select index
type input "#D78509"
click at [686, 662] on div at bounding box center [685, 663] width 7 height 7
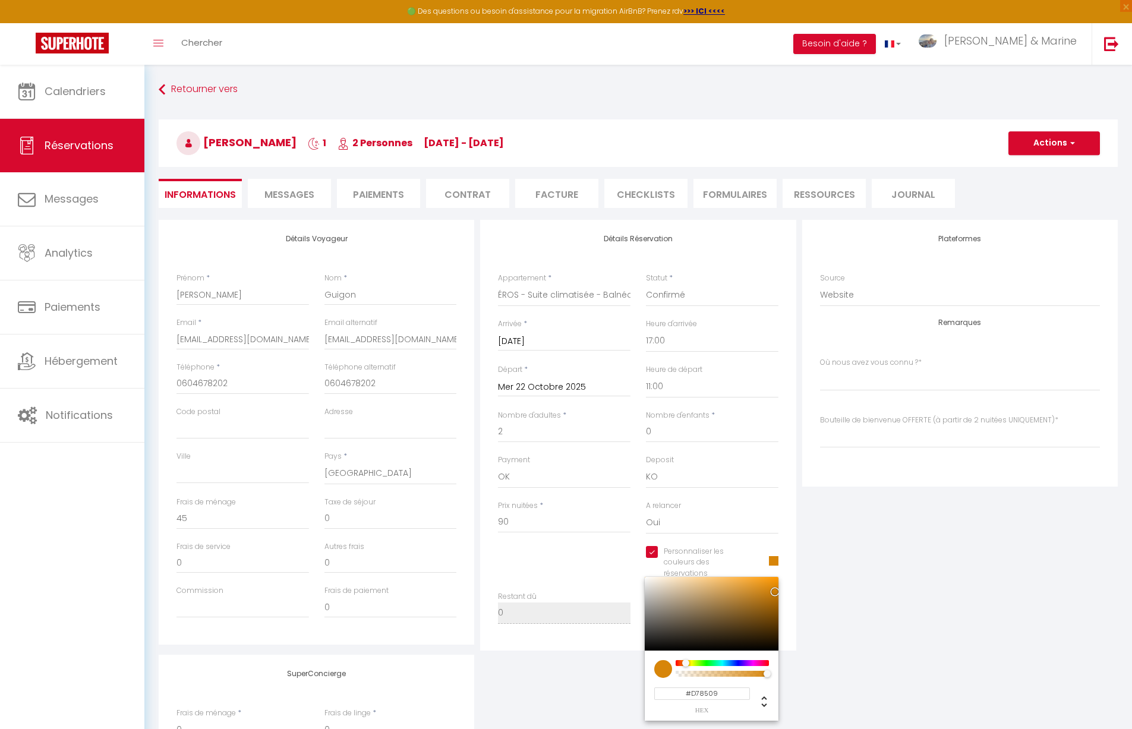
click at [756, 583] on div at bounding box center [712, 614] width 134 height 74
select index
type input "#ED9E28"
click at [1052, 147] on button "Actions" at bounding box center [1055, 143] width 92 height 24
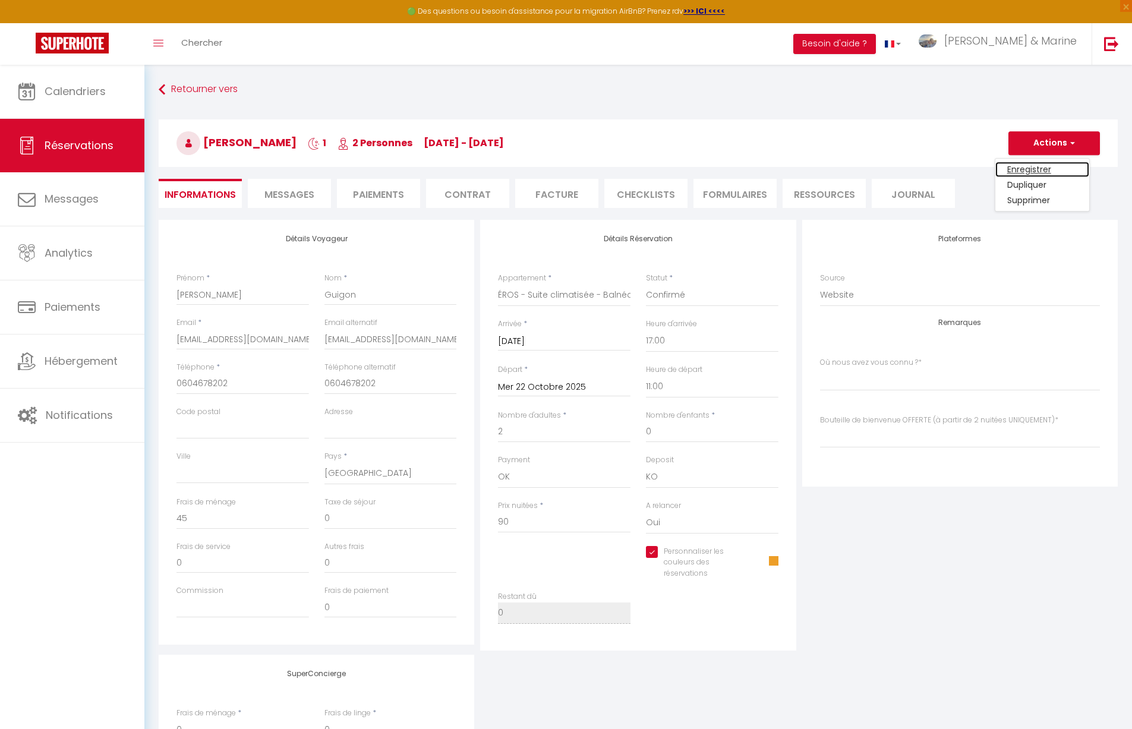
click at [1040, 168] on link "Enregistrer" at bounding box center [1043, 169] width 94 height 15
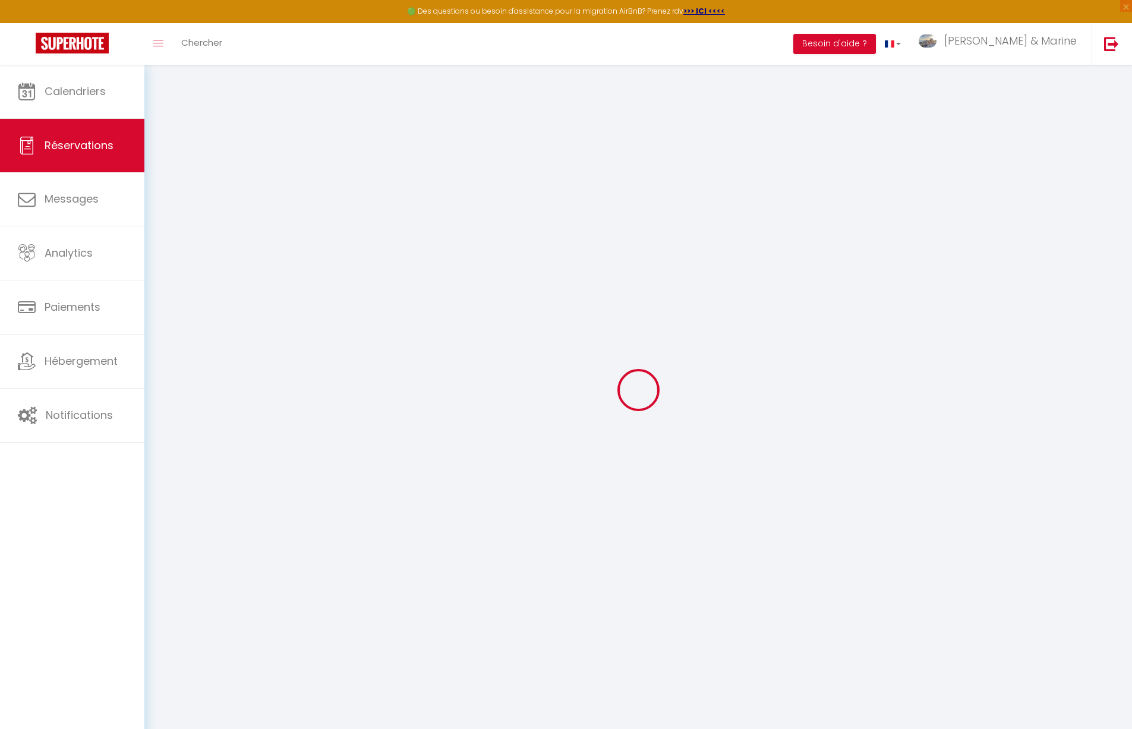
select select "not_cancelled"
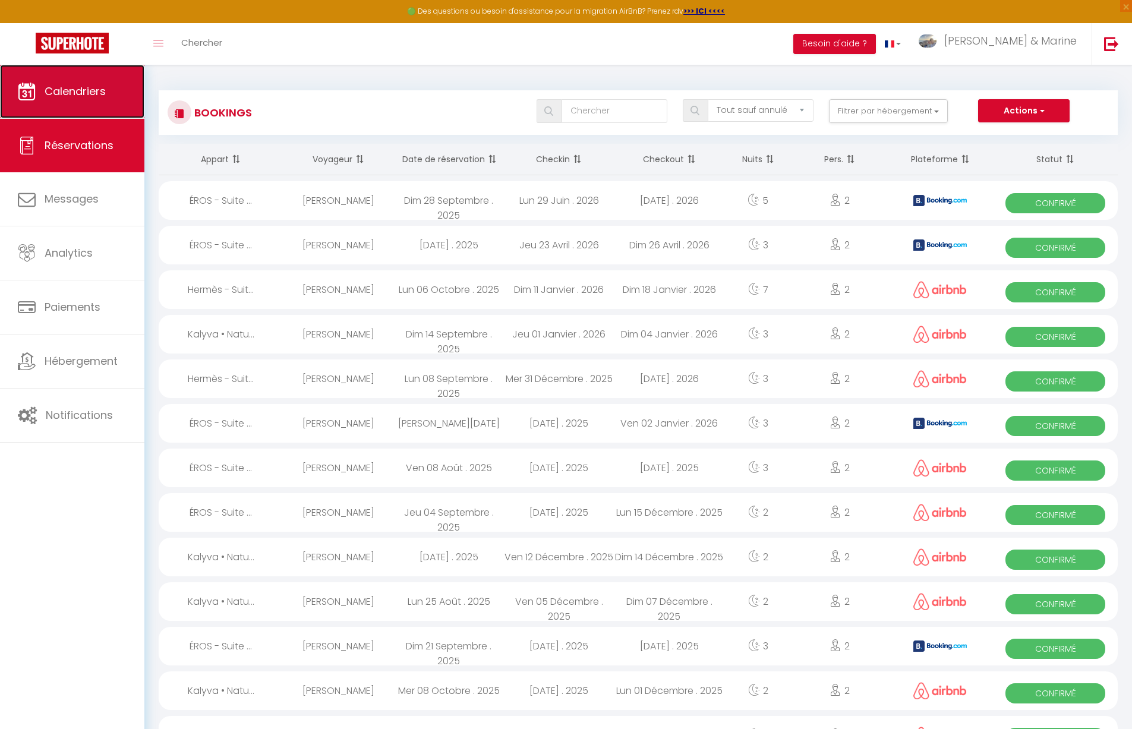
click at [49, 93] on span "Calendriers" at bounding box center [75, 91] width 61 height 15
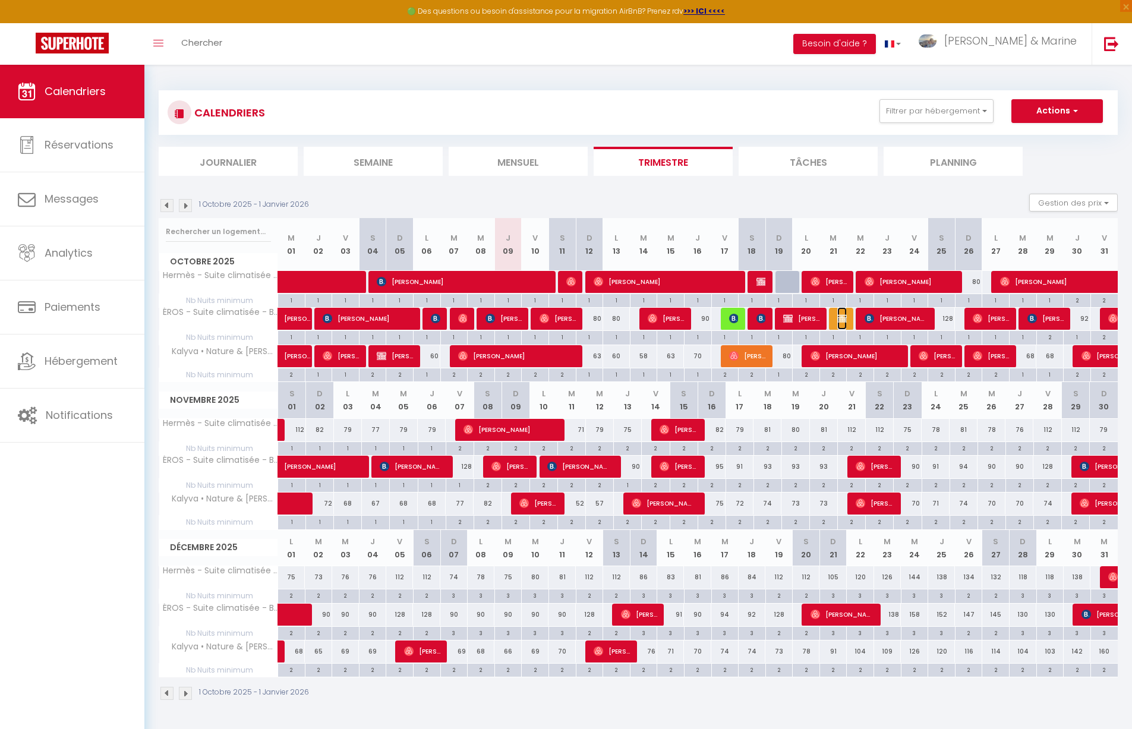
click at [843, 317] on img at bounding box center [843, 319] width 10 height 10
select select "OK"
select select "KO"
select select "1"
select select "0"
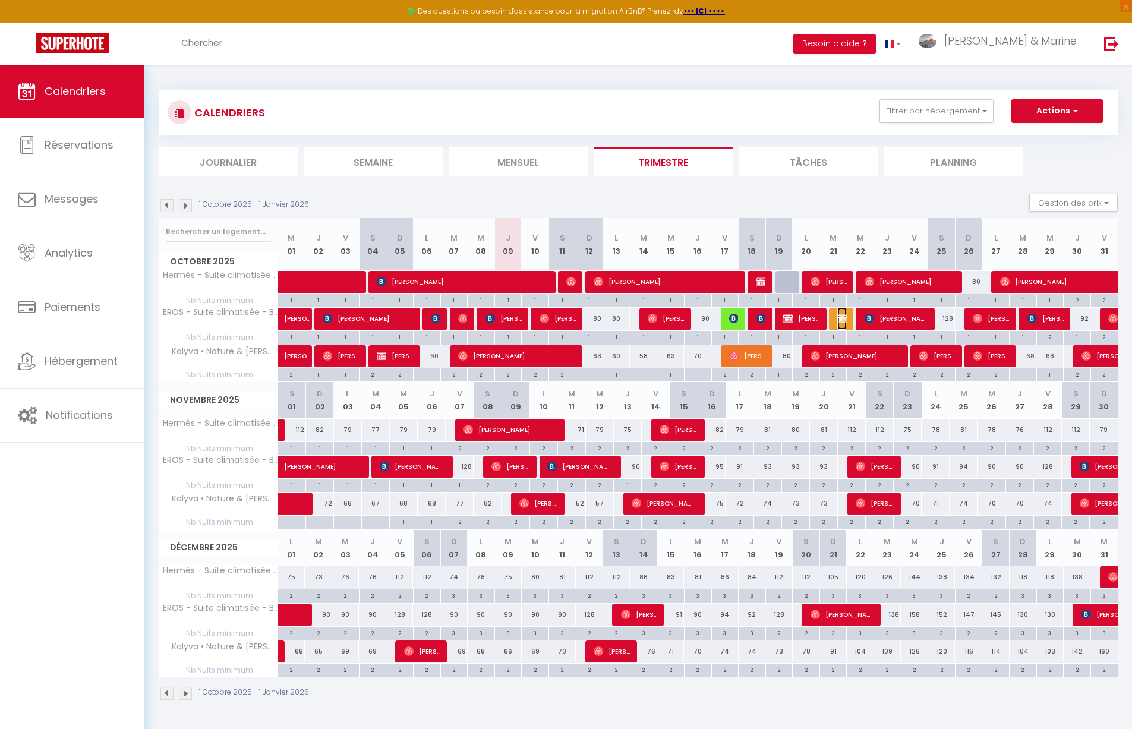
select select "1"
select select
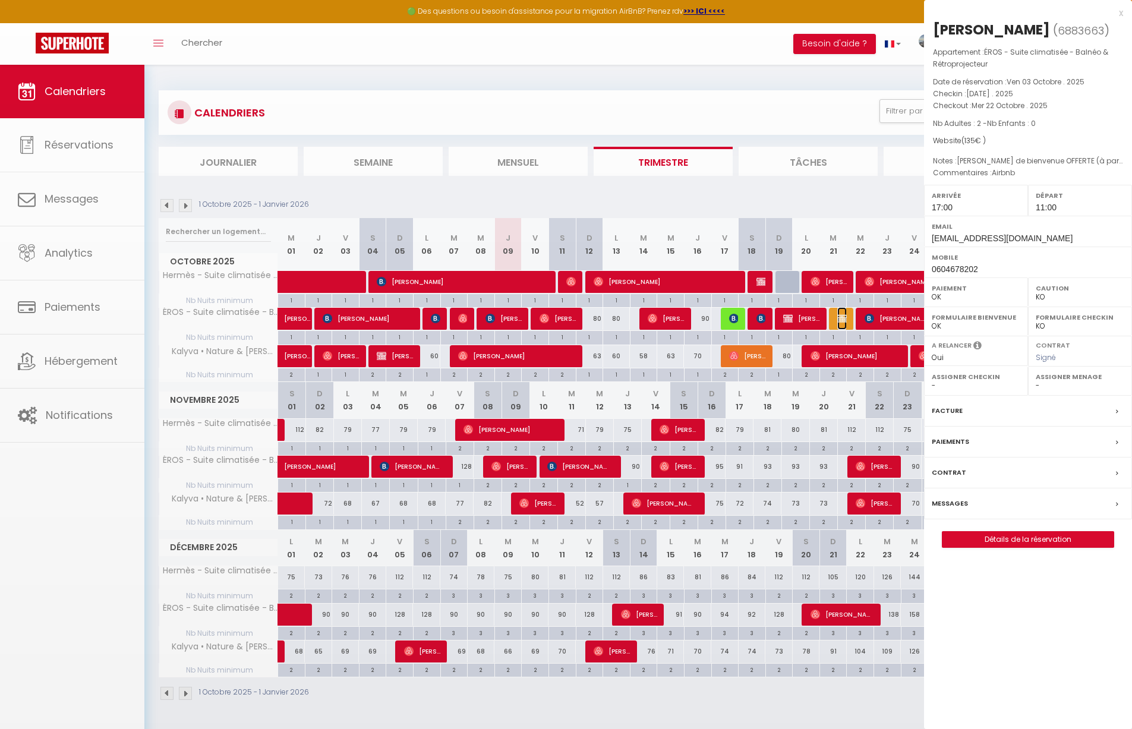
select select "33758"
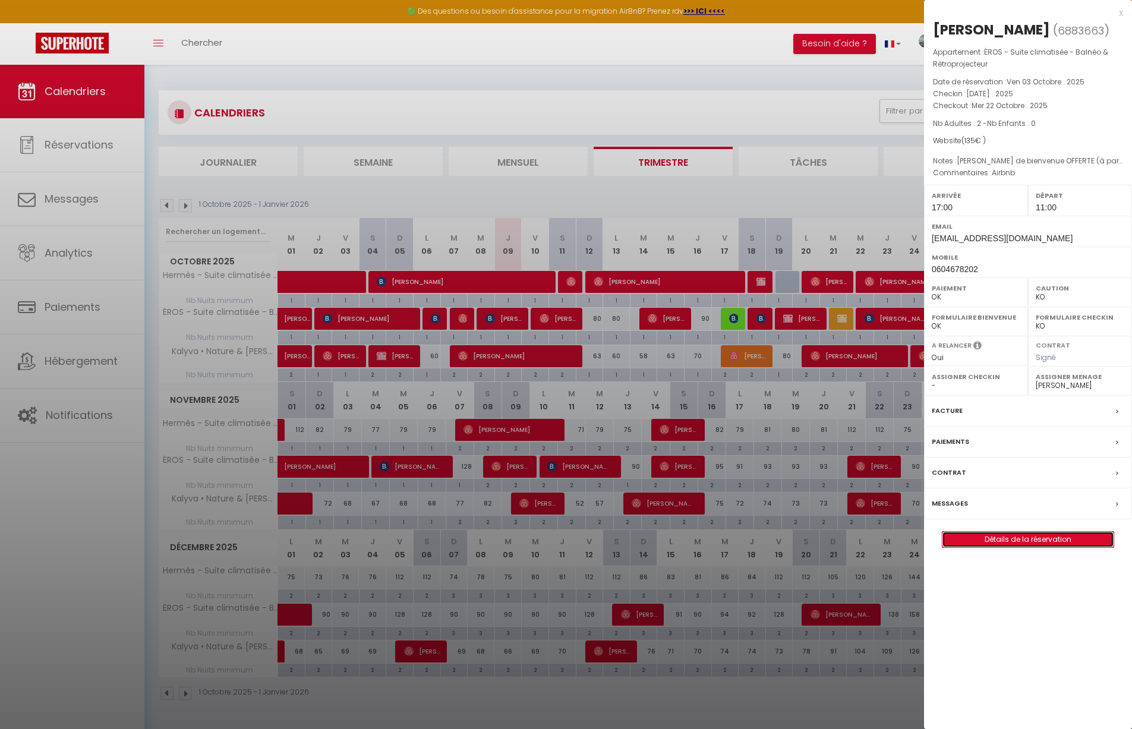
click at [1031, 534] on link "Détails de la réservation" at bounding box center [1028, 539] width 171 height 15
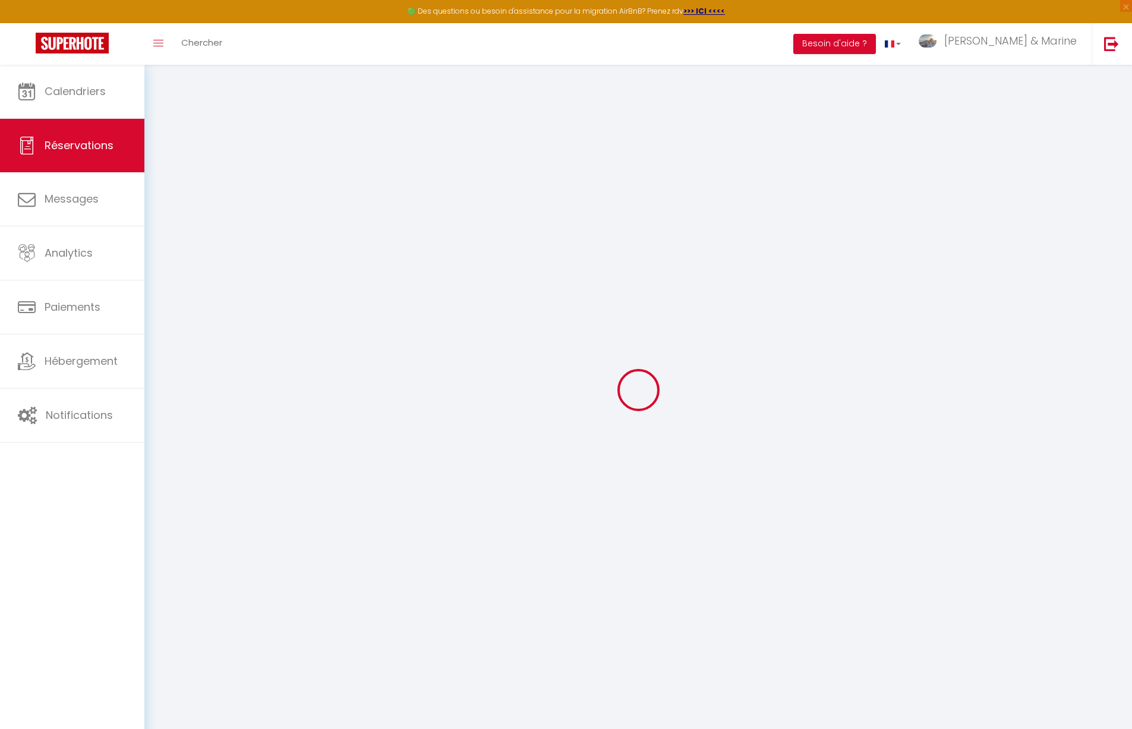
type input "[PERSON_NAME]"
type input "Guigon"
type input "[EMAIL_ADDRESS][DOMAIN_NAME]"
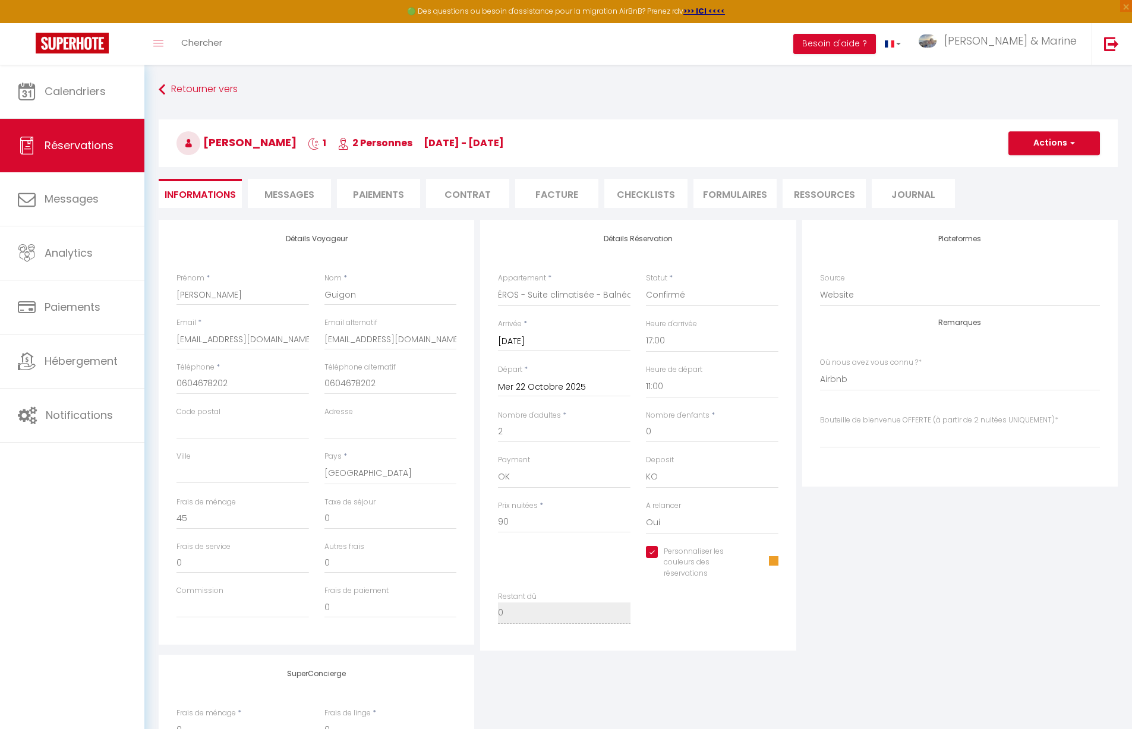
click at [772, 560] on span at bounding box center [774, 561] width 10 height 10
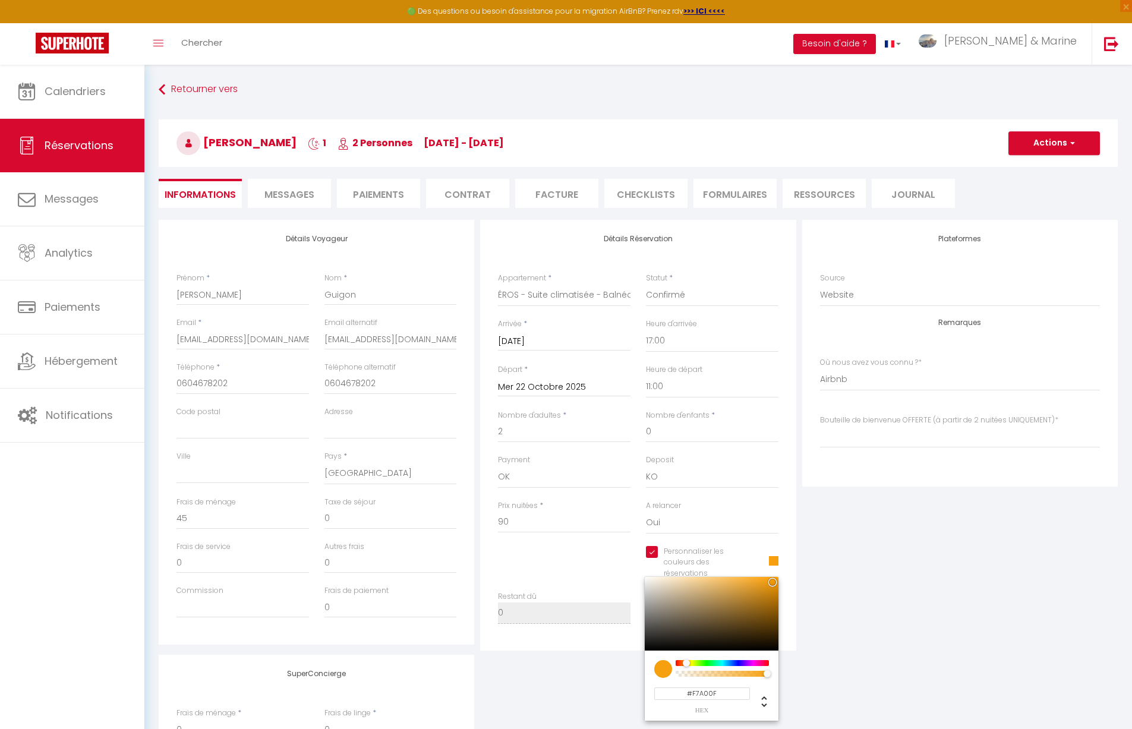
drag, startPoint x: 762, startPoint y: 580, endPoint x: 770, endPoint y: 580, distance: 7.8
click at [770, 580] on div at bounding box center [712, 614] width 134 height 74
click at [1072, 141] on span "button" at bounding box center [1071, 143] width 7 height 11
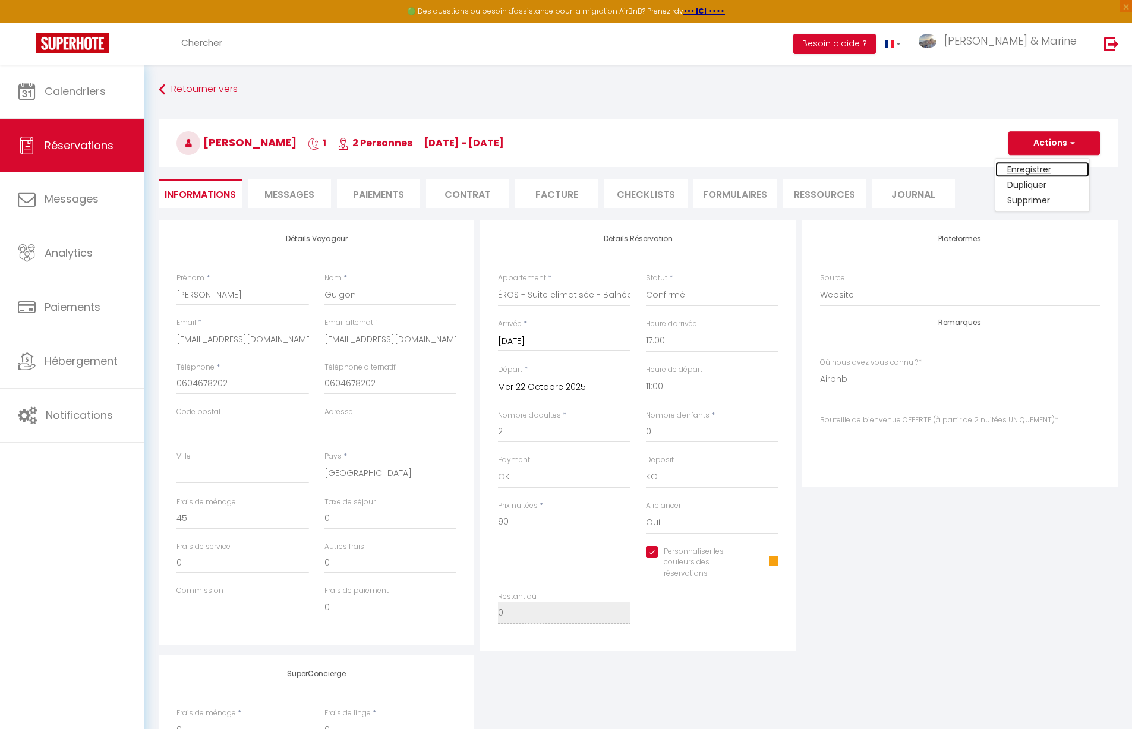
click at [1041, 169] on link "Enregistrer" at bounding box center [1043, 169] width 94 height 15
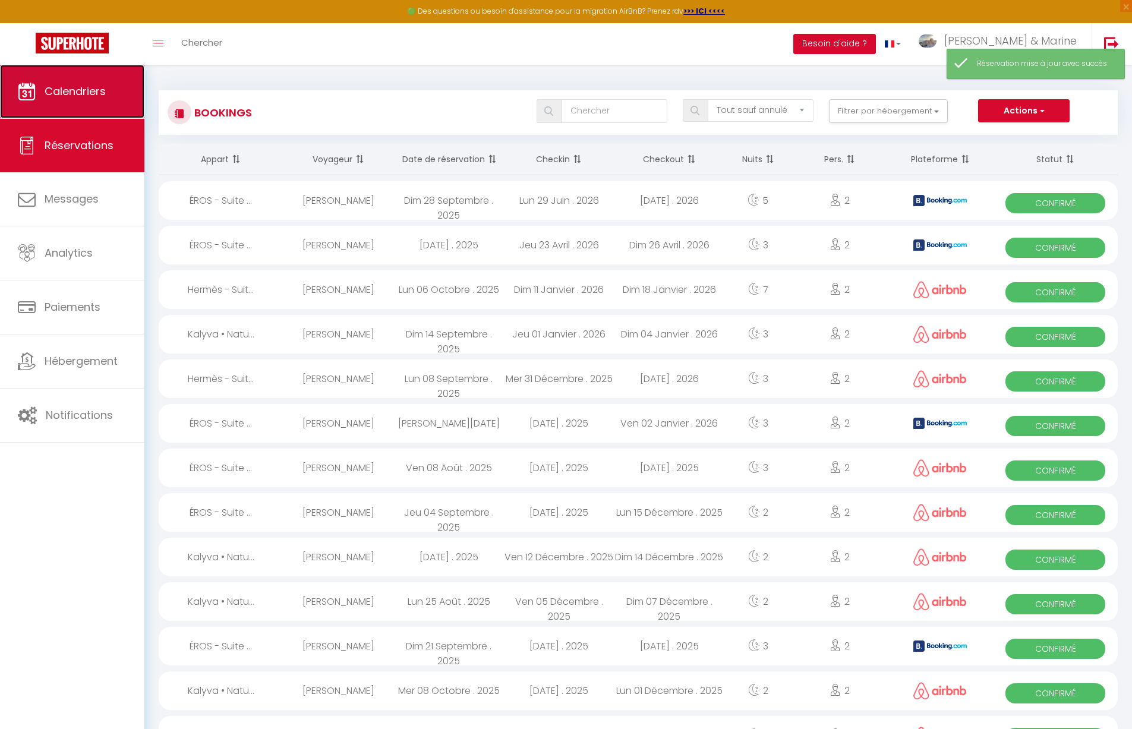
click at [92, 95] on span "Calendriers" at bounding box center [75, 91] width 61 height 15
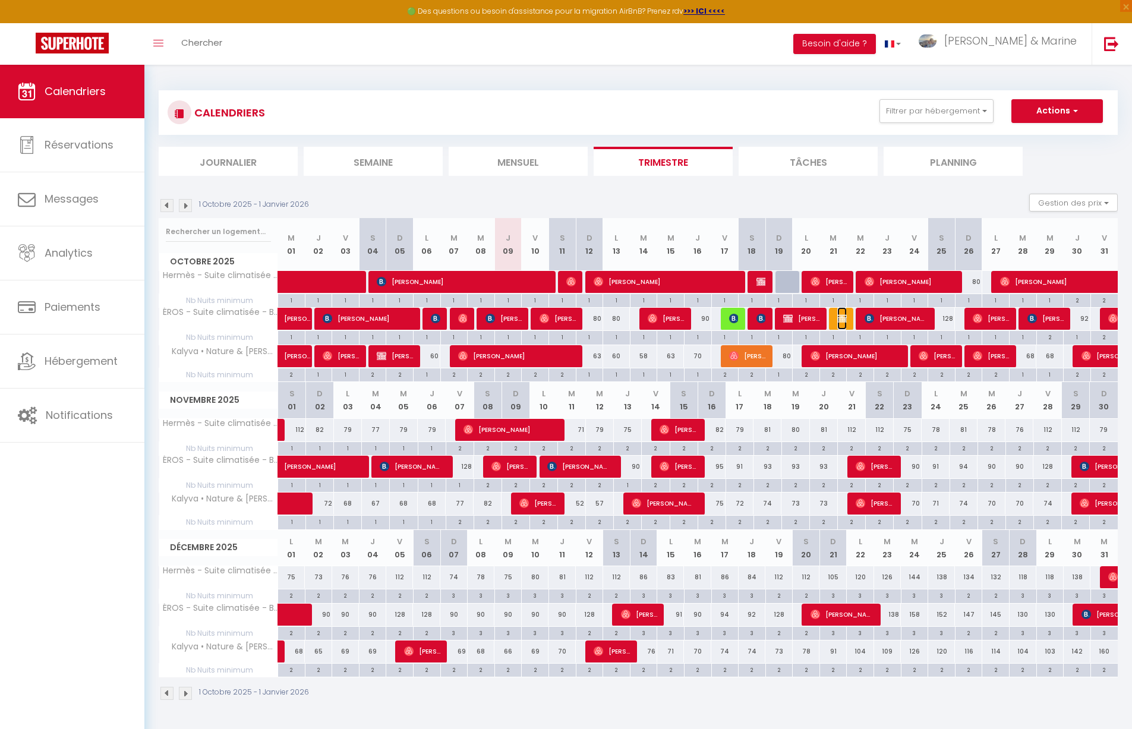
click at [845, 314] on img at bounding box center [843, 319] width 10 height 10
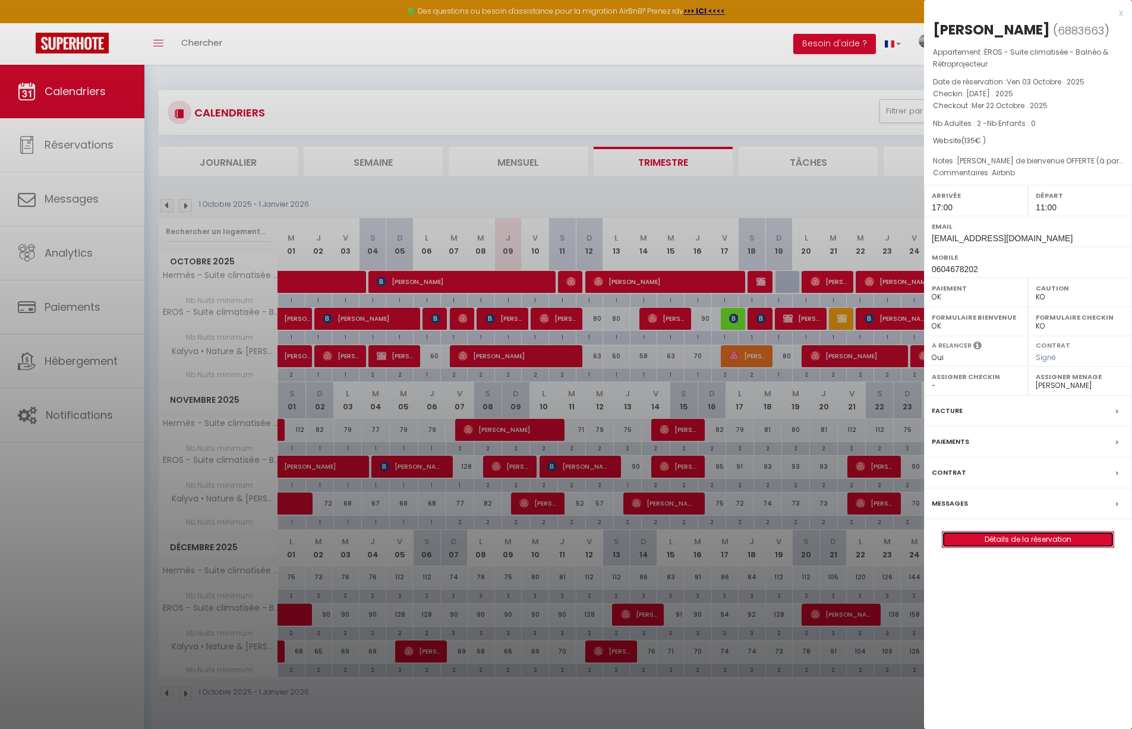
click at [1028, 537] on link "Détails de la réservation" at bounding box center [1028, 539] width 171 height 15
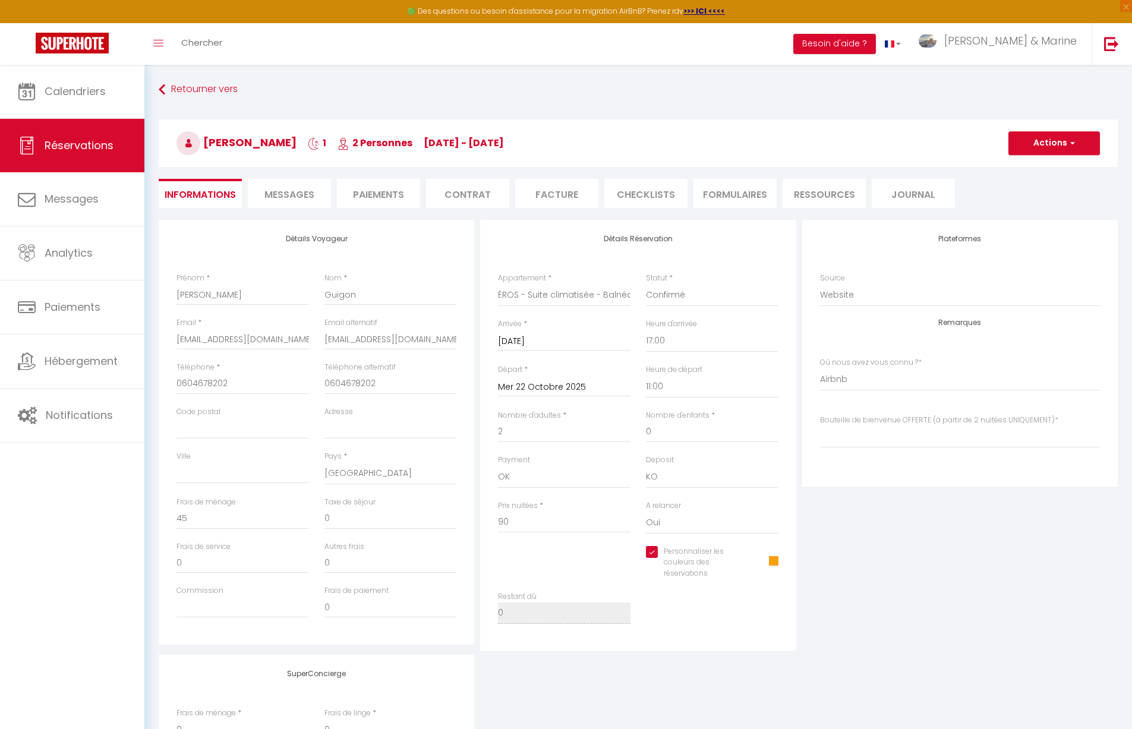
click at [775, 563] on span at bounding box center [774, 561] width 10 height 10
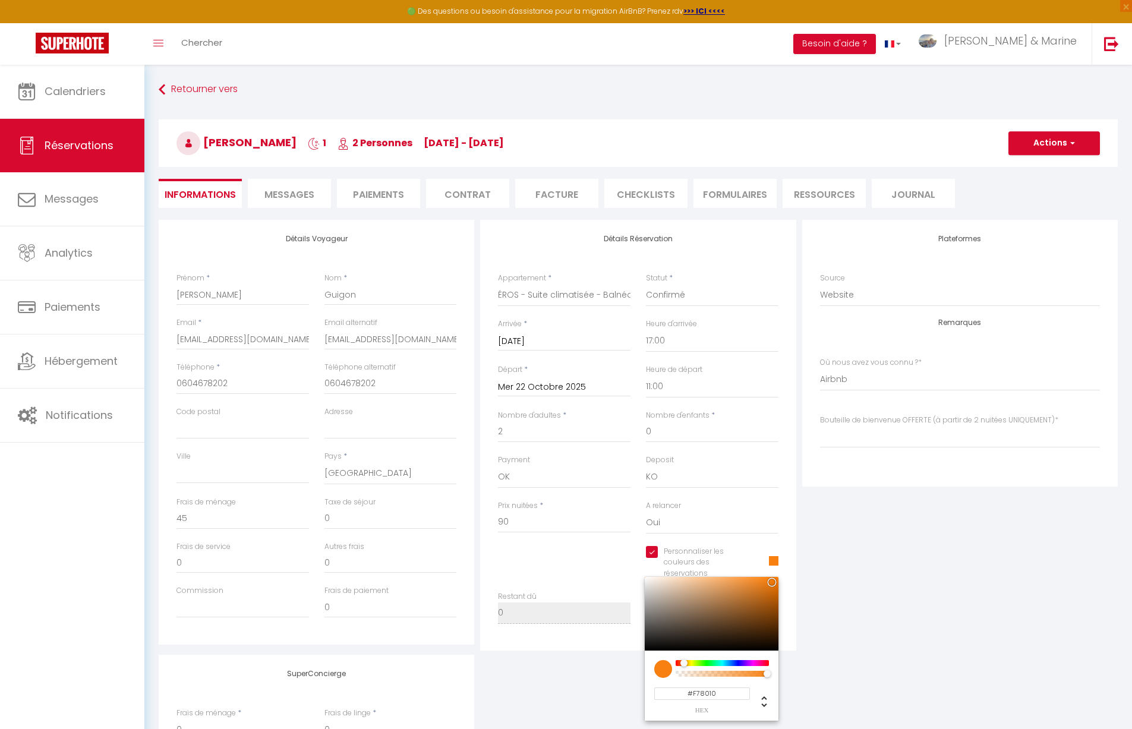
drag, startPoint x: 690, startPoint y: 663, endPoint x: 684, endPoint y: 670, distance: 8.4
click at [684, 670] on div at bounding box center [722, 669] width 93 height 18
click at [1065, 143] on button "Actions" at bounding box center [1055, 143] width 92 height 24
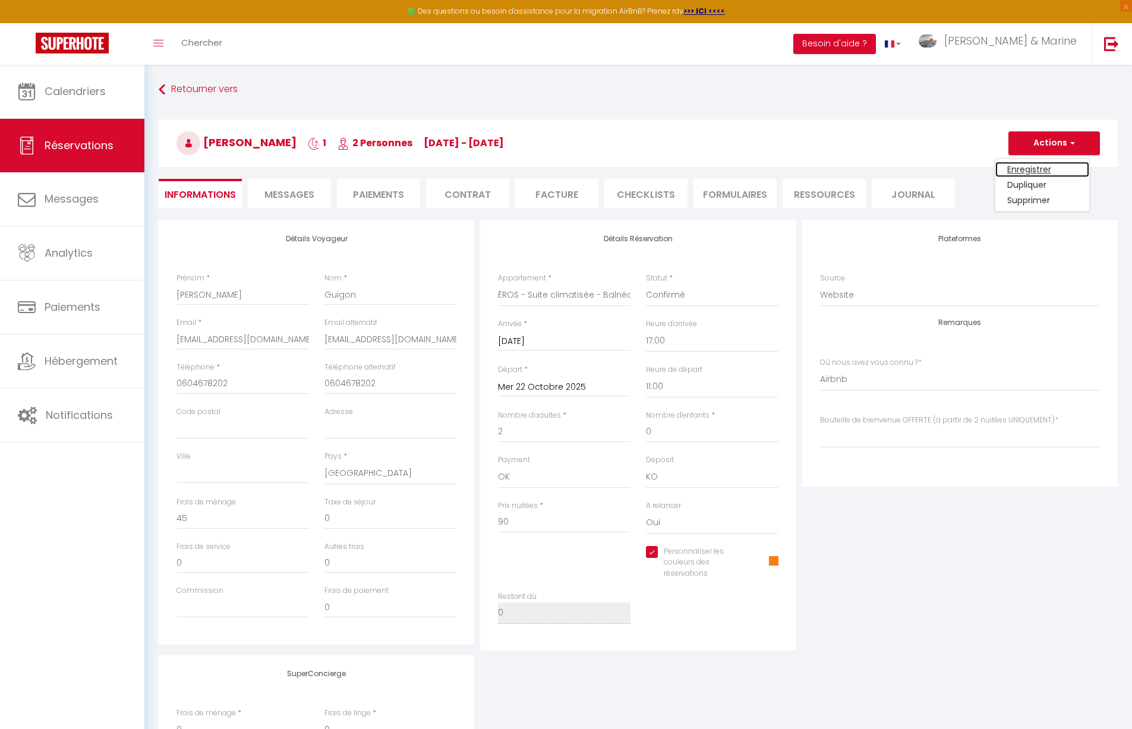
click at [1034, 168] on link "Enregistrer" at bounding box center [1043, 169] width 94 height 15
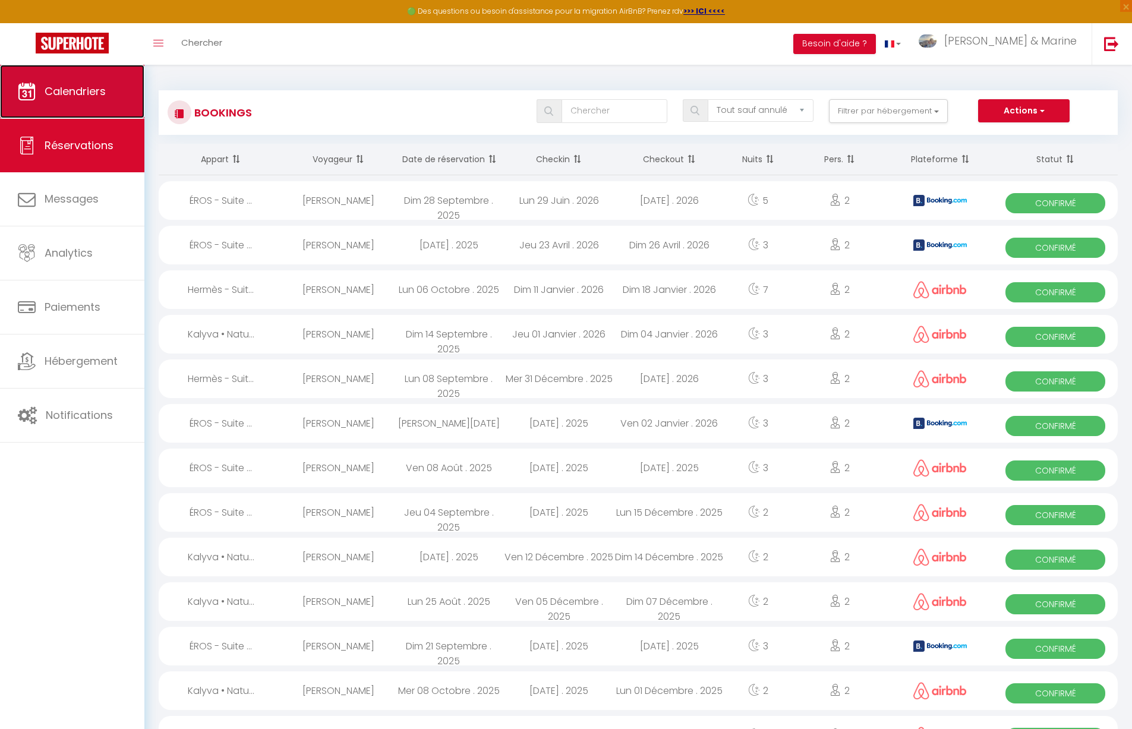
click at [61, 84] on span "Calendriers" at bounding box center [75, 91] width 61 height 15
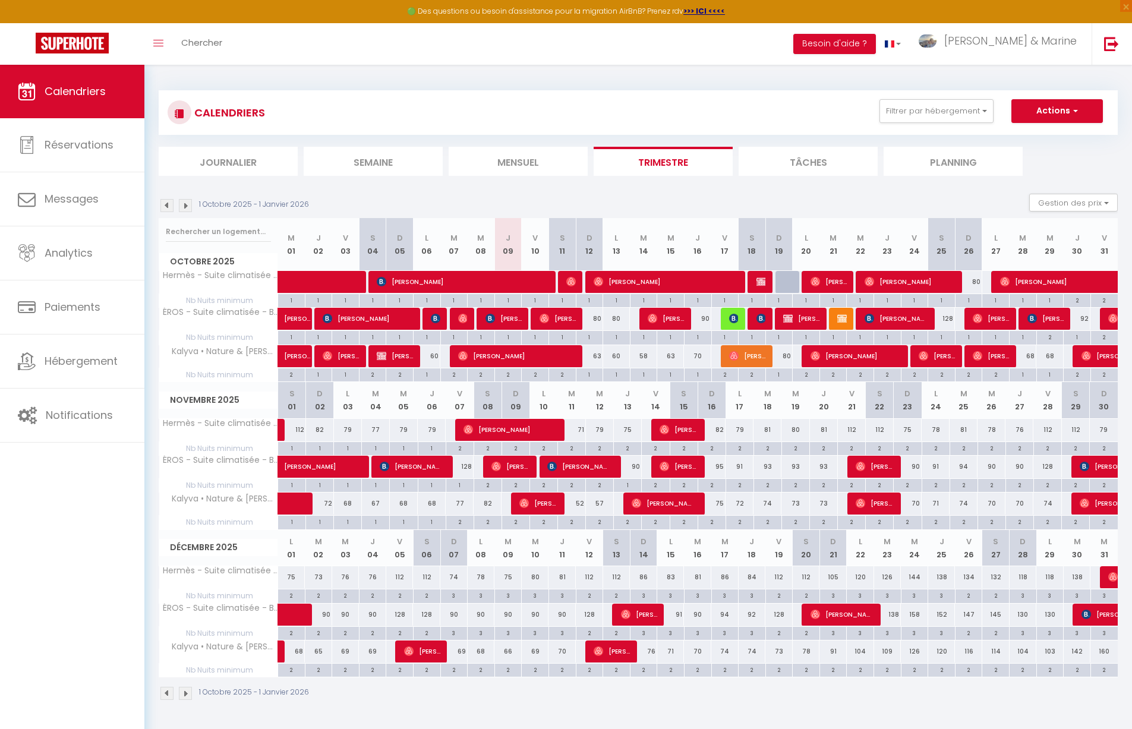
click at [1084, 169] on ul "Journalier [GEOGRAPHIC_DATA] Mensuel Trimestre Tâches Planning" at bounding box center [638, 161] width 959 height 29
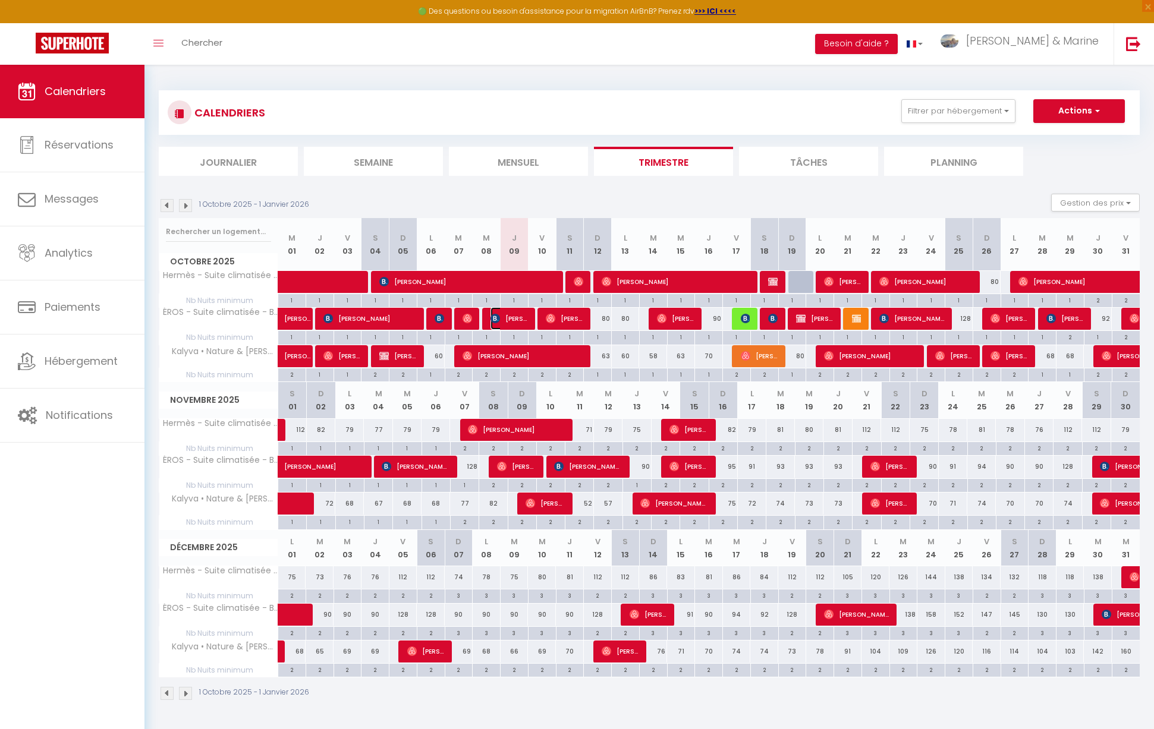
click at [515, 321] on span "[PERSON_NAME]" at bounding box center [508, 318] width 37 height 23
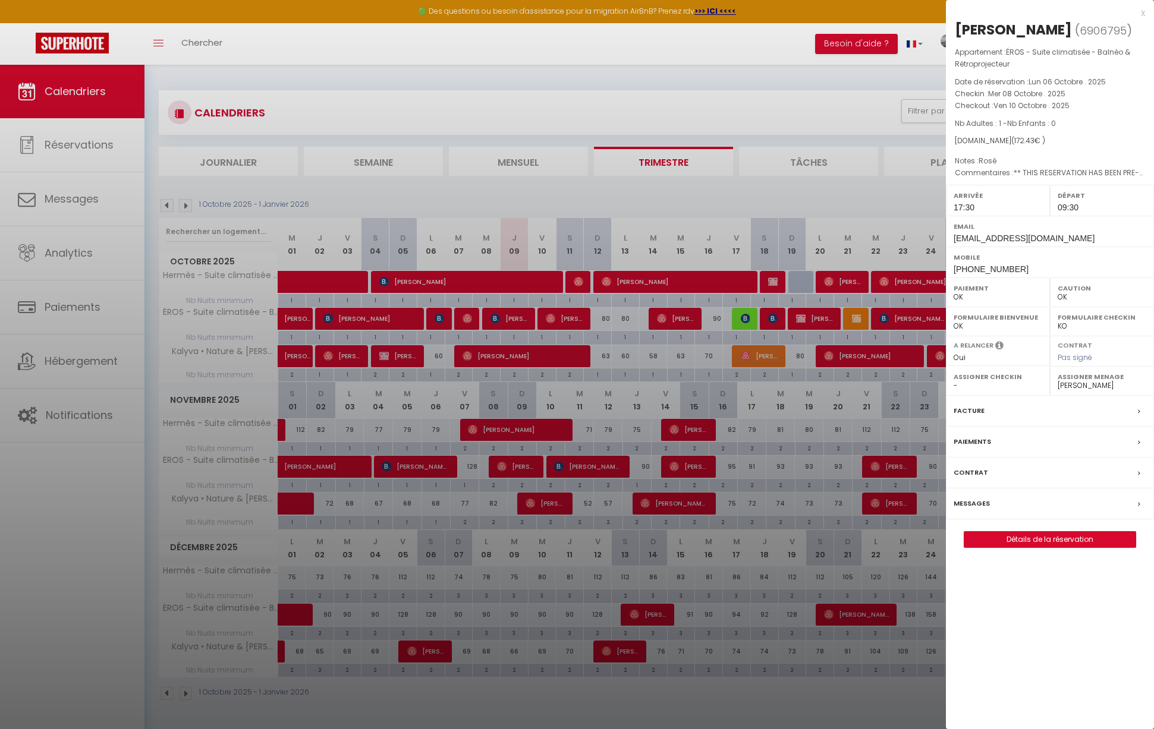
click at [509, 350] on div at bounding box center [577, 364] width 1154 height 729
